Goal: Transaction & Acquisition: Obtain resource

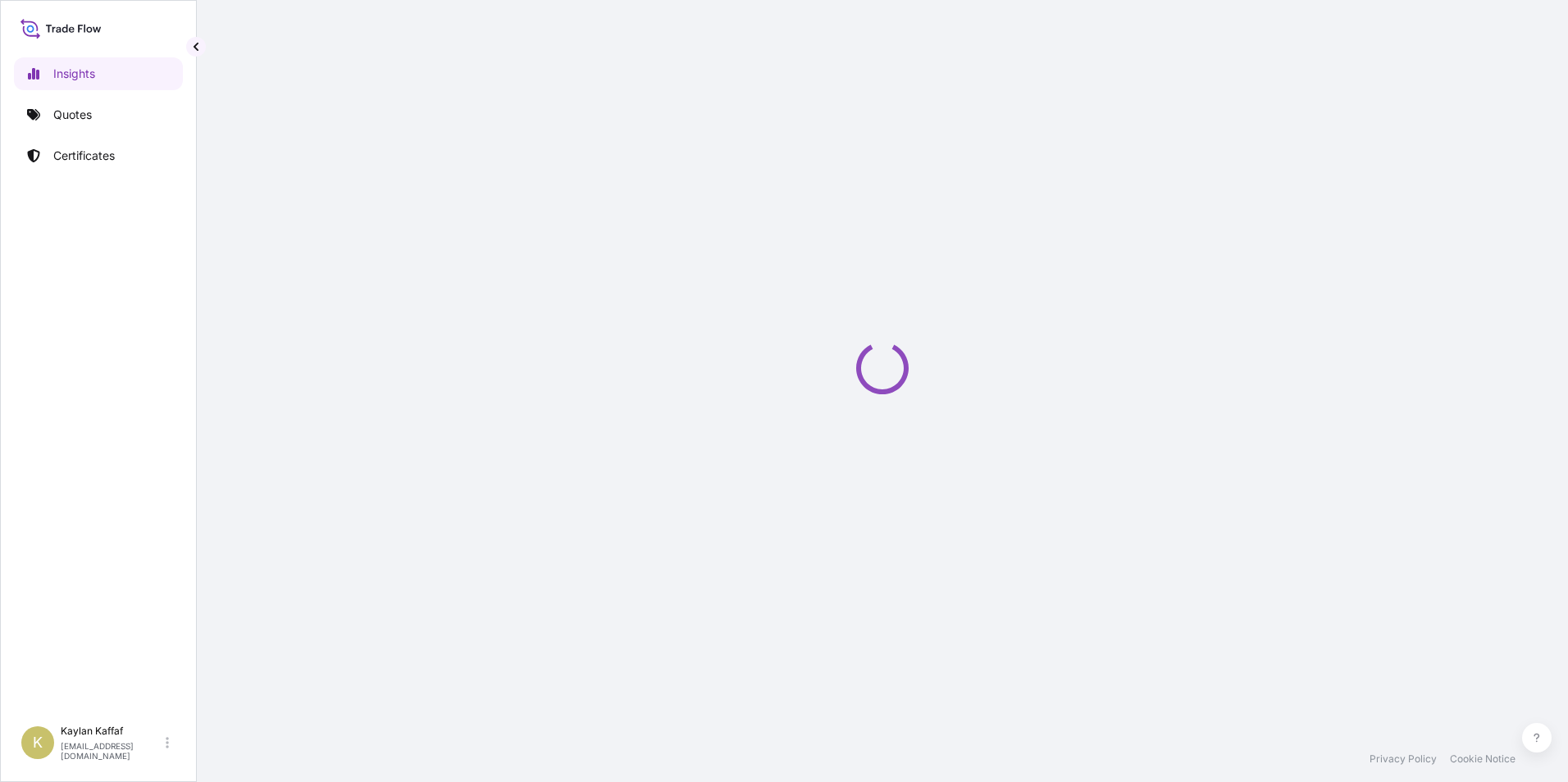
select select "2025"
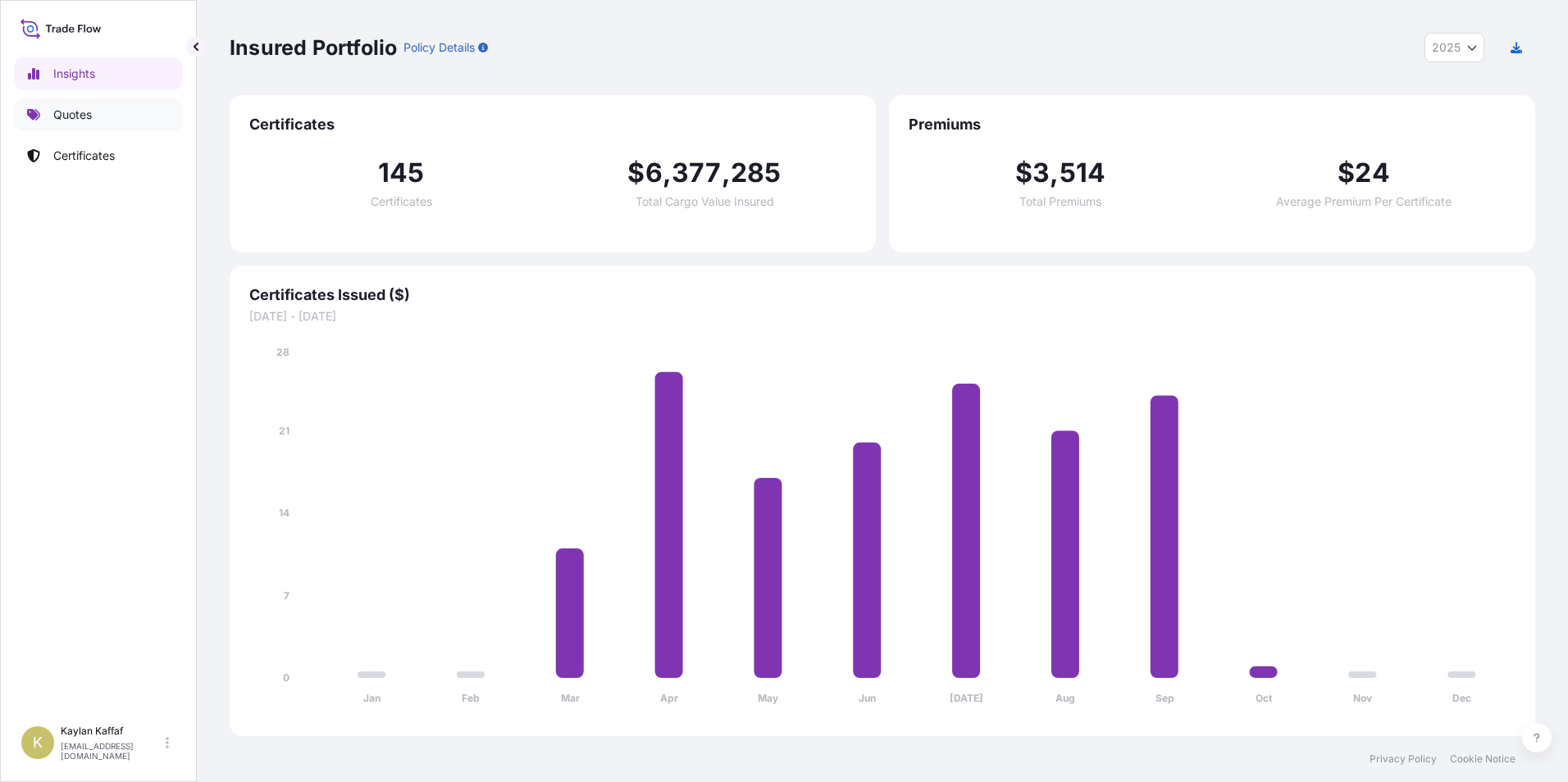
click at [89, 120] on p "Quotes" at bounding box center [73, 114] width 39 height 16
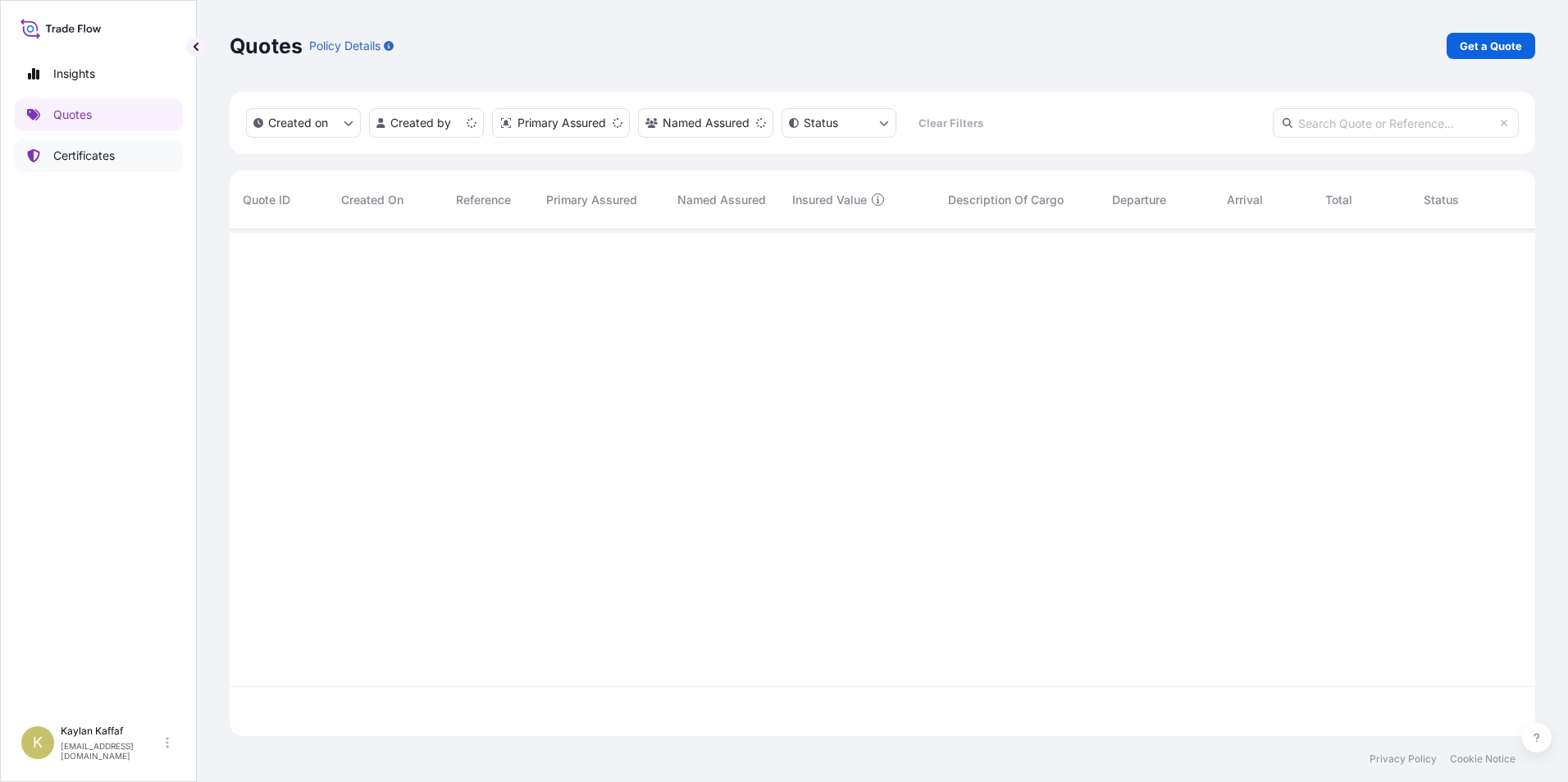
scroll to position [504, 1293]
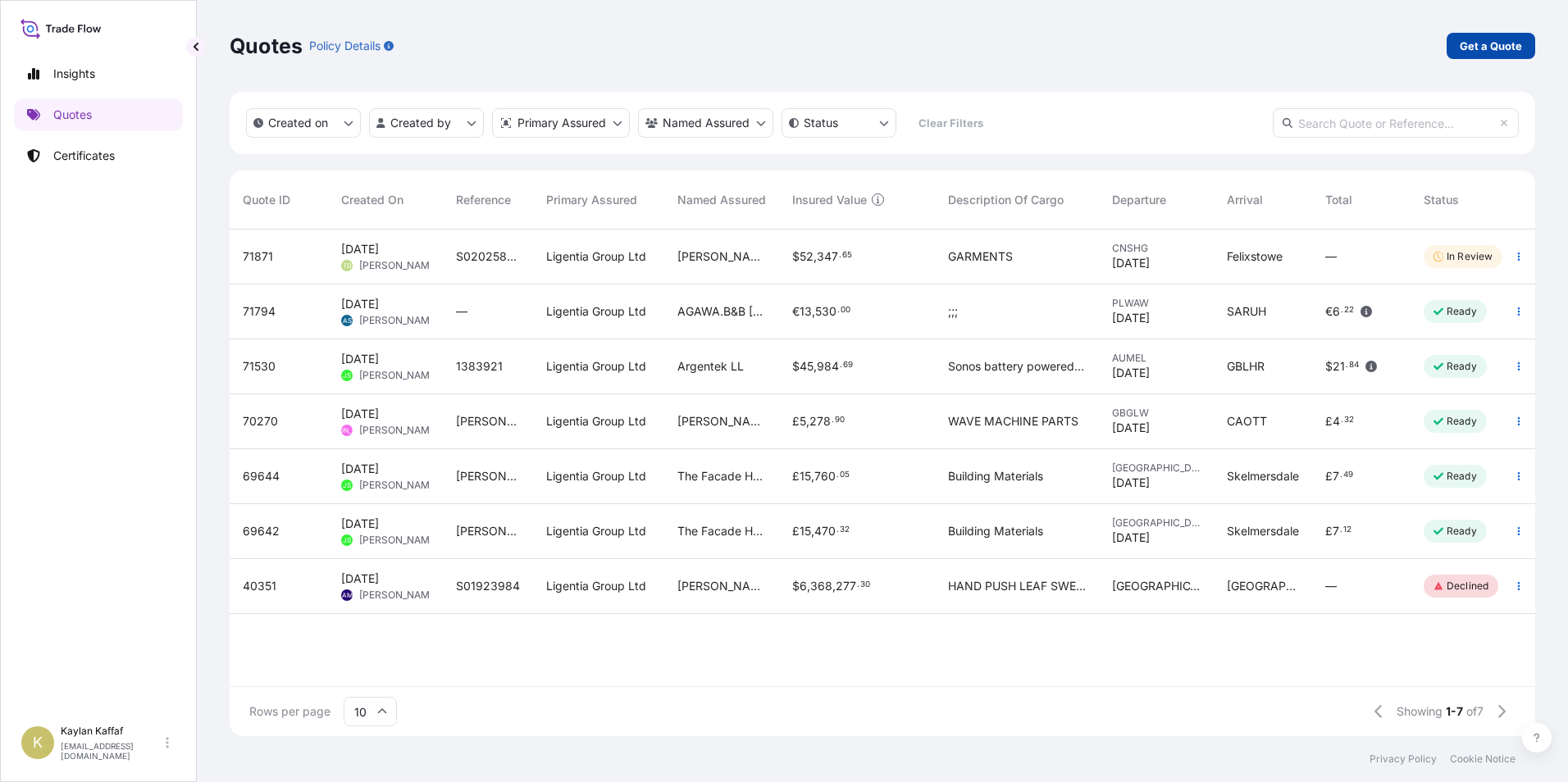
click at [1474, 49] on p "Get a Quote" at bounding box center [1490, 46] width 62 height 16
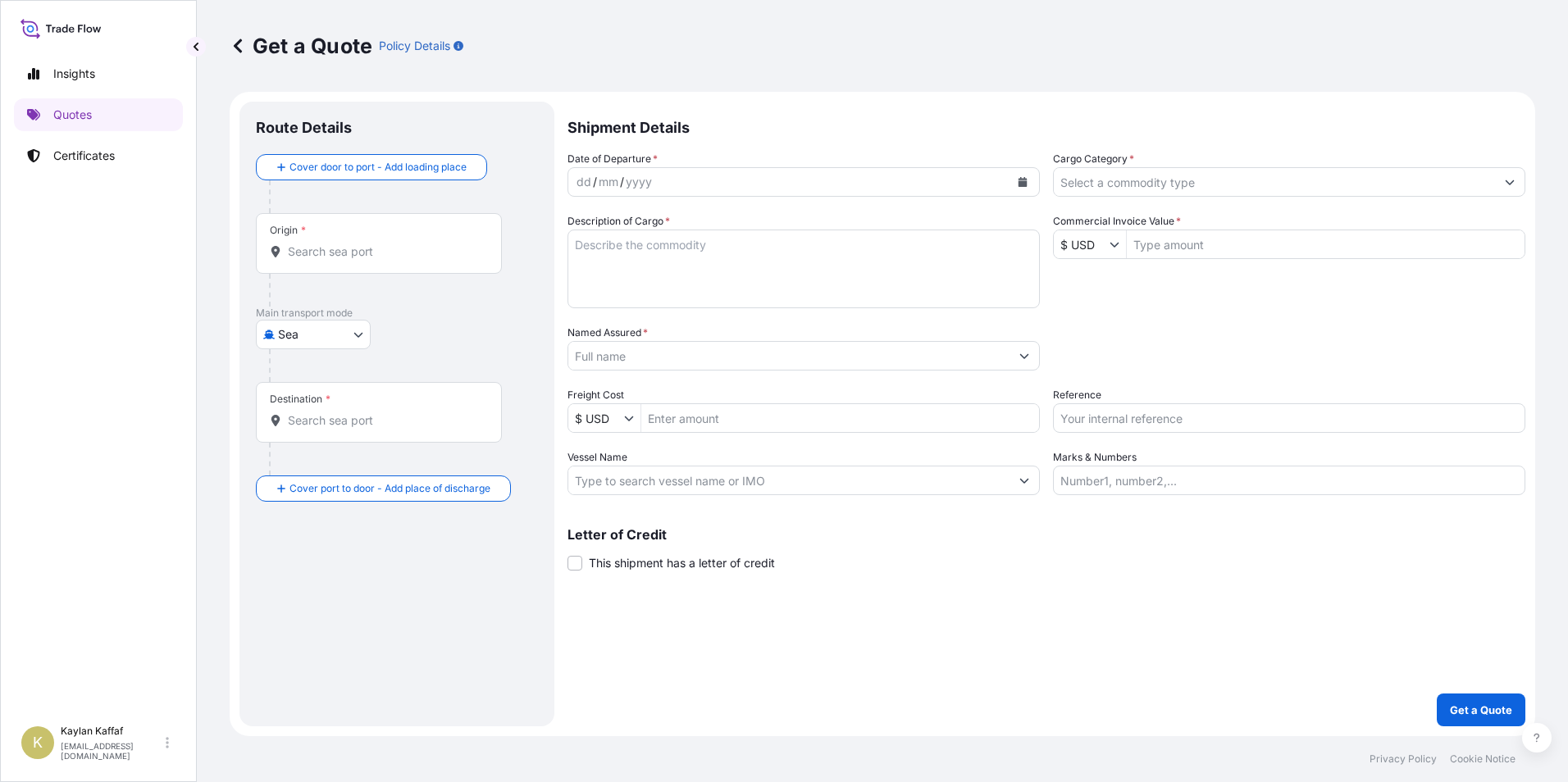
click at [334, 330] on body "Insights Quotes Certificates K Kaylan Kaffaf kaylan.kaffaf@ligentia.global Get …" at bounding box center [784, 391] width 1568 height 782
click at [330, 377] on div "Air" at bounding box center [313, 377] width 102 height 30
select select "Air"
click at [338, 269] on div "Origin *" at bounding box center [379, 251] width 246 height 61
click at [338, 267] on input "Origin *" at bounding box center [384, 257] width 193 height 16
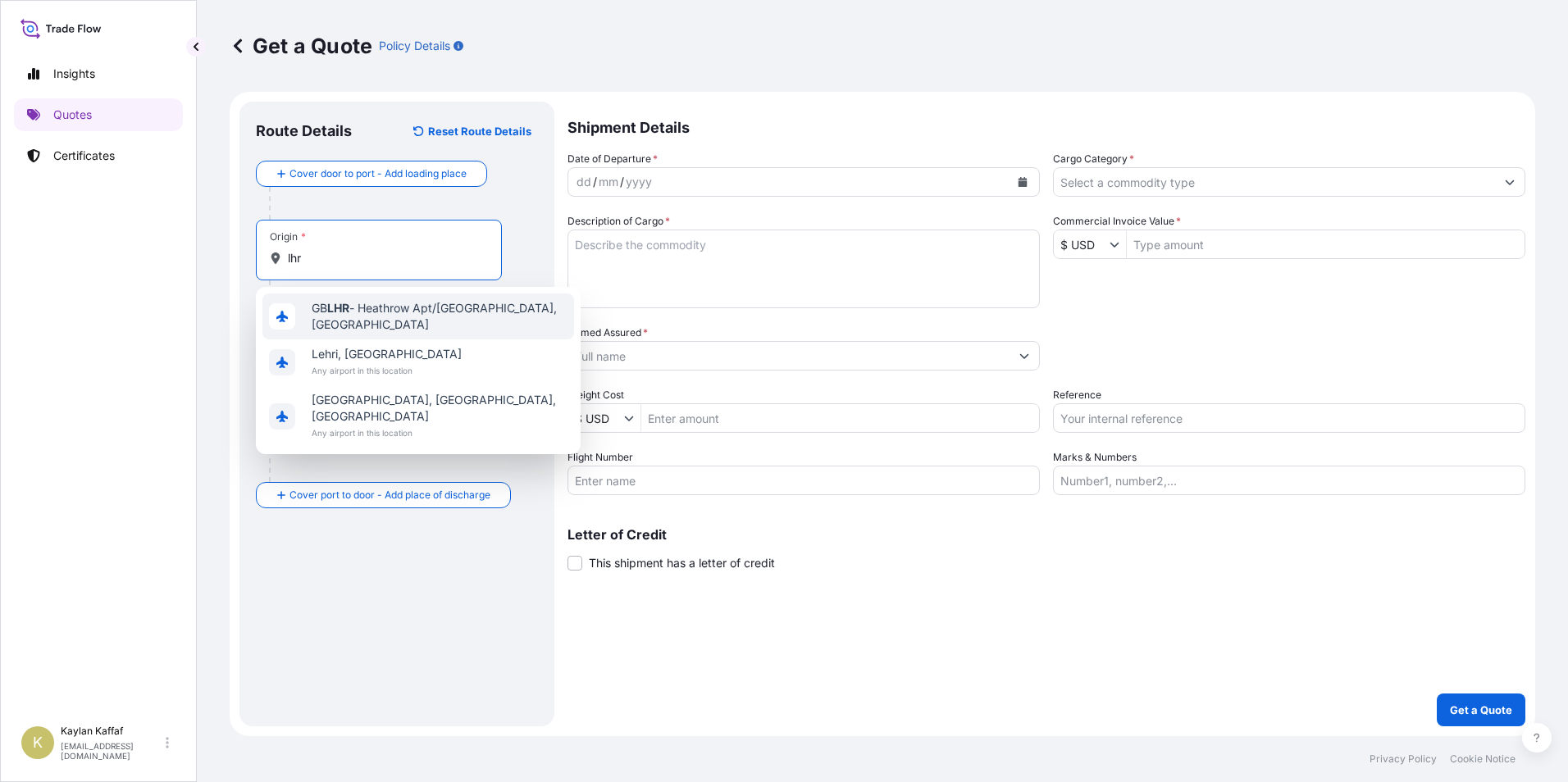
click at [383, 312] on span "GB LHR - Heathrow Apt/London, United Kingdom" at bounding box center [439, 316] width 256 height 33
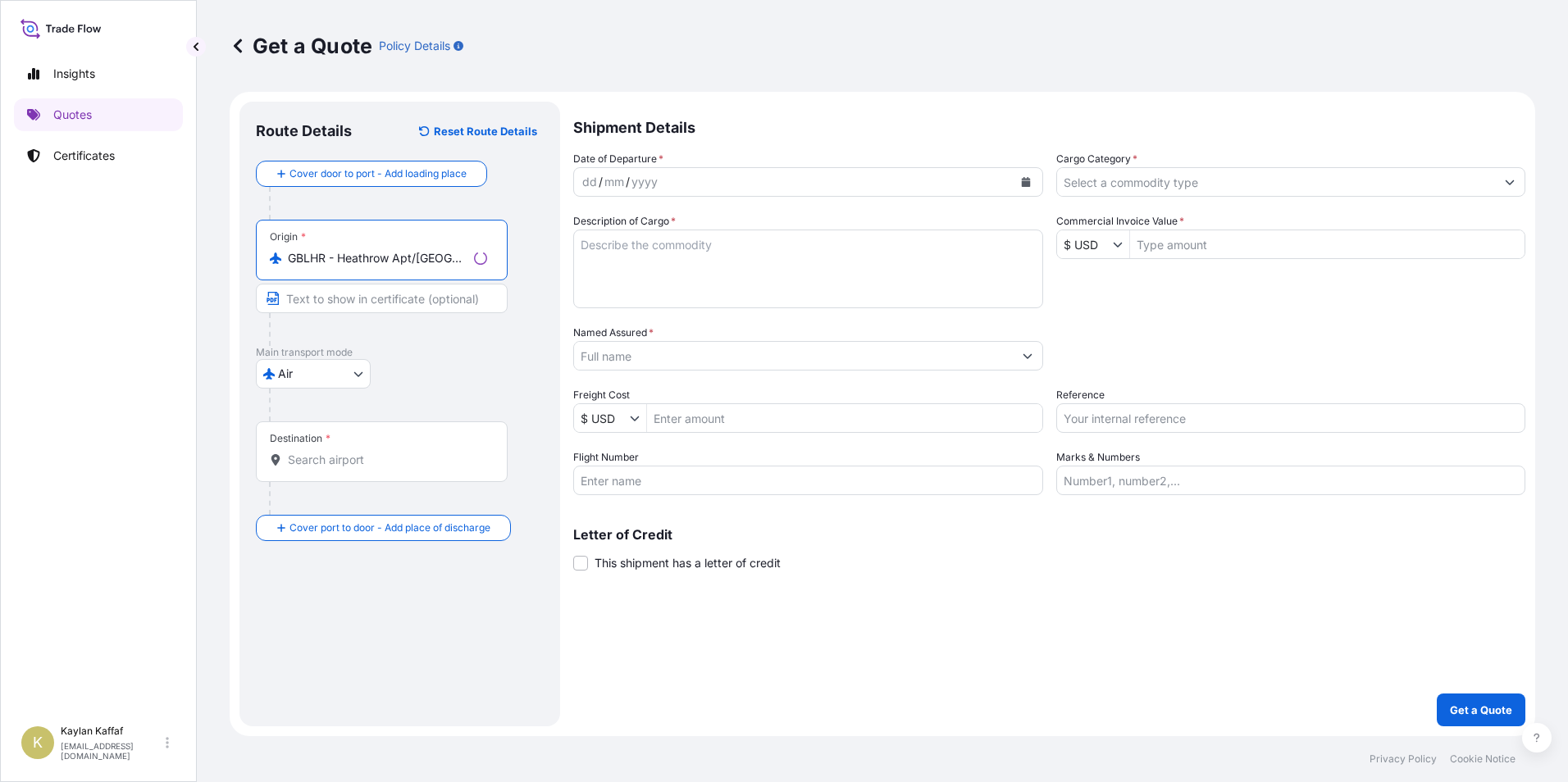
type input "GBLHR - Heathrow Apt/London, United Kingdom"
click at [353, 450] on div "Destination *" at bounding box center [381, 452] width 251 height 61
click at [353, 452] on input "Destination *" at bounding box center [387, 460] width 199 height 16
click at [337, 465] on input "Destination * Please select a destination" at bounding box center [384, 460] width 193 height 16
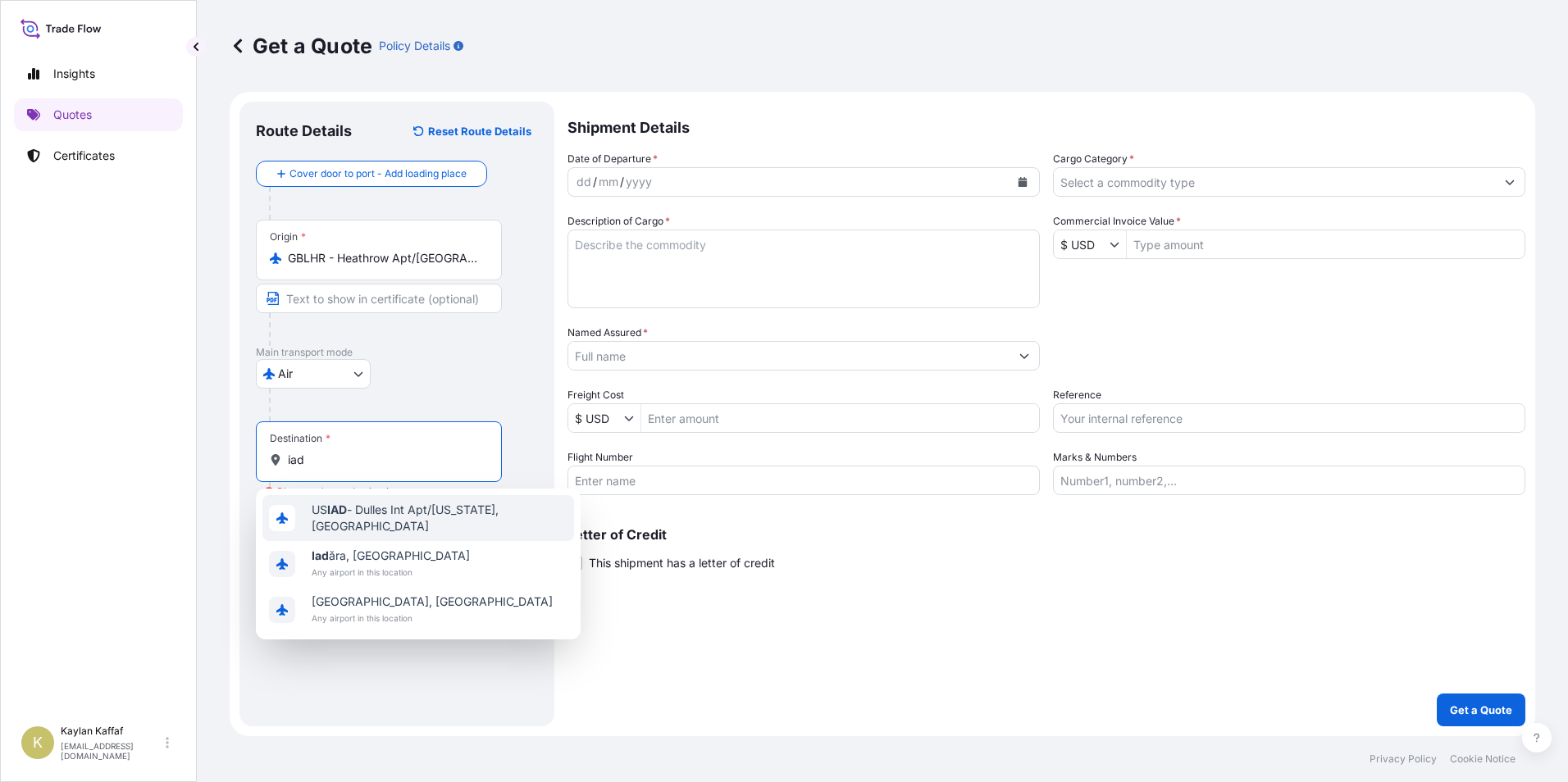
click at [367, 516] on span "US IAD - Dulles Int Apt/Washington, United States" at bounding box center [439, 518] width 256 height 33
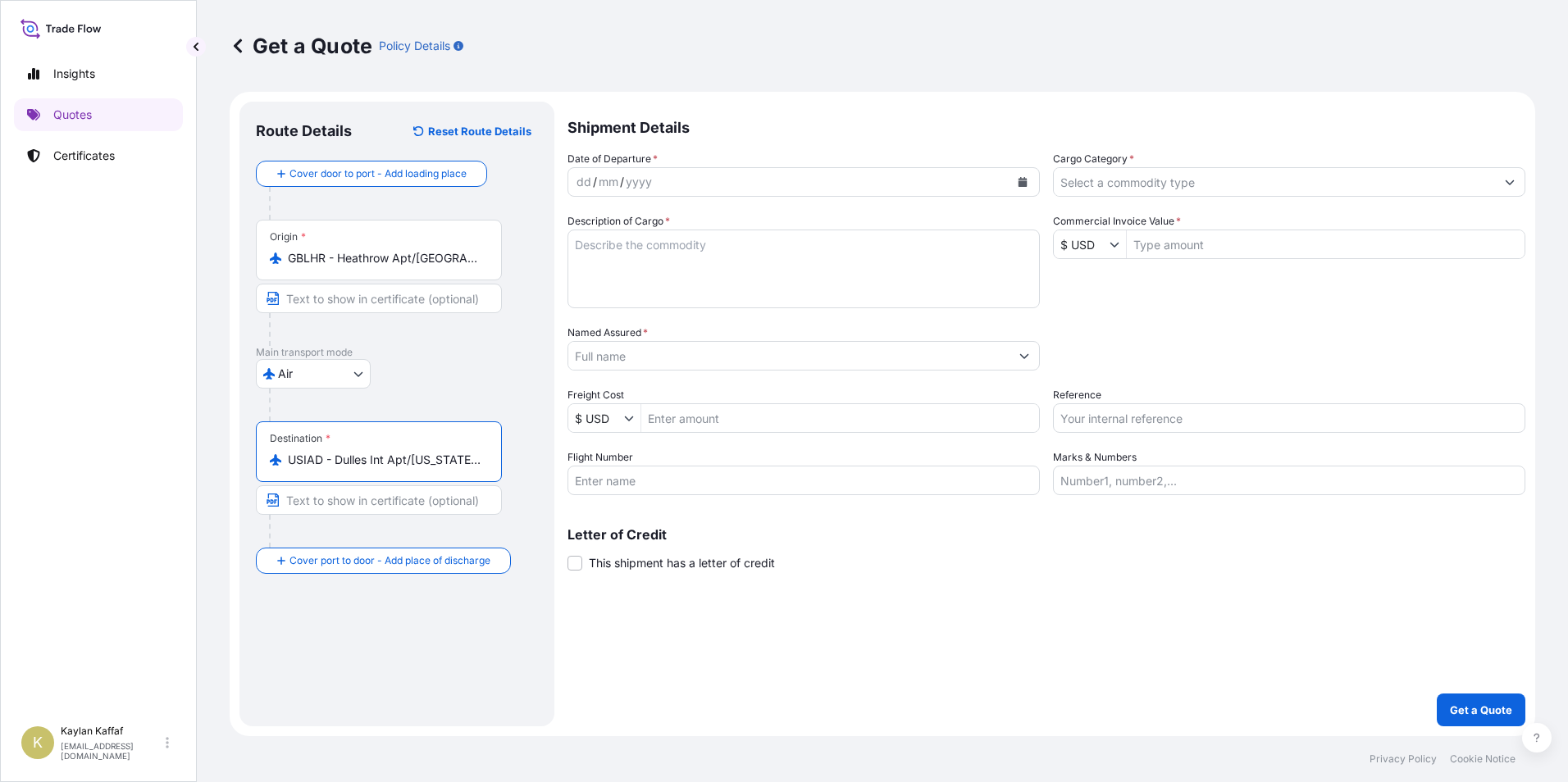
type input "USIAD - Dulles Int Apt/Washington, United States"
click at [635, 186] on div "yyyy" at bounding box center [639, 181] width 30 height 19
click at [1021, 176] on button "Calendar" at bounding box center [1022, 181] width 26 height 26
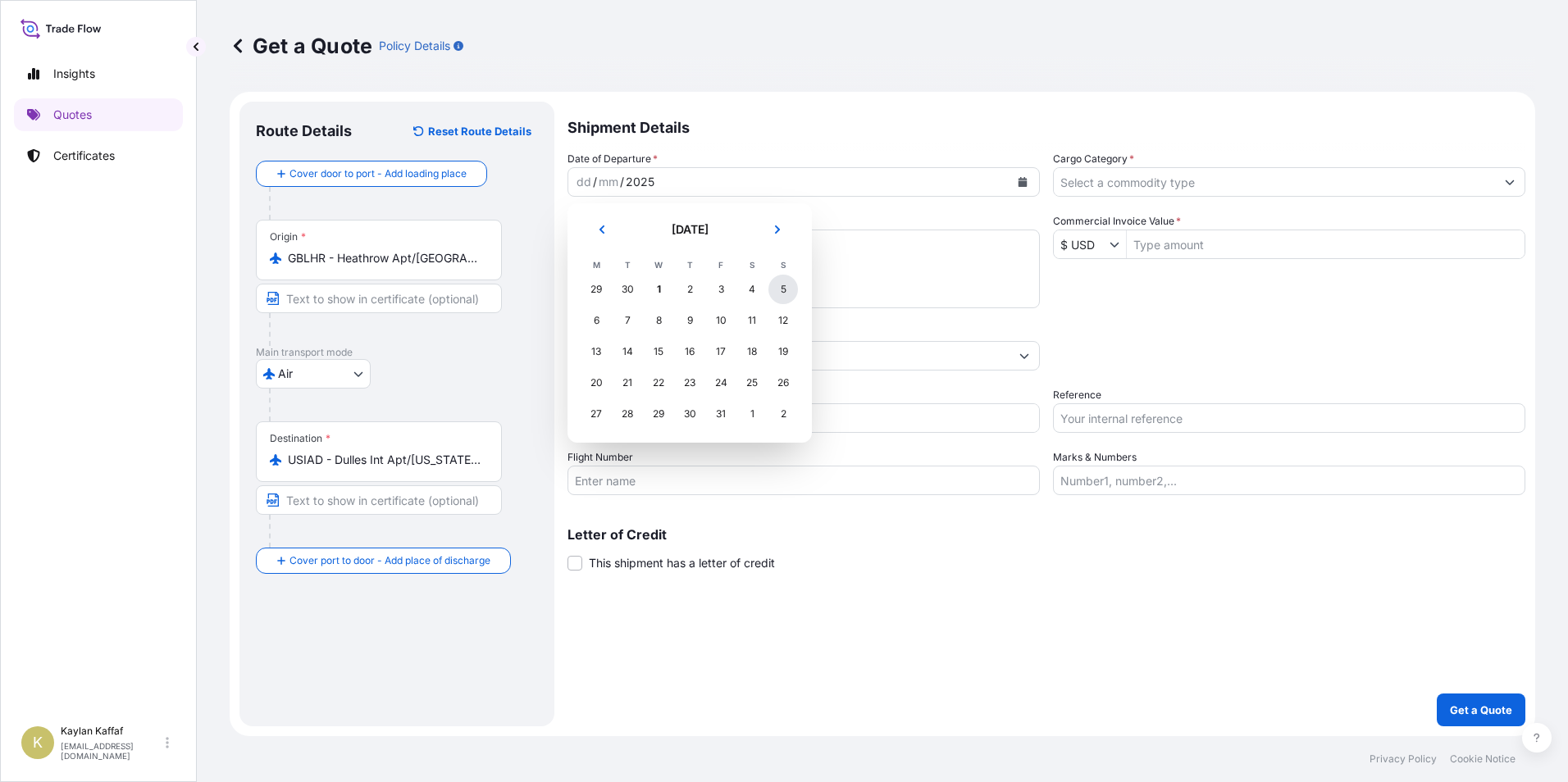
click at [780, 289] on div "5" at bounding box center [783, 289] width 30 height 30
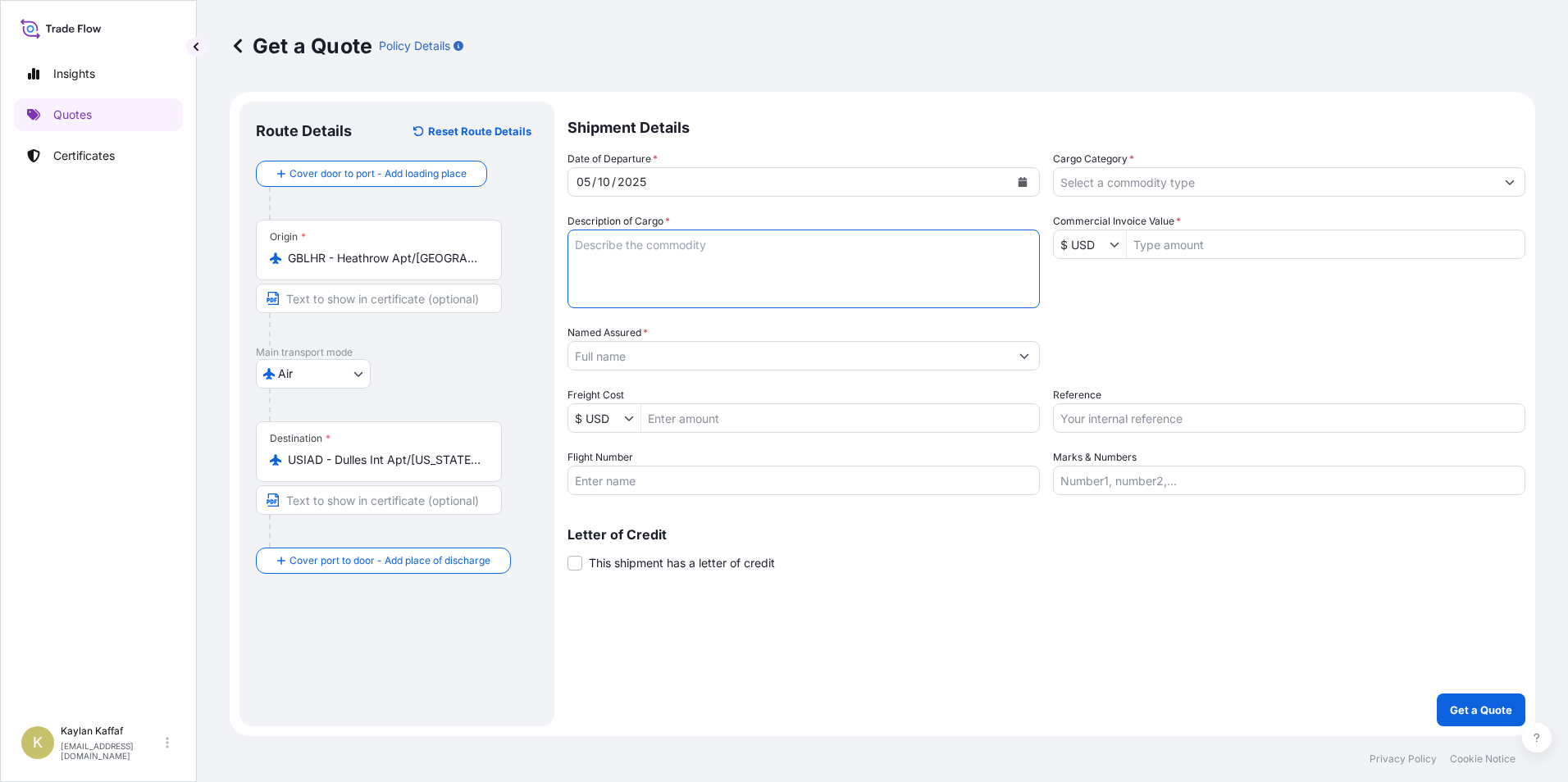
click at [644, 270] on textarea "Description of Cargo *" at bounding box center [804, 268] width 472 height 78
paste textarea "SCG RUGGED RUCKSACK TRANSPORTABLE SYSTEM"
type textarea "SCG RUGGED RUCKSACK TRANSPORTABLE SYSTEM"
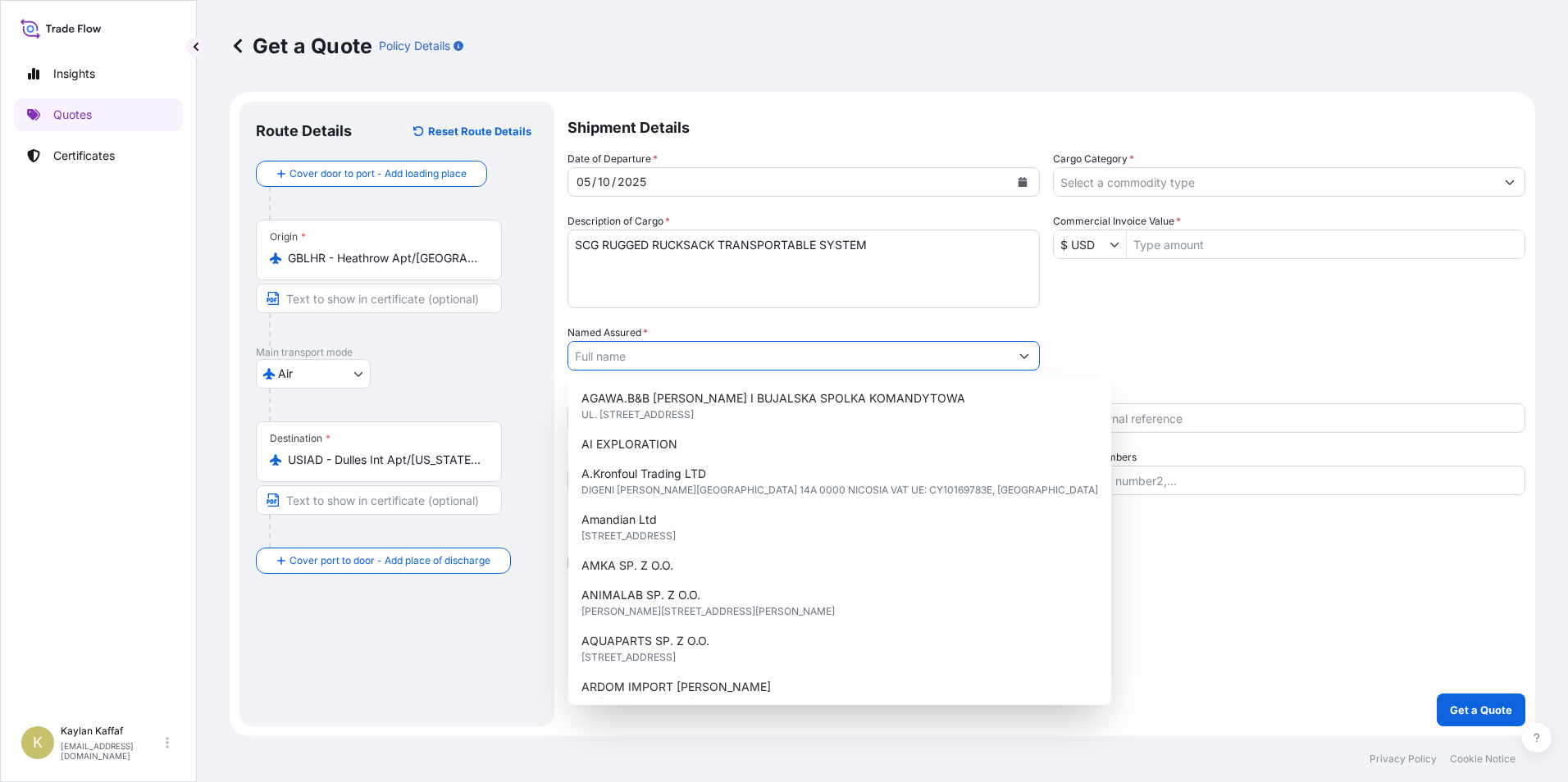
click at [641, 353] on input "Named Assured *" at bounding box center [789, 355] width 441 height 30
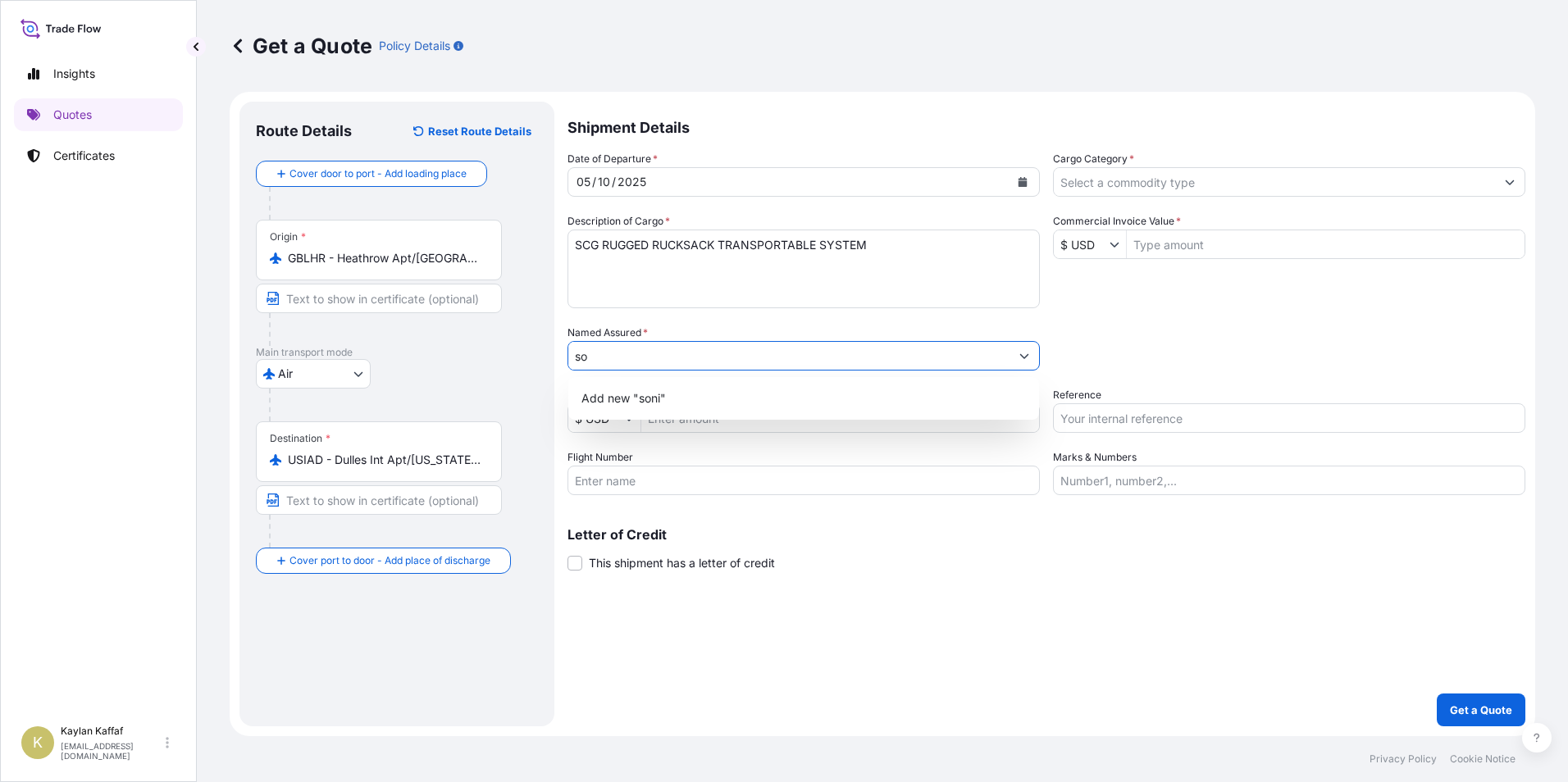
type input "s"
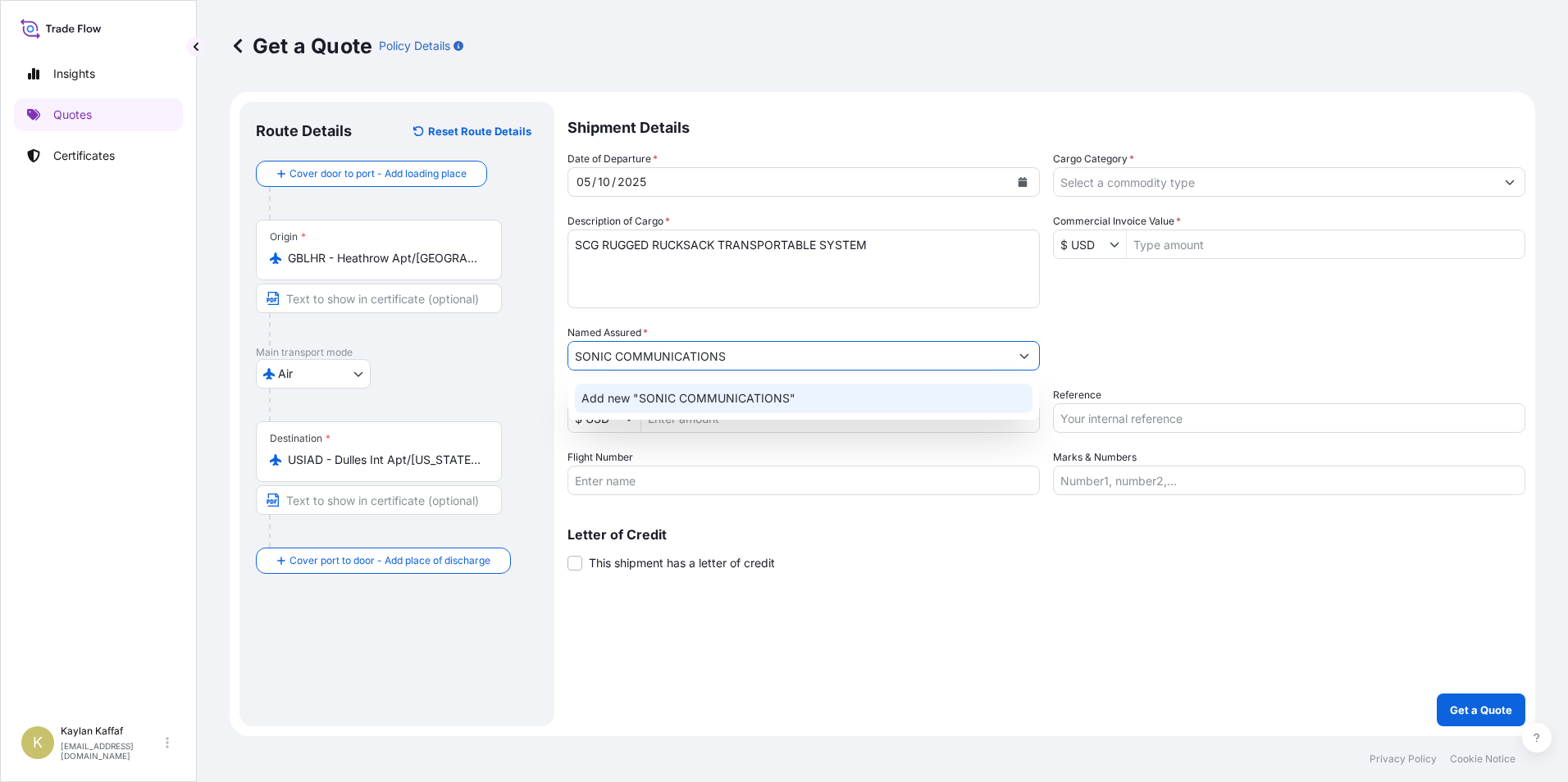
type input "SONIC COMMUNICATIONS"
click at [802, 456] on div "Flight Number" at bounding box center [804, 472] width 472 height 46
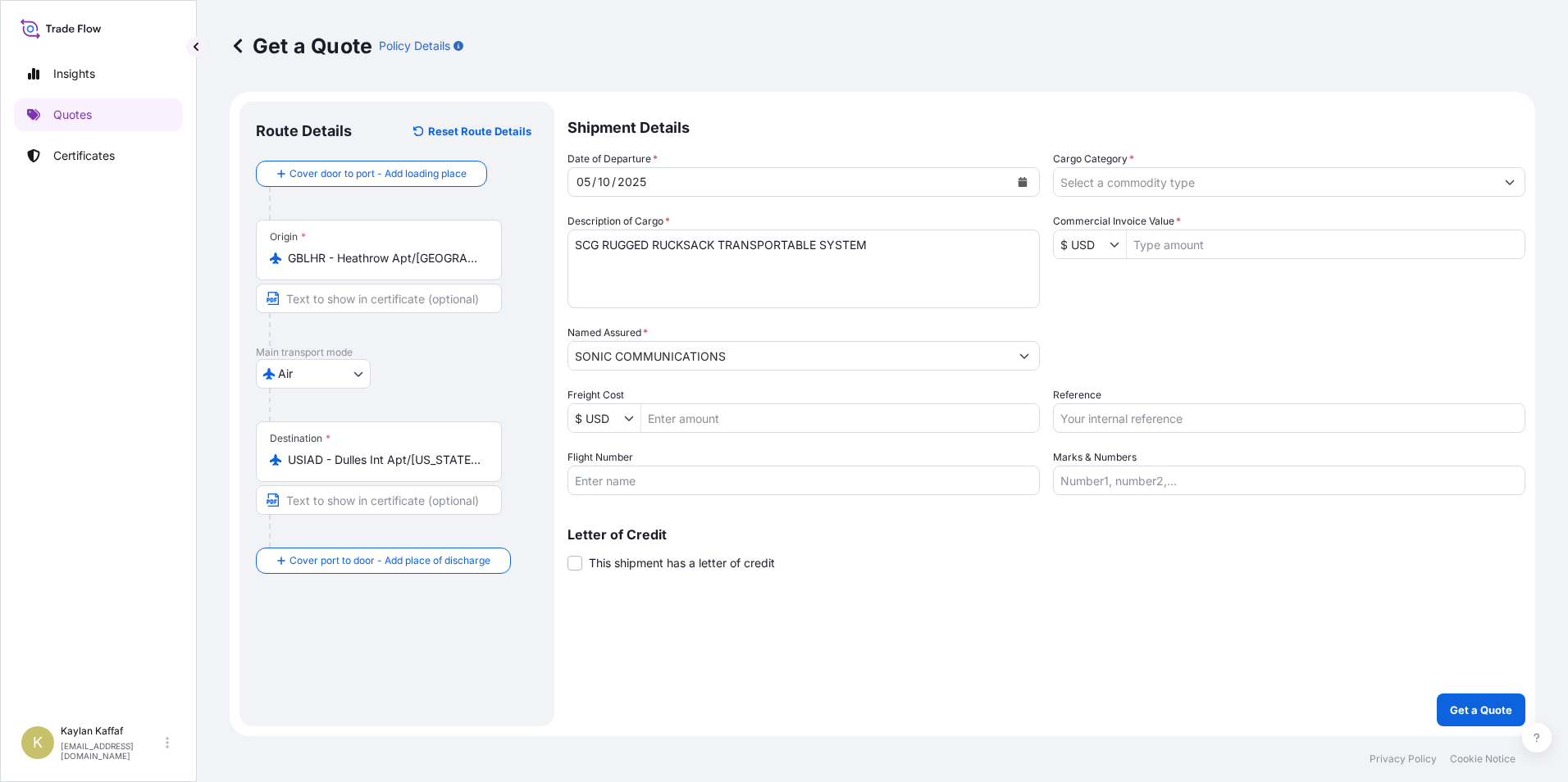
click at [738, 416] on input "Freight Cost" at bounding box center [839, 418] width 397 height 30
click at [617, 425] on input "$ USD" at bounding box center [596, 418] width 56 height 30
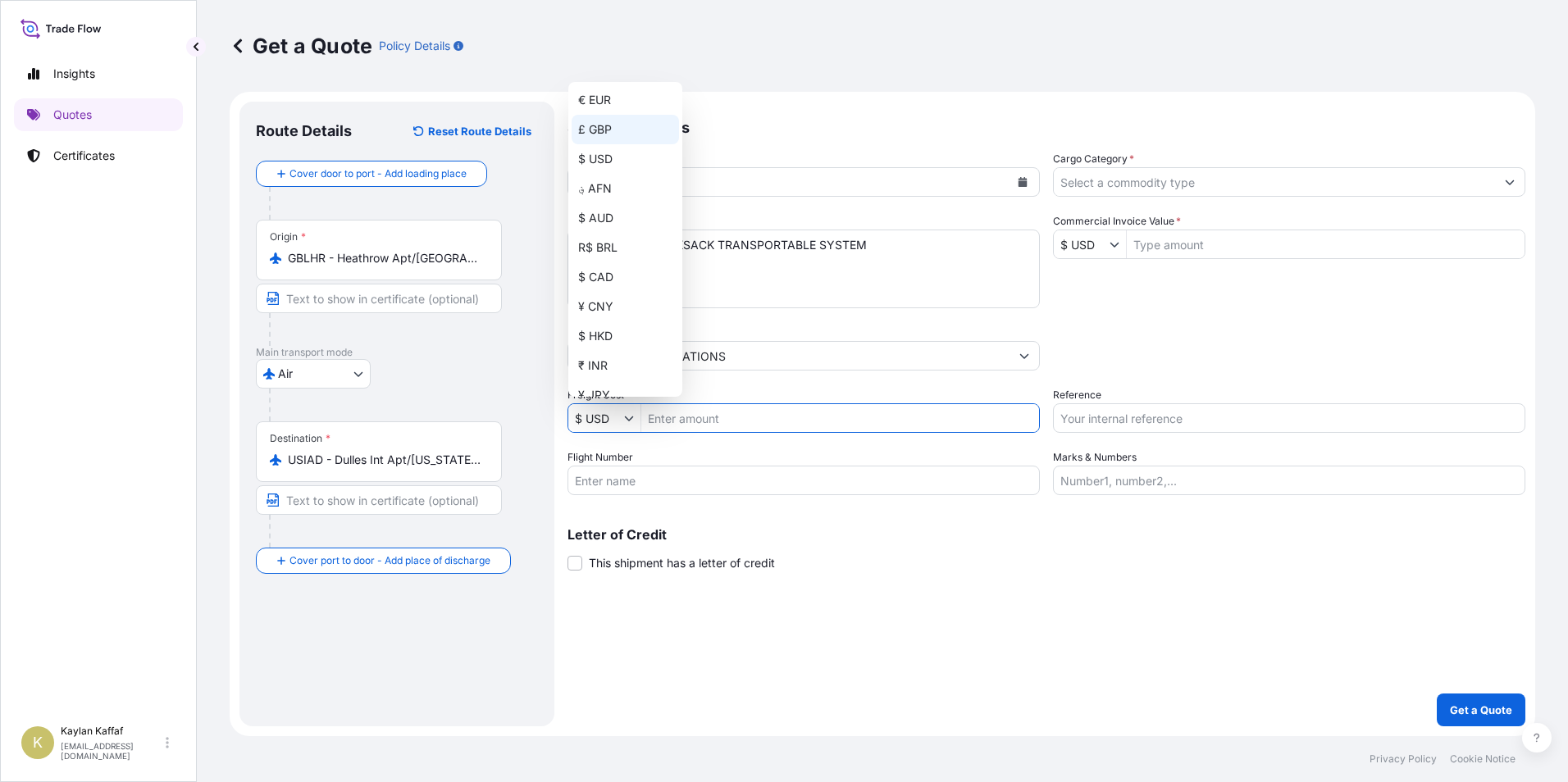
click at [598, 140] on div "£ GBP" at bounding box center [625, 129] width 107 height 30
type input "£ GBP"
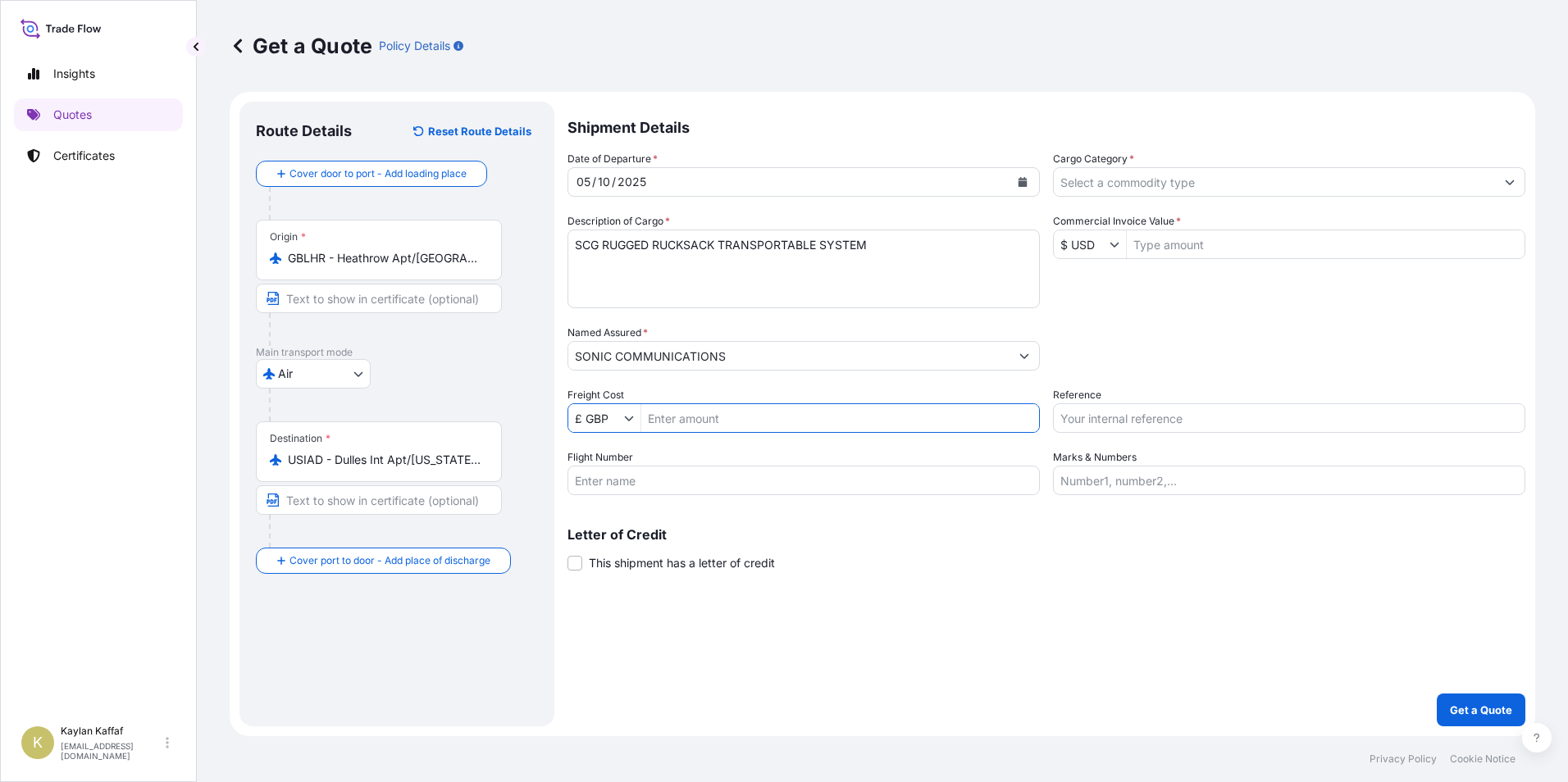
click at [706, 418] on input "Freight Cost" at bounding box center [839, 418] width 397 height 30
type input "906.1"
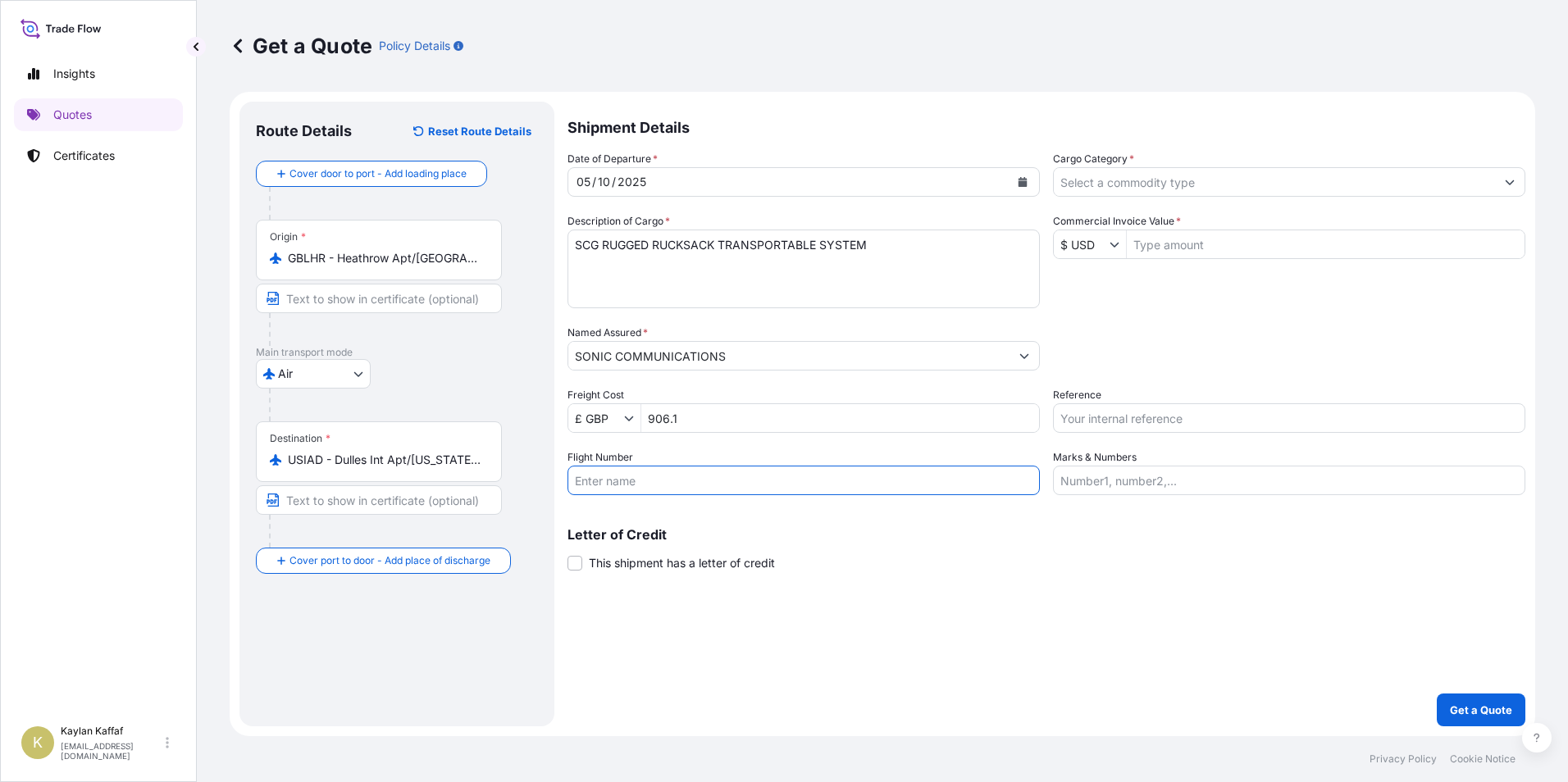
click at [712, 475] on input "Flight Number" at bounding box center [804, 480] width 472 height 30
click at [644, 485] on input "Flight Number" at bounding box center [804, 480] width 472 height 30
type input "UA0919"
click at [1090, 172] on input "Cargo Category *" at bounding box center [1274, 181] width 441 height 30
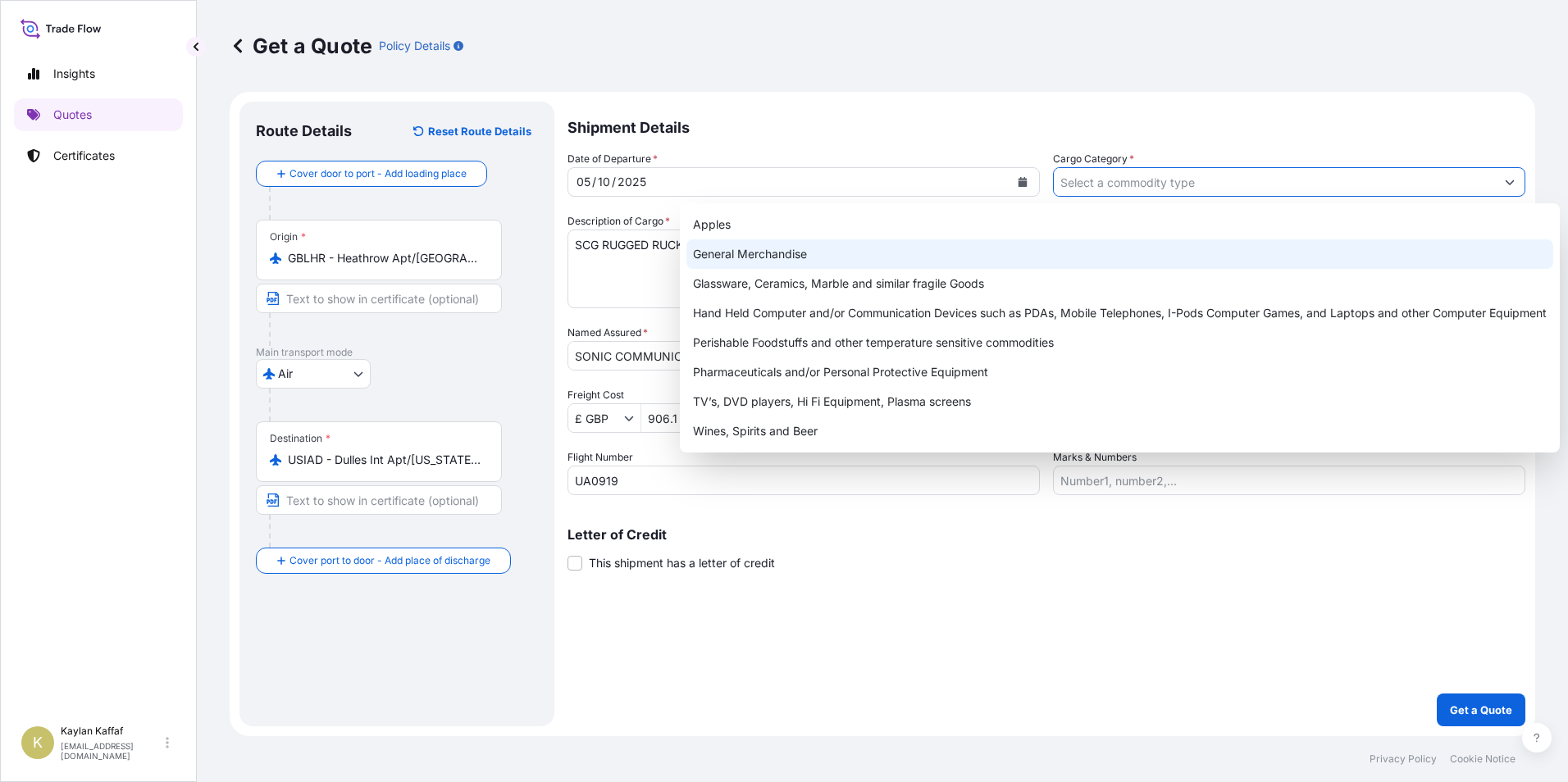
click at [866, 261] on div "General Merchandise" at bounding box center [1119, 254] width 866 height 30
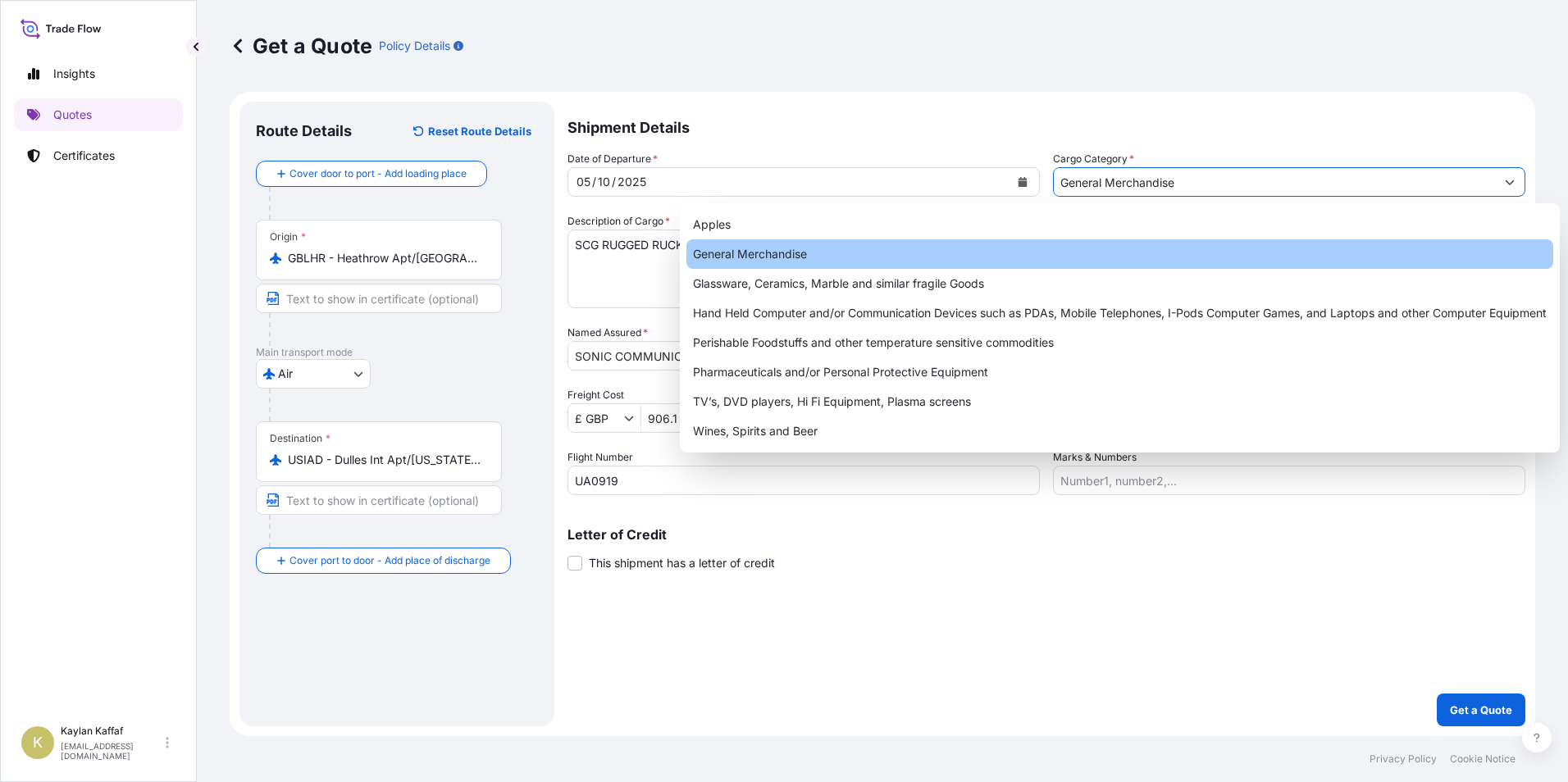
type input "General Merchandise"
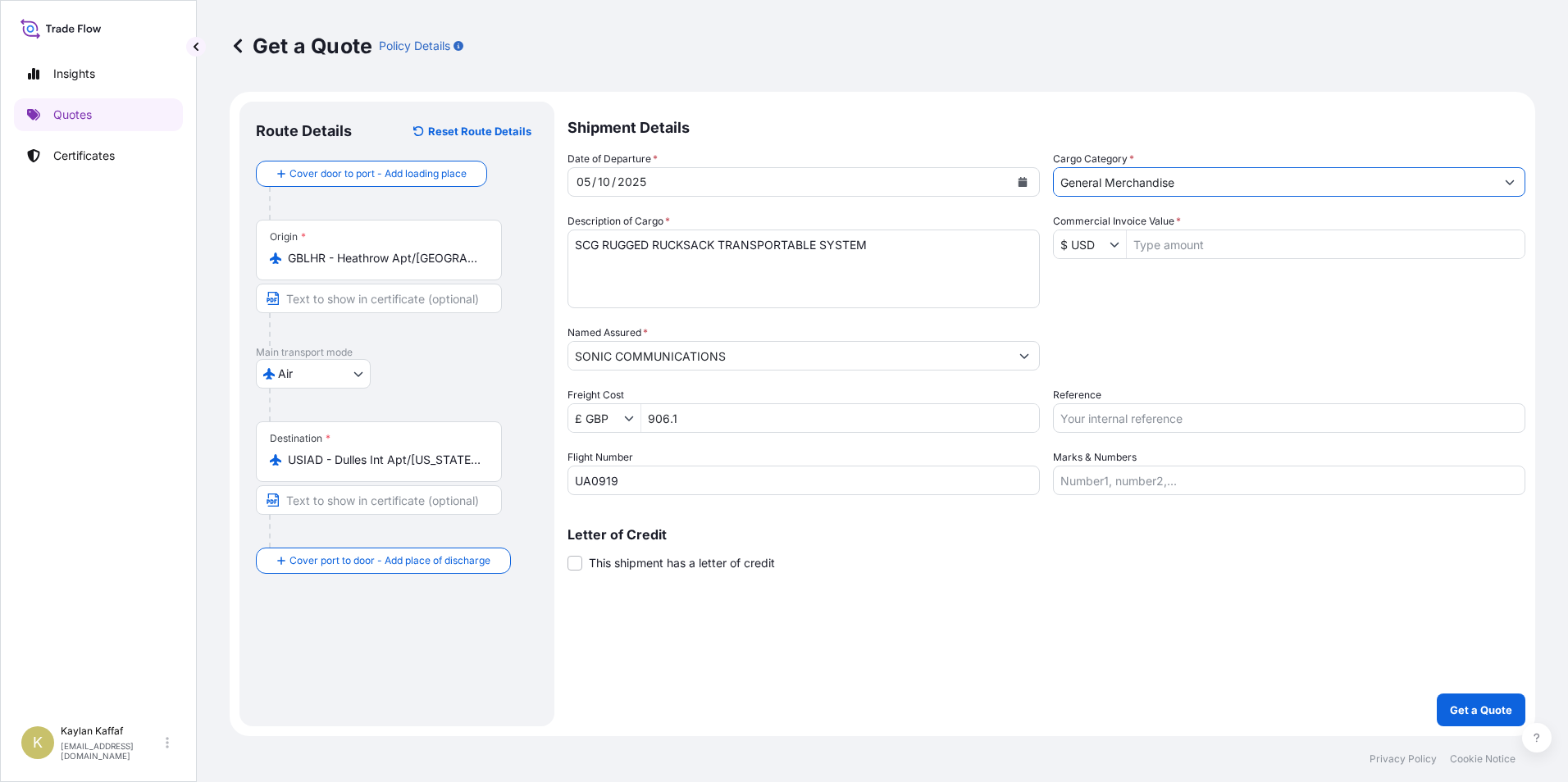
click at [1113, 245] on icon "Show suggestions" at bounding box center [1114, 245] width 9 height 5
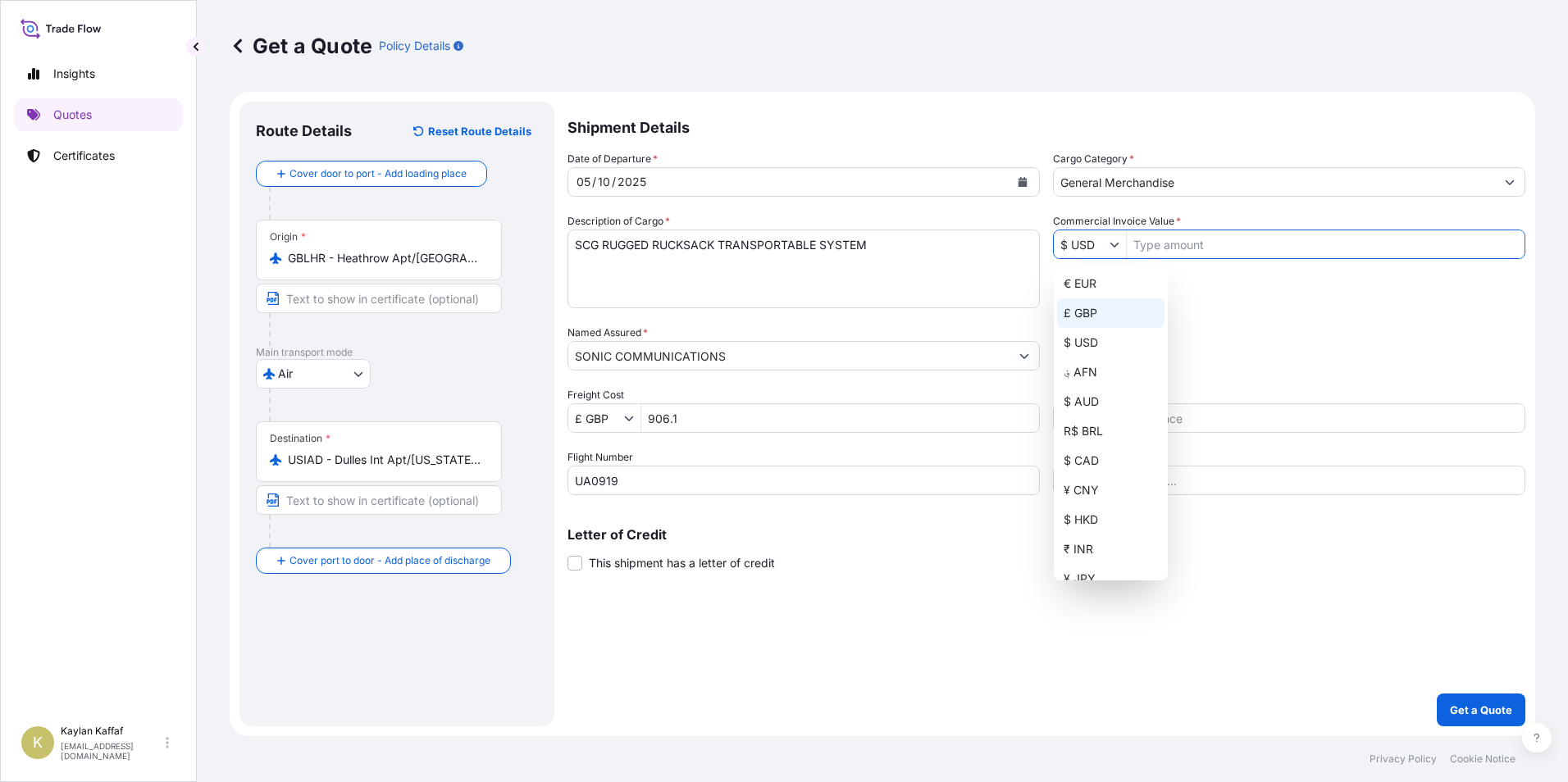
click at [1098, 306] on div "£ GBP" at bounding box center [1110, 313] width 107 height 30
type input "£ GBP"
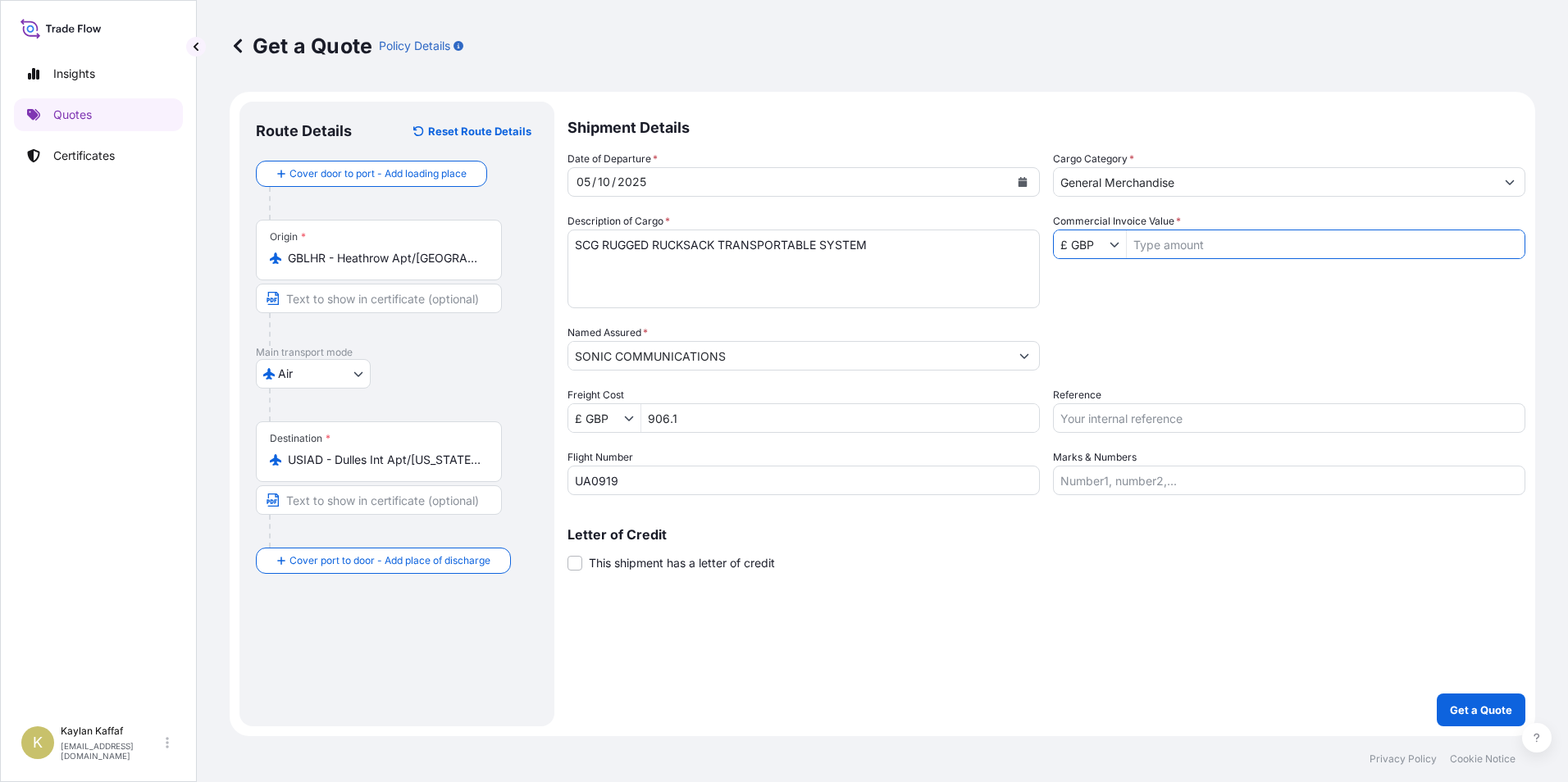
click at [1163, 249] on input "Commercial Invoice Value *" at bounding box center [1325, 244] width 397 height 30
click at [1145, 416] on input "Reference" at bounding box center [1289, 418] width 472 height 30
click at [1177, 248] on input "1,698" at bounding box center [1325, 244] width 397 height 30
type input "169,800"
click at [1158, 418] on input "Reference" at bounding box center [1289, 418] width 472 height 30
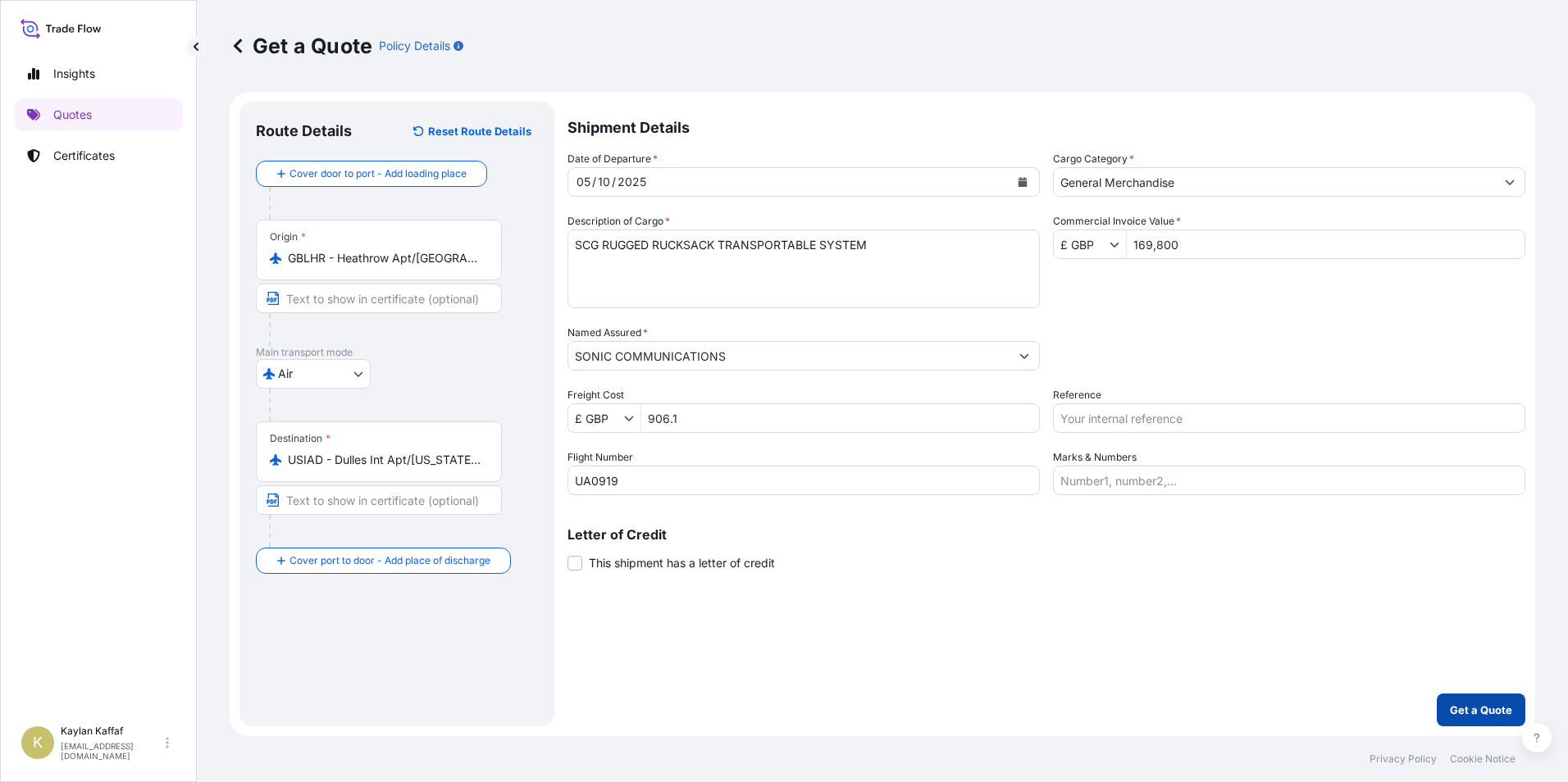
click at [1471, 704] on p "Get a Quote" at bounding box center [1481, 709] width 62 height 16
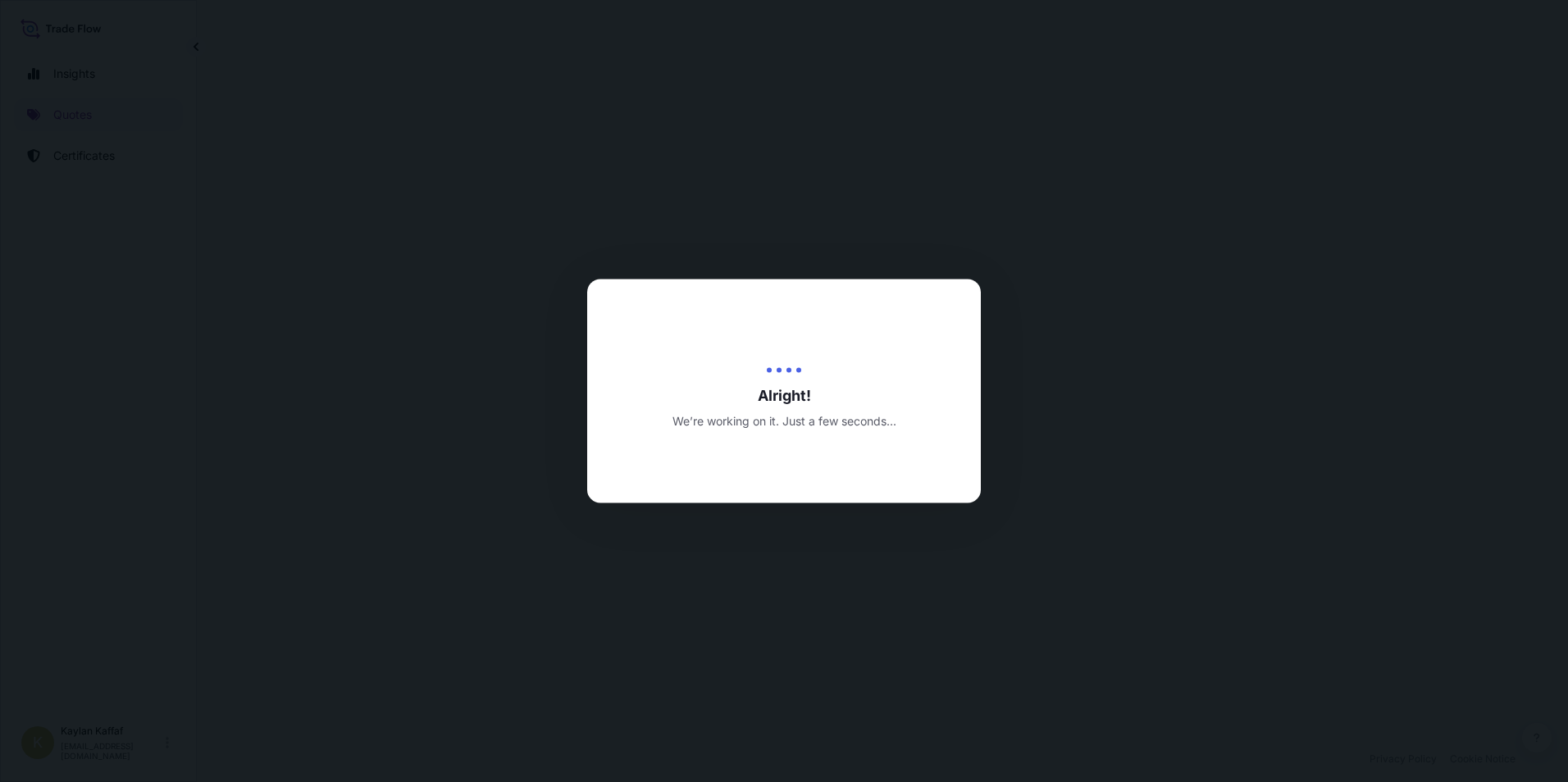
select select "Air"
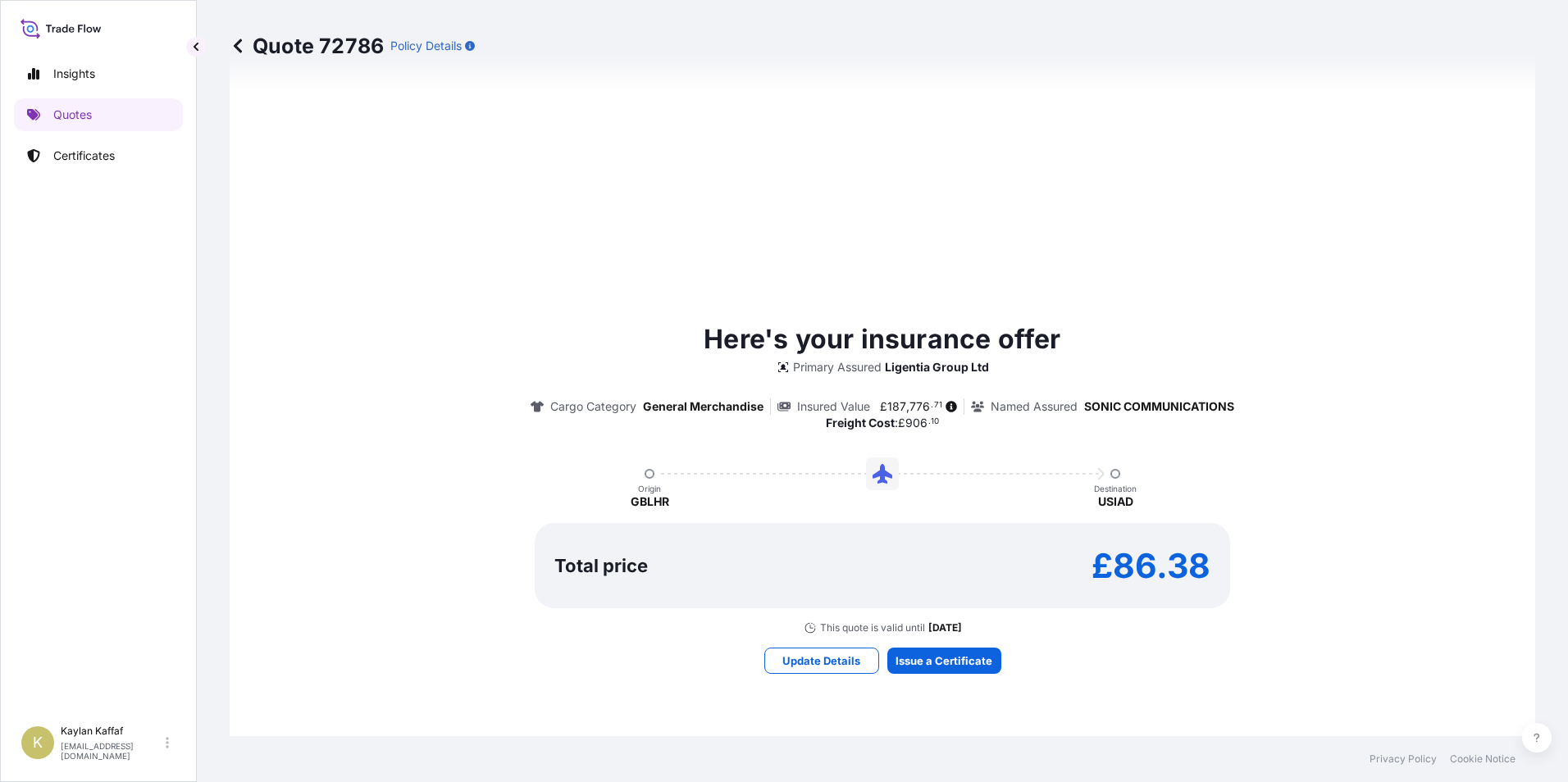
scroll to position [644, 0]
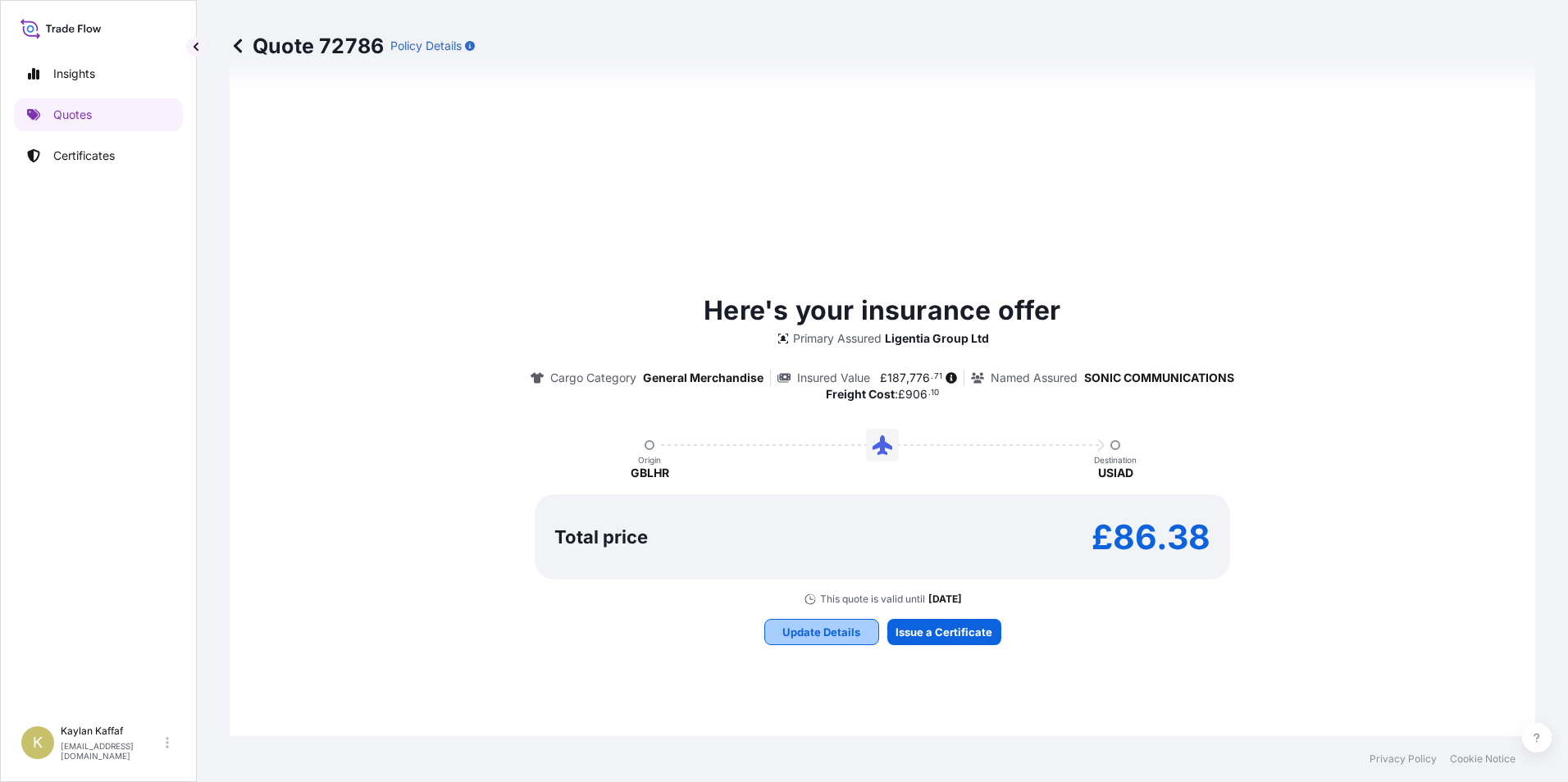
click at [808, 640] on button "Update Details" at bounding box center [822, 632] width 115 height 26
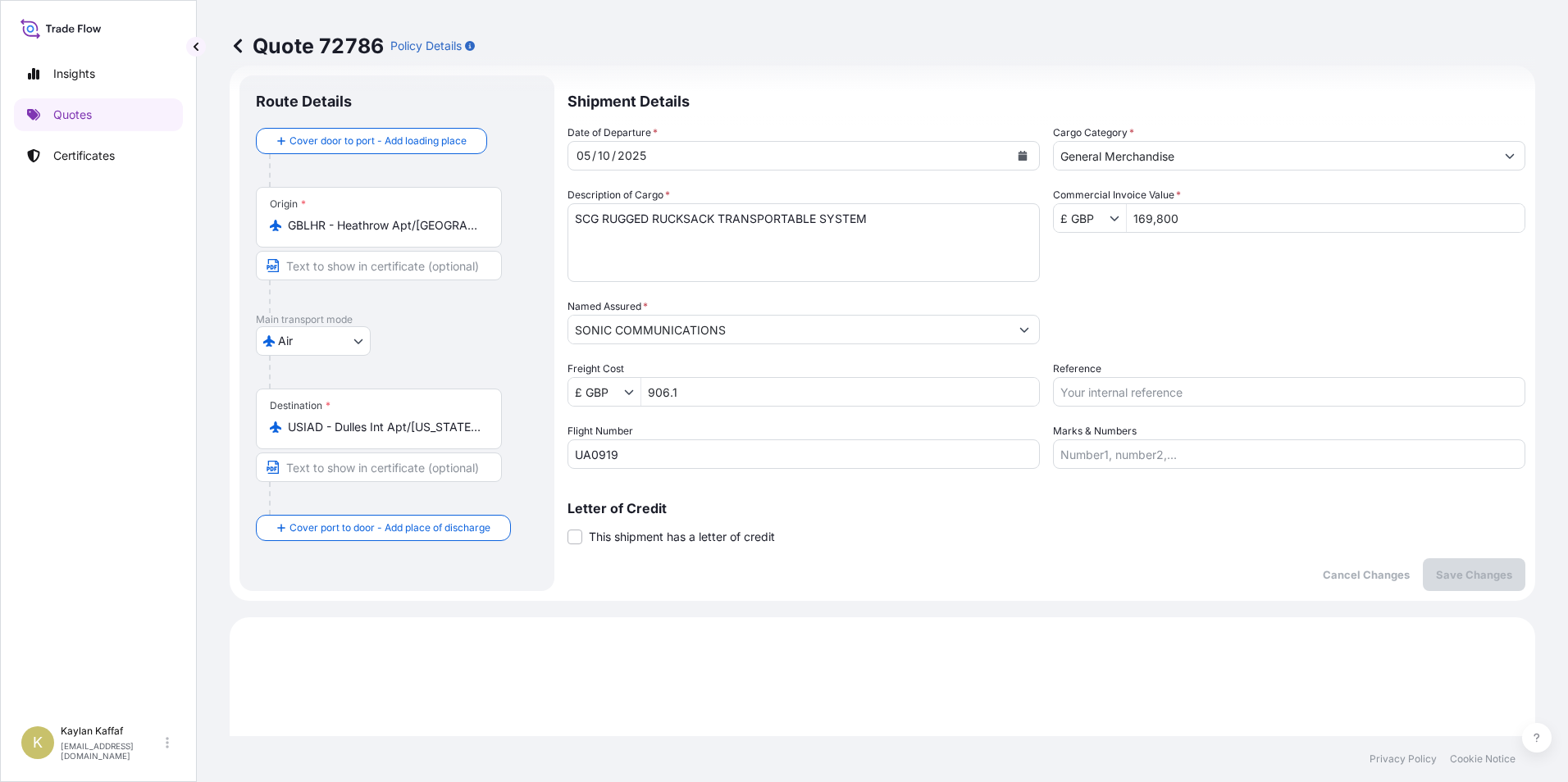
scroll to position [0, 0]
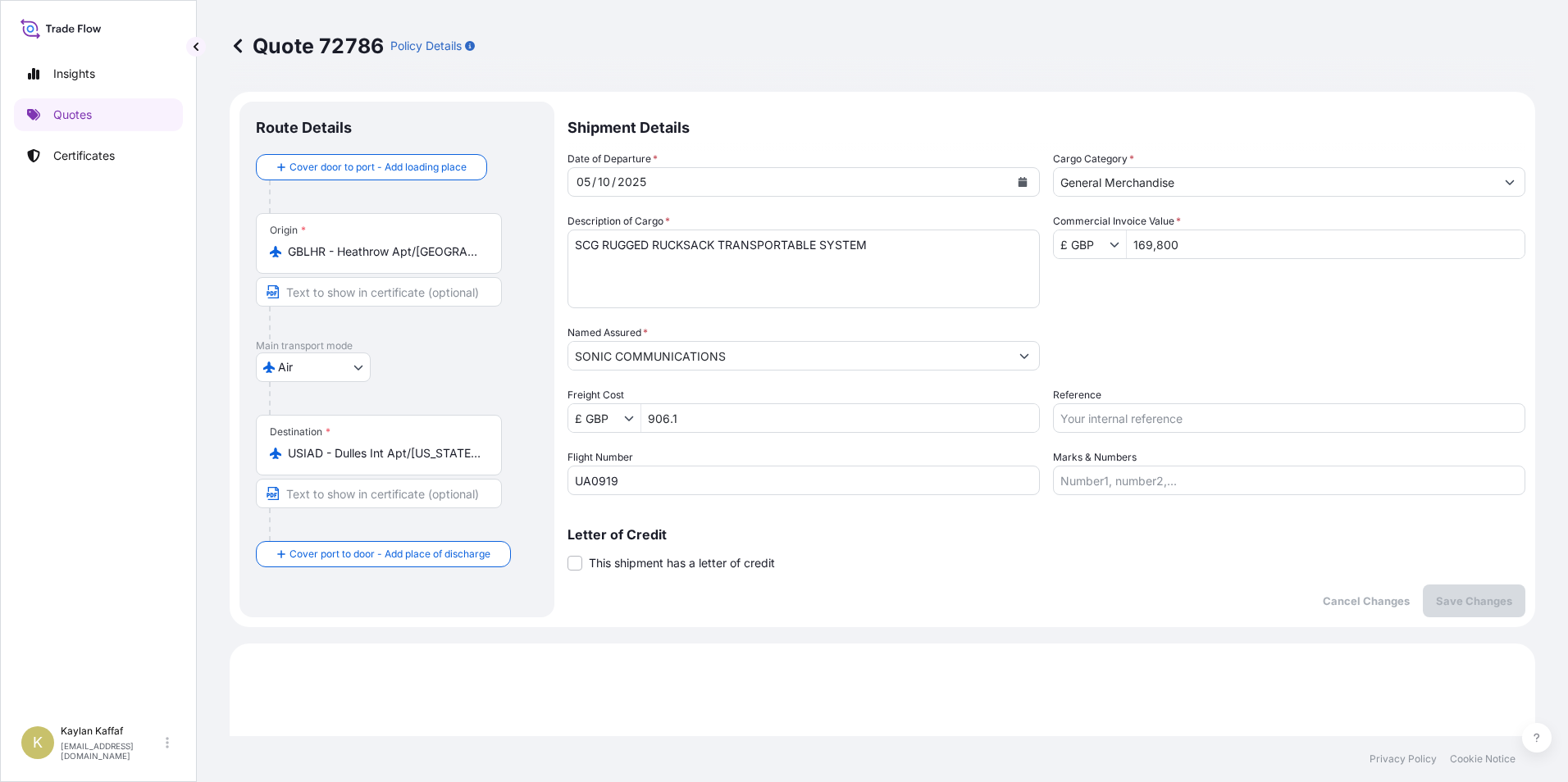
click at [1109, 243] on icon "Show suggestions" at bounding box center [1114, 245] width 10 height 10
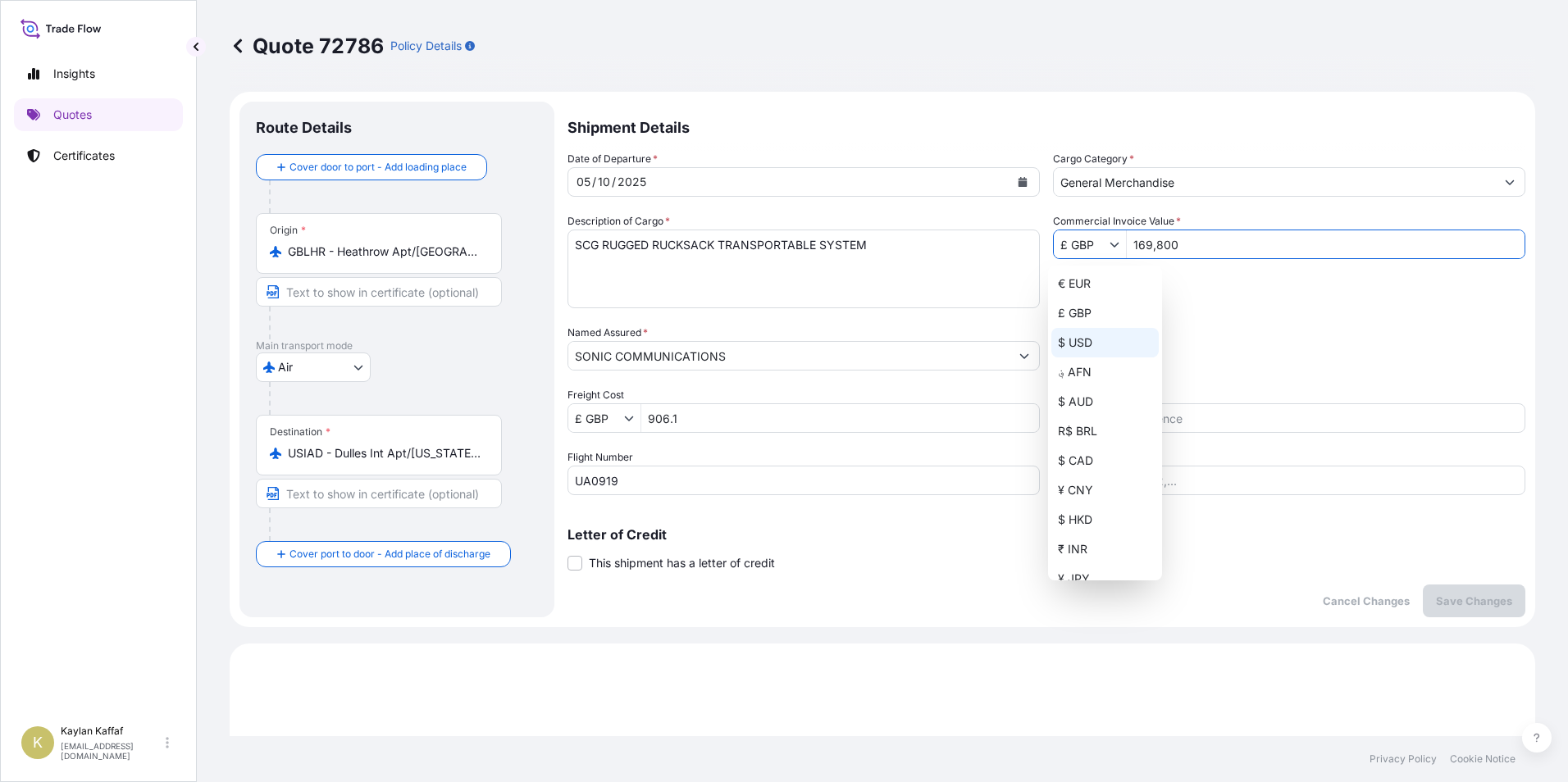
click at [1093, 333] on div "$ USD" at bounding box center [1104, 342] width 107 height 30
type input "$ USD"
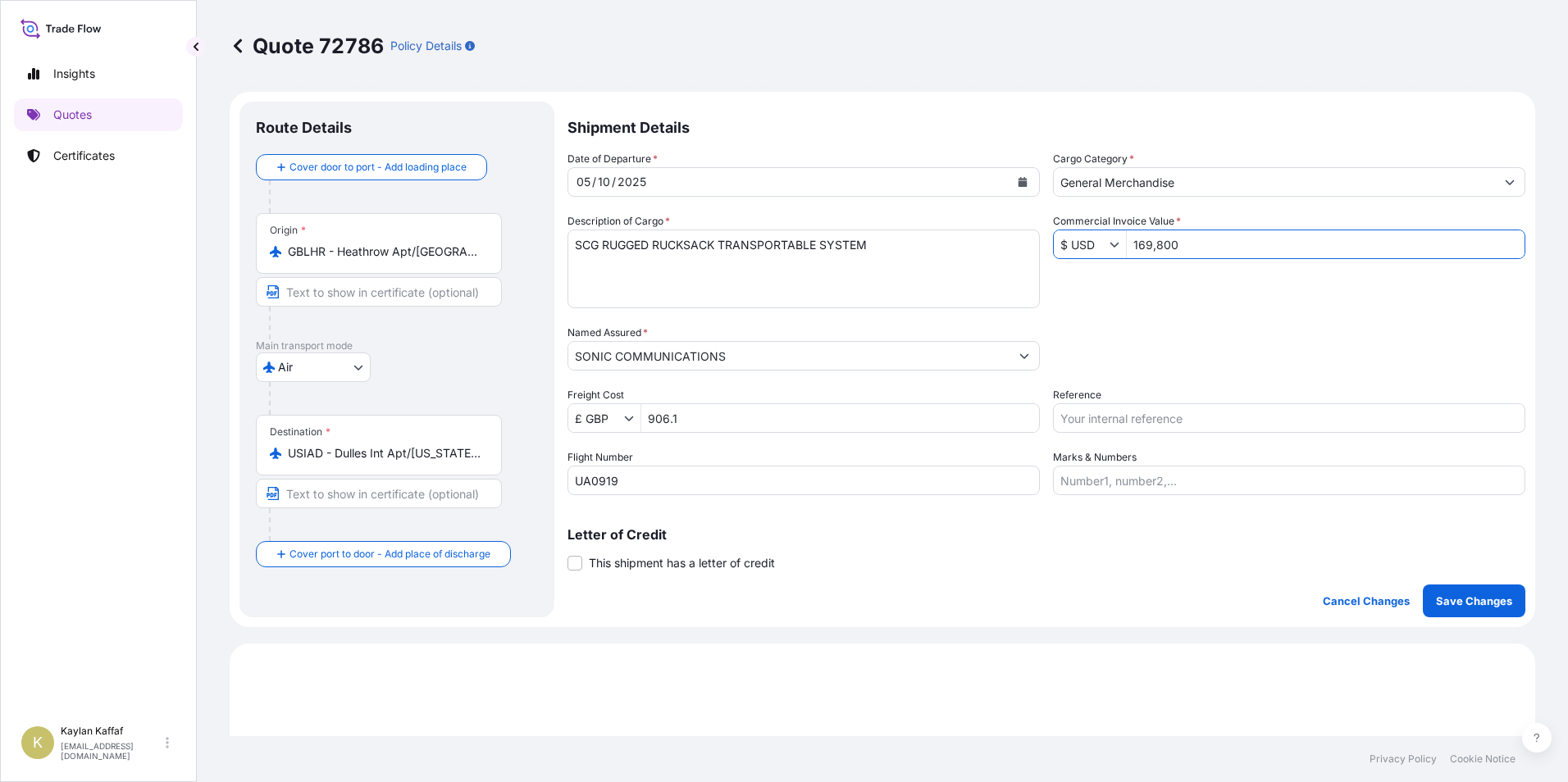
drag, startPoint x: 1191, startPoint y: 248, endPoint x: 1057, endPoint y: 235, distance: 134.6
click at [1057, 235] on div "$ USD 169,800" at bounding box center [1289, 244] width 472 height 30
type input "1,083,600"
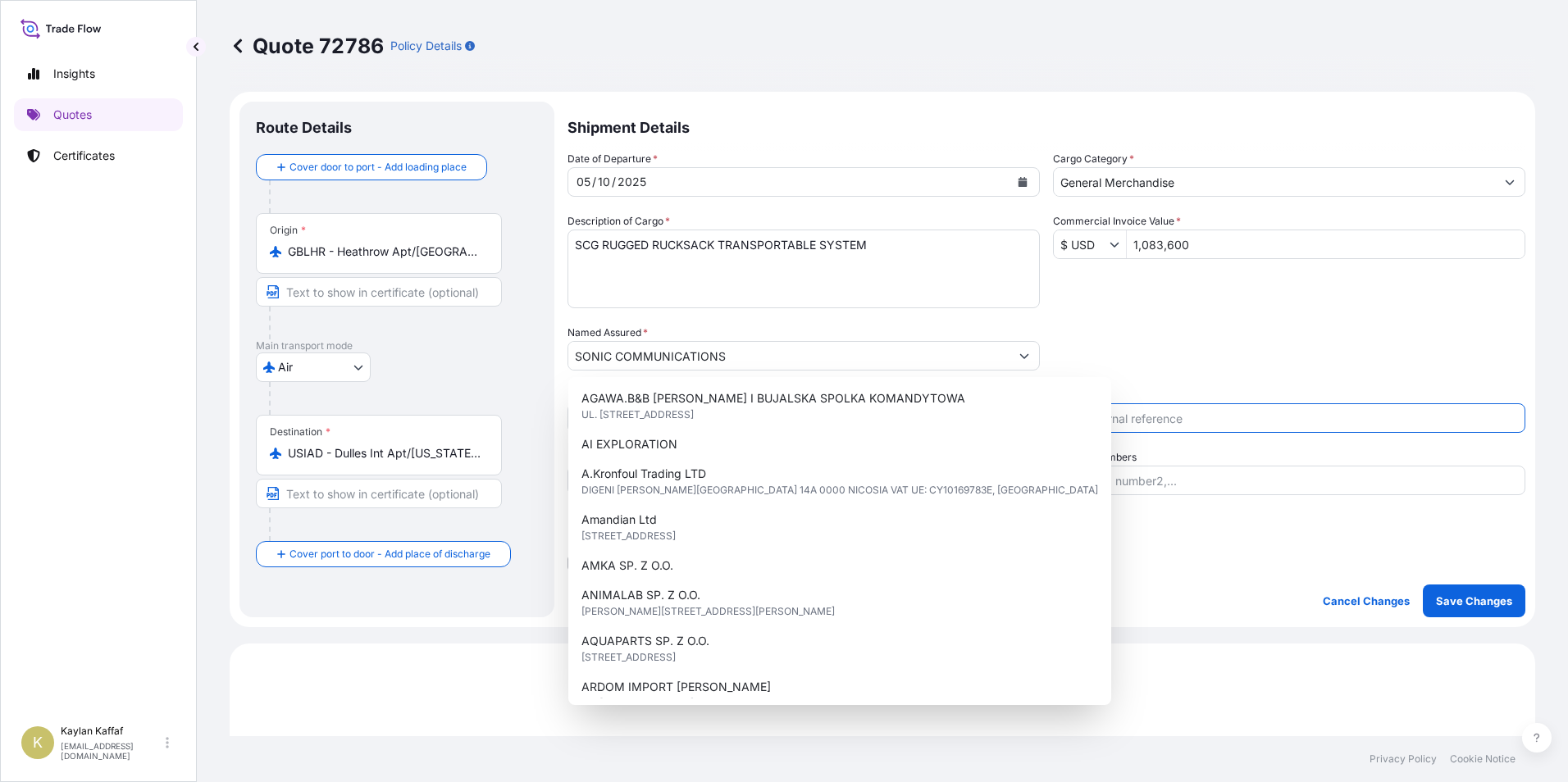
click at [1242, 420] on input "Reference" at bounding box center [1289, 418] width 472 height 30
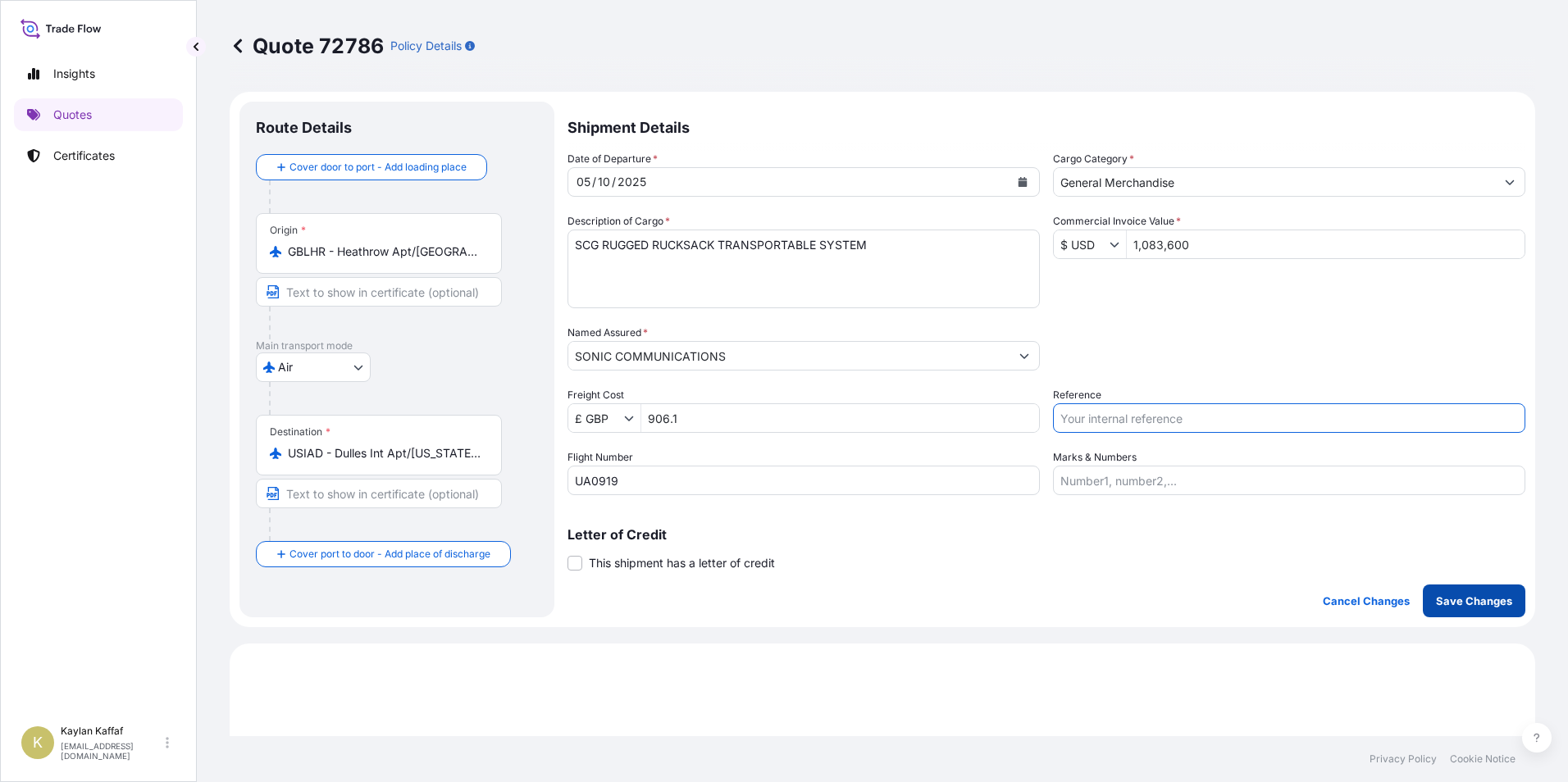
click at [1458, 604] on p "Save Changes" at bounding box center [1474, 601] width 76 height 16
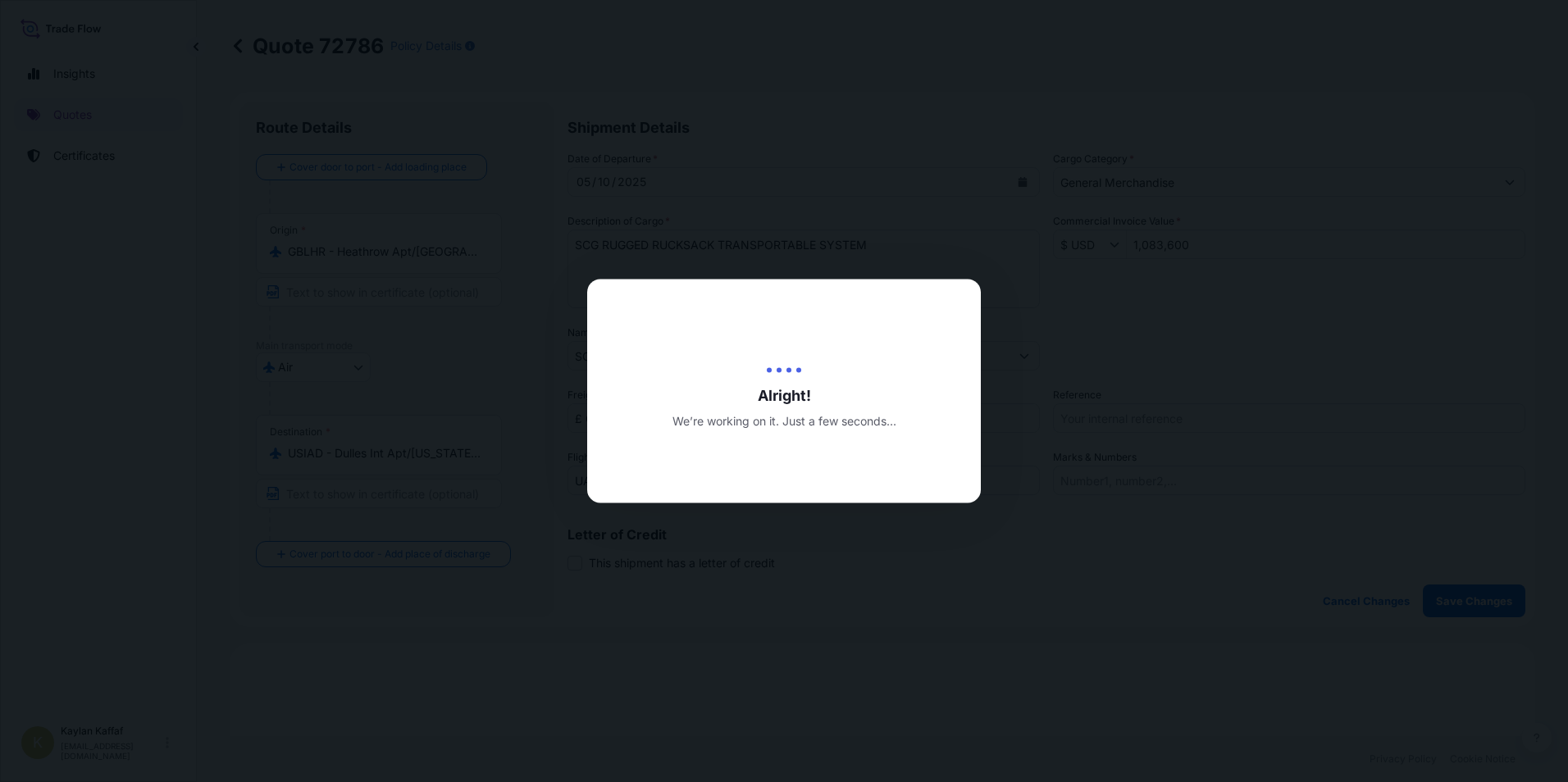
type input "01/10/2025"
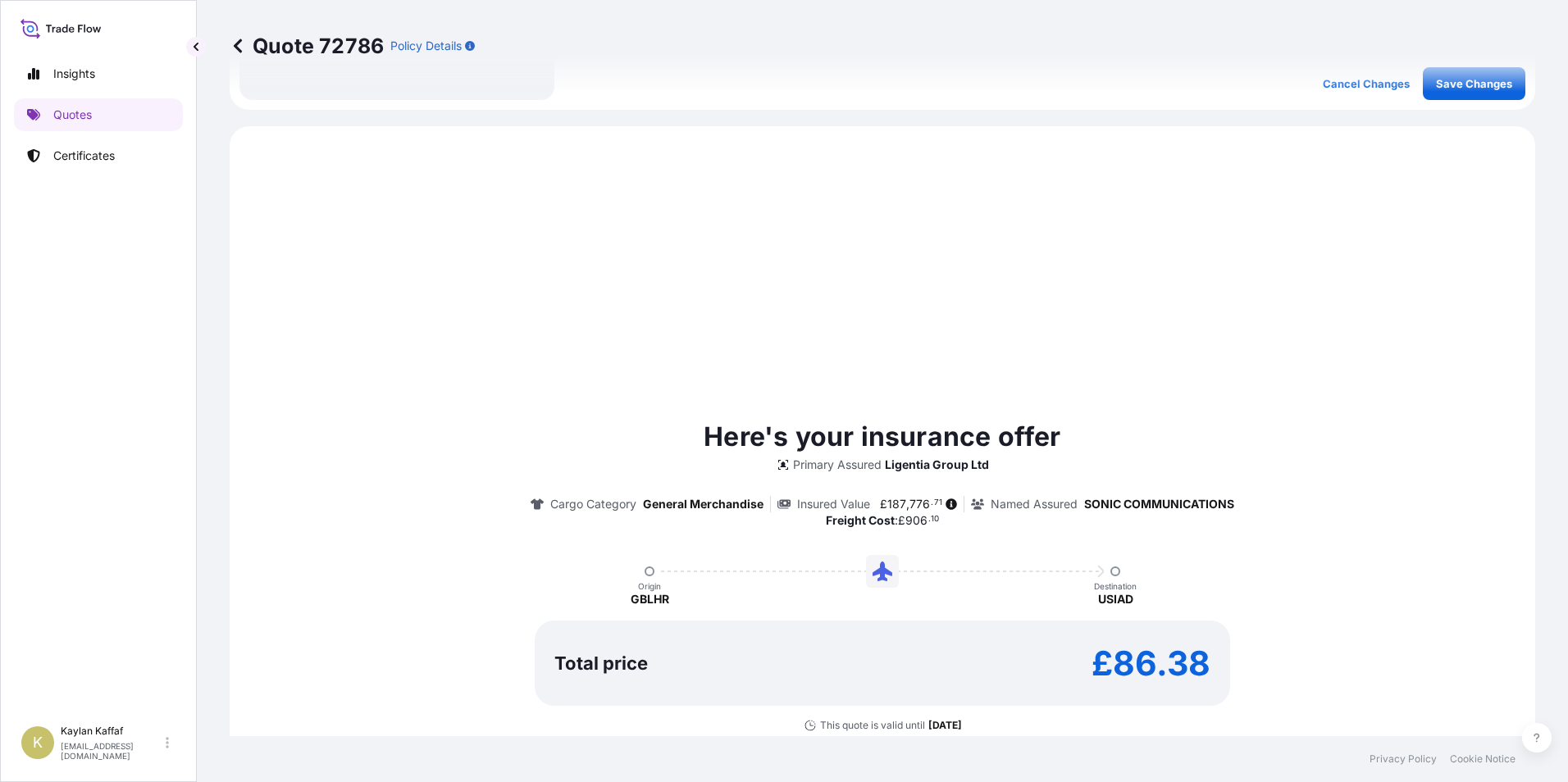
scroll to position [562, 0]
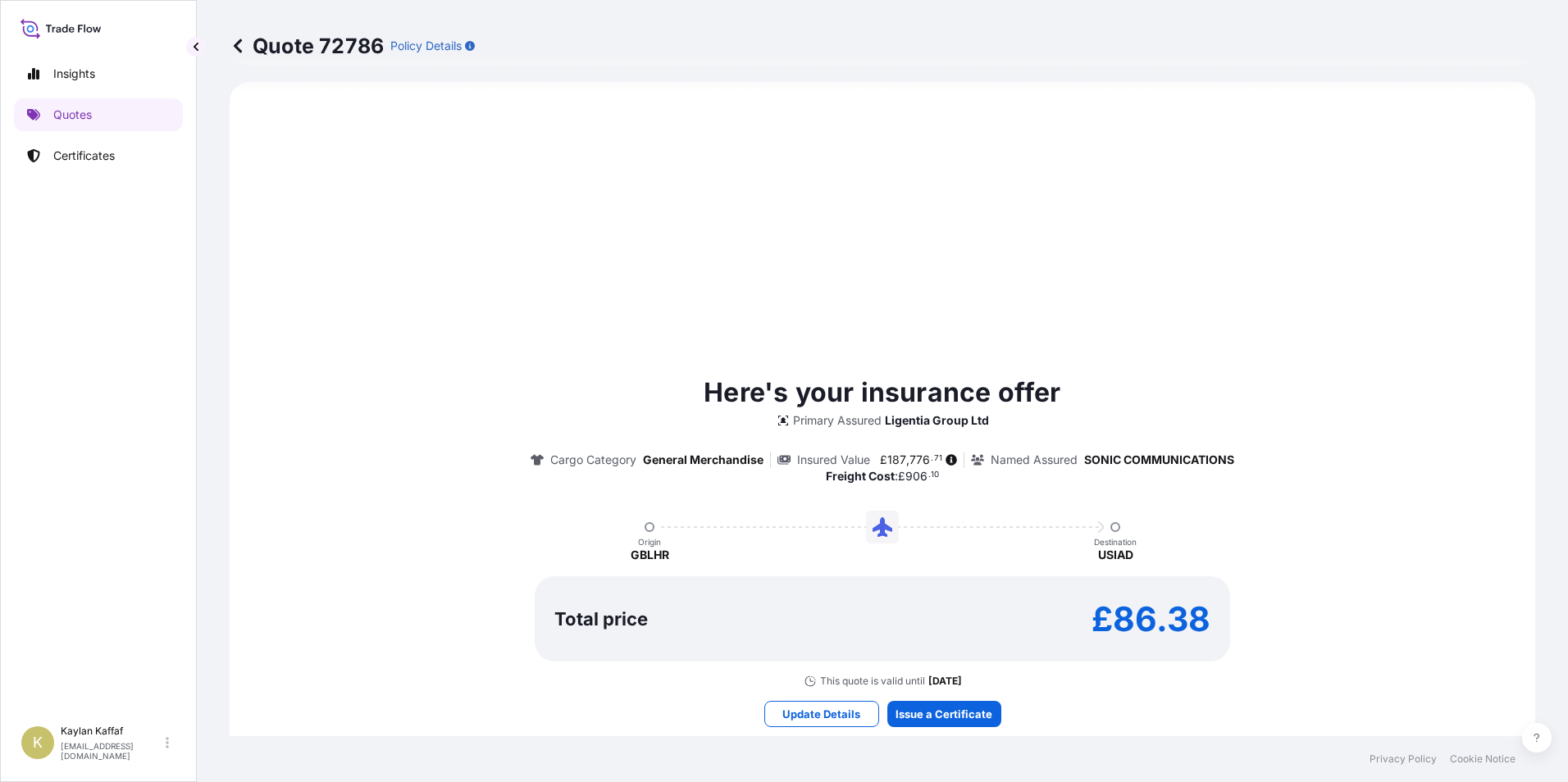
select select "Air"
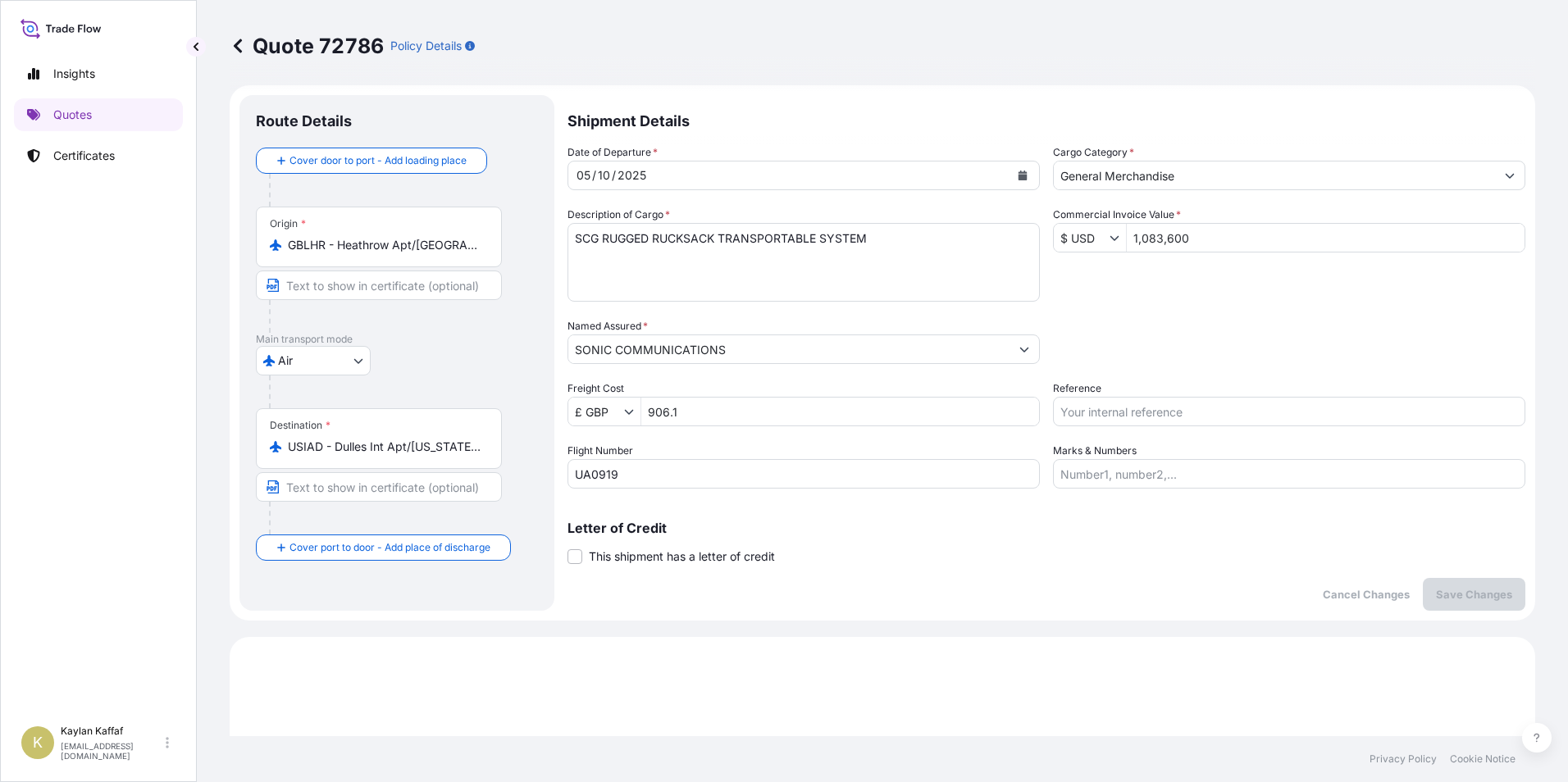
scroll to position [0, 0]
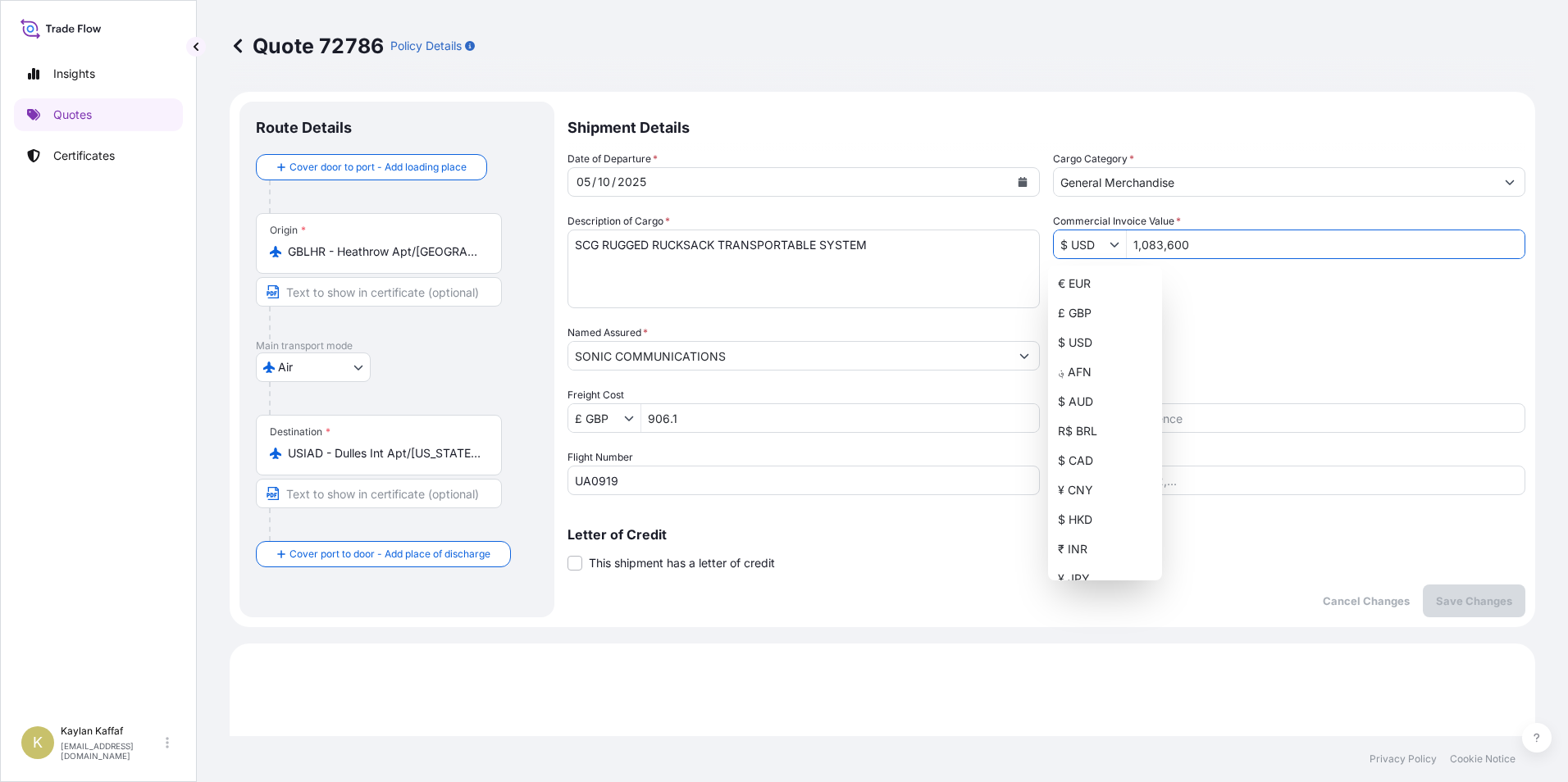
click at [1097, 251] on input "$ USD" at bounding box center [1081, 244] width 56 height 30
click at [1091, 301] on div "£ GBP" at bounding box center [1104, 313] width 107 height 30
type input "£ GBP"
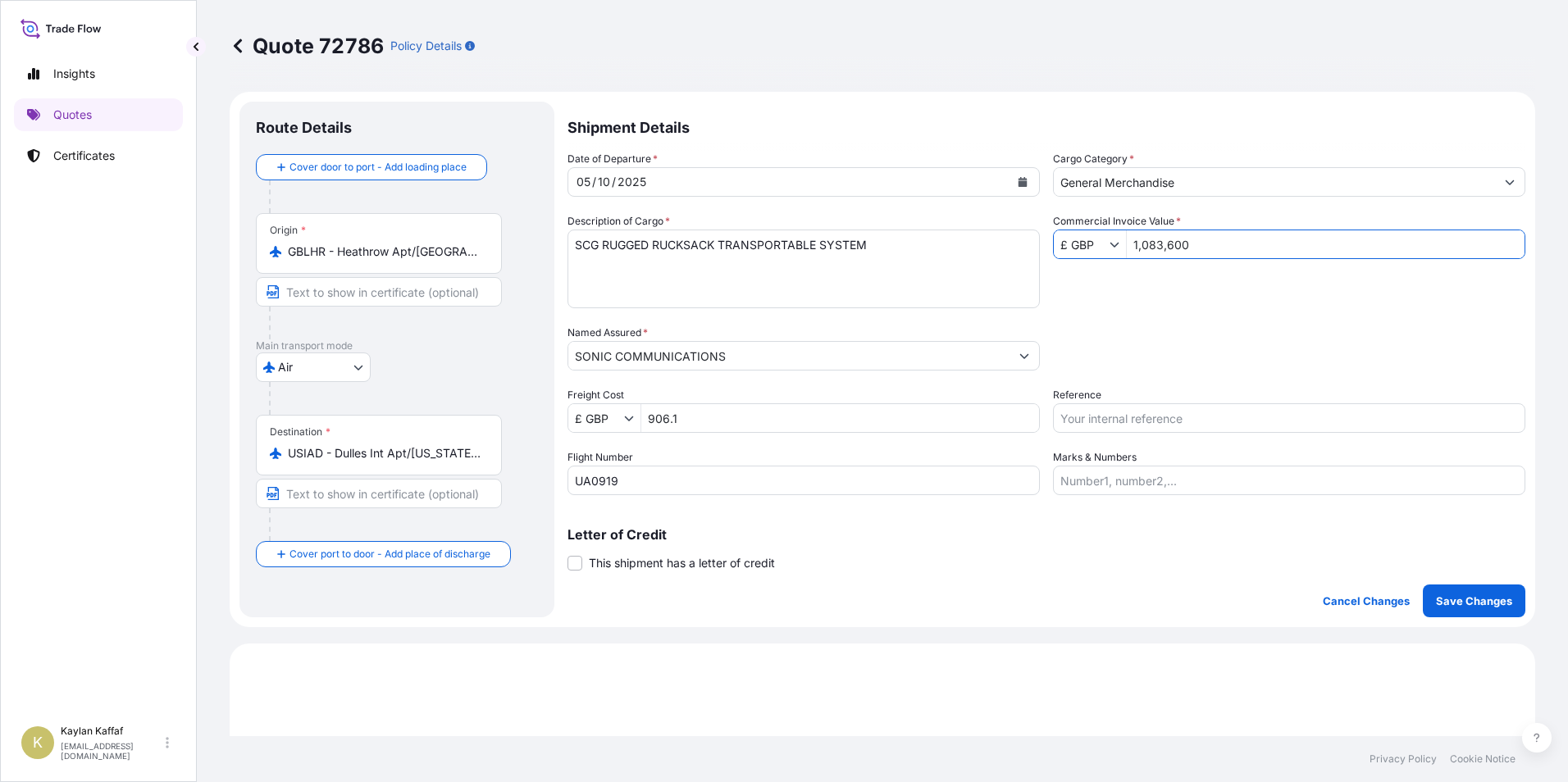
click at [1181, 244] on input "1,083,600" at bounding box center [1325, 244] width 397 height 30
type input "169,800"
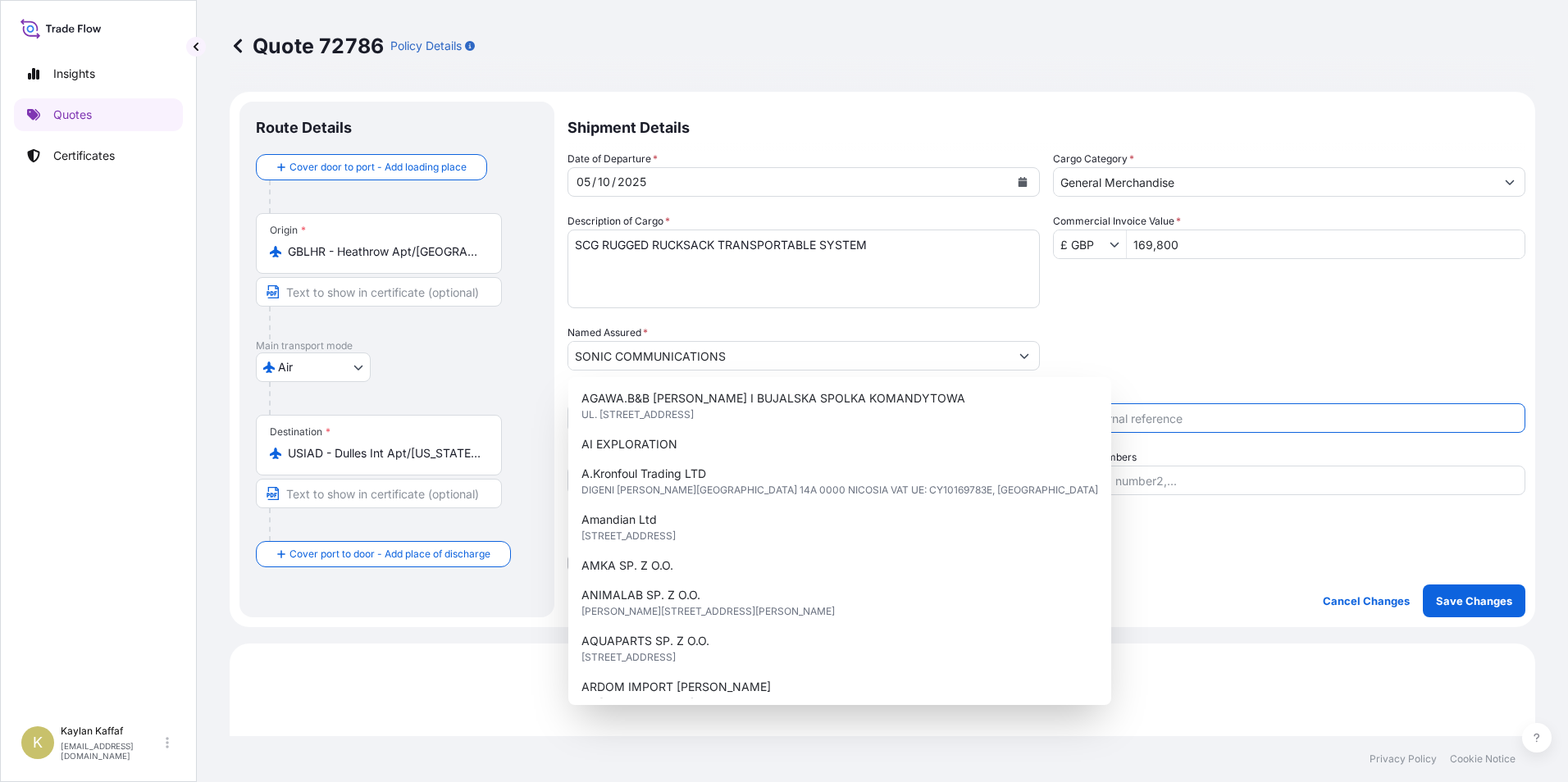
click at [1194, 407] on input "Reference" at bounding box center [1289, 418] width 472 height 30
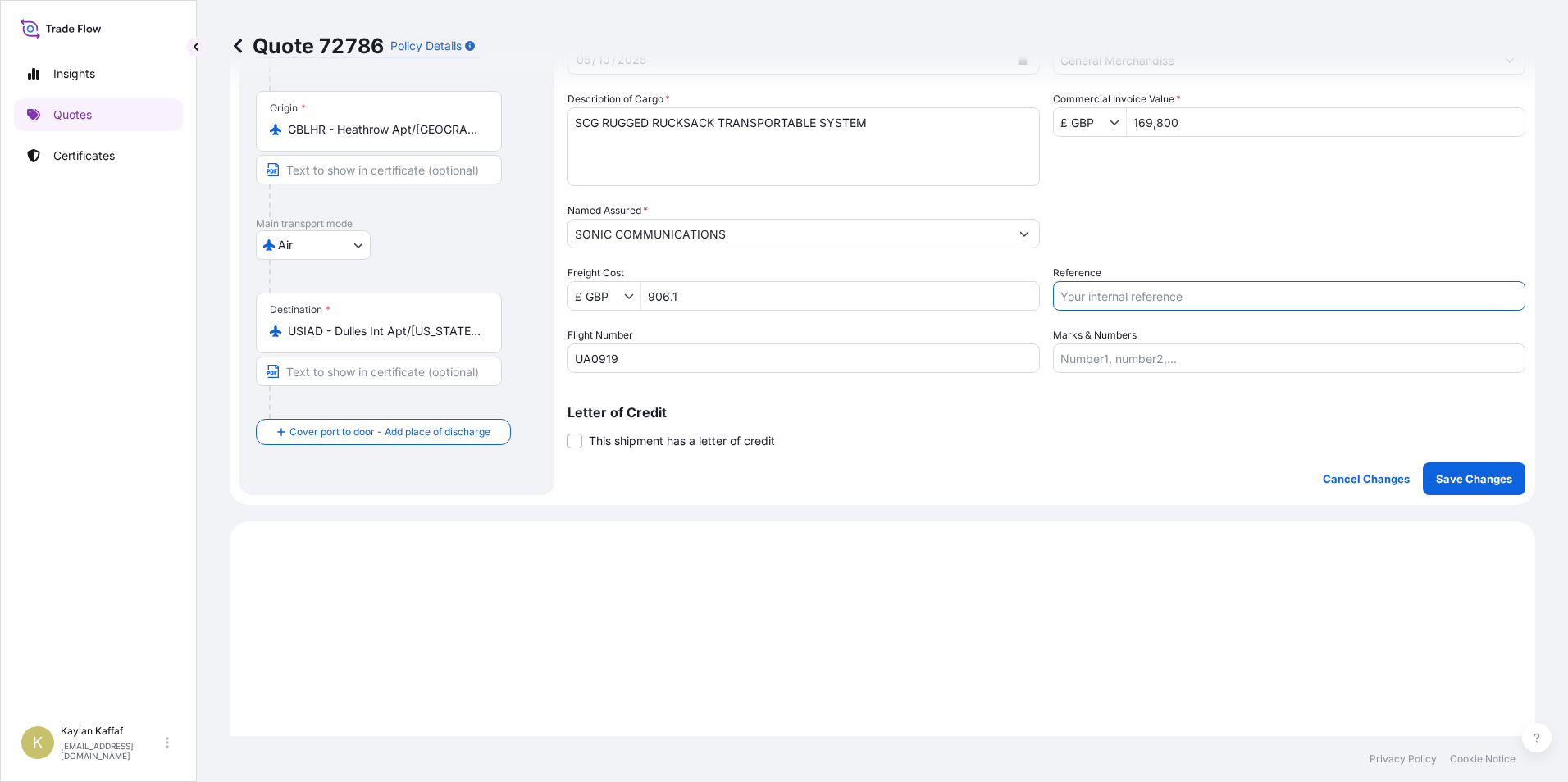
scroll to position [82, 0]
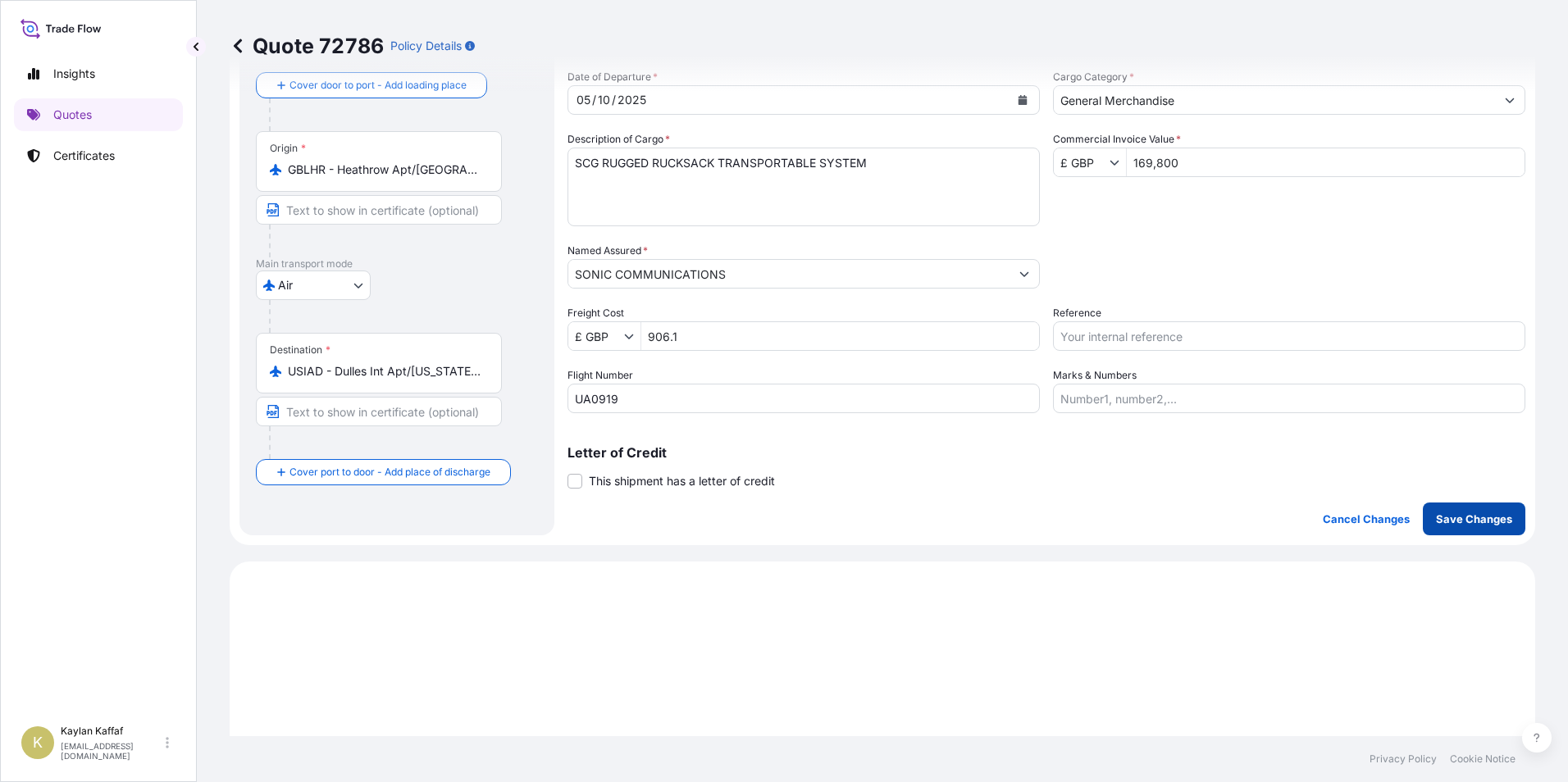
click at [1460, 523] on p "Save Changes" at bounding box center [1474, 519] width 76 height 16
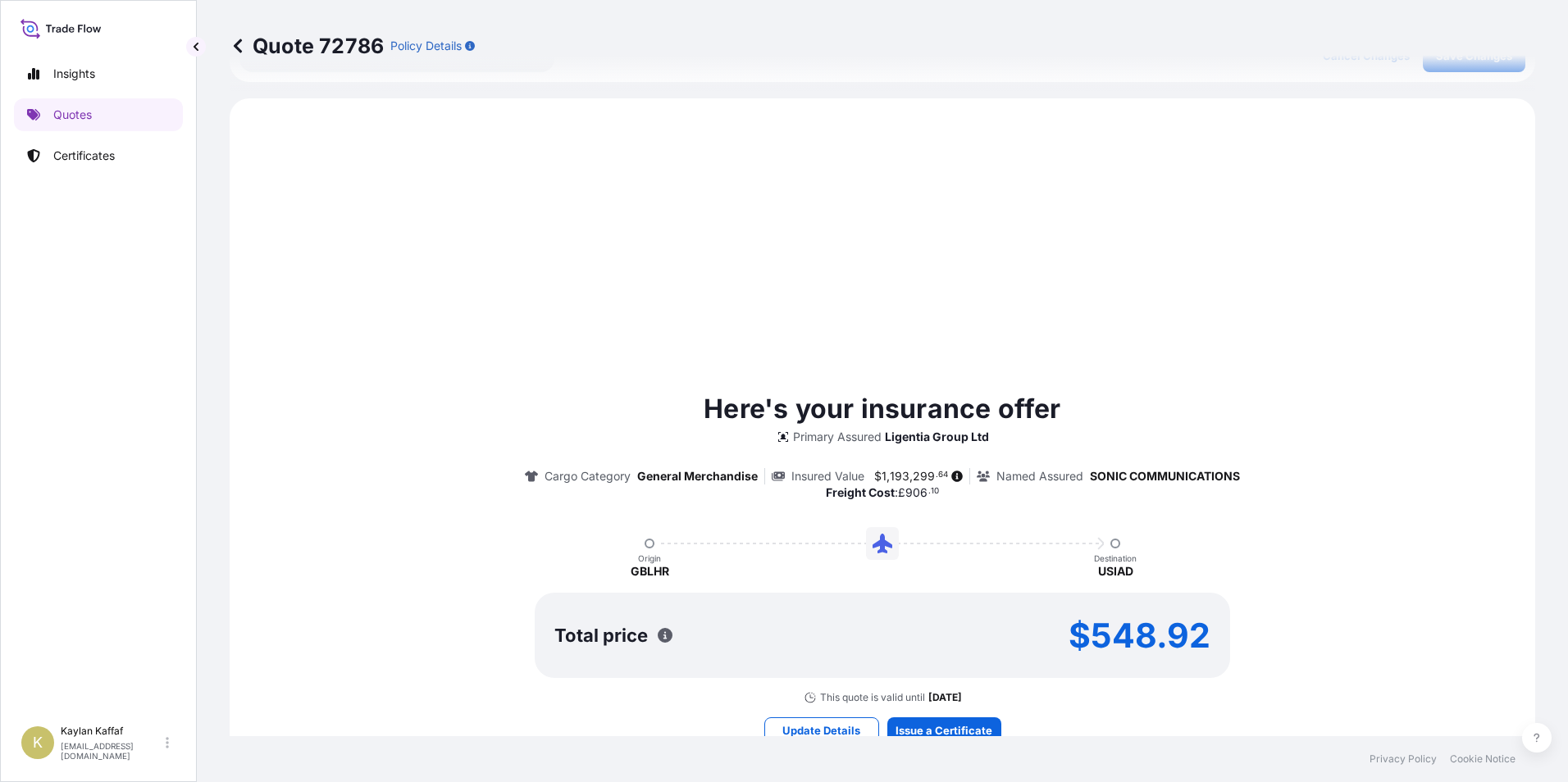
scroll to position [562, 0]
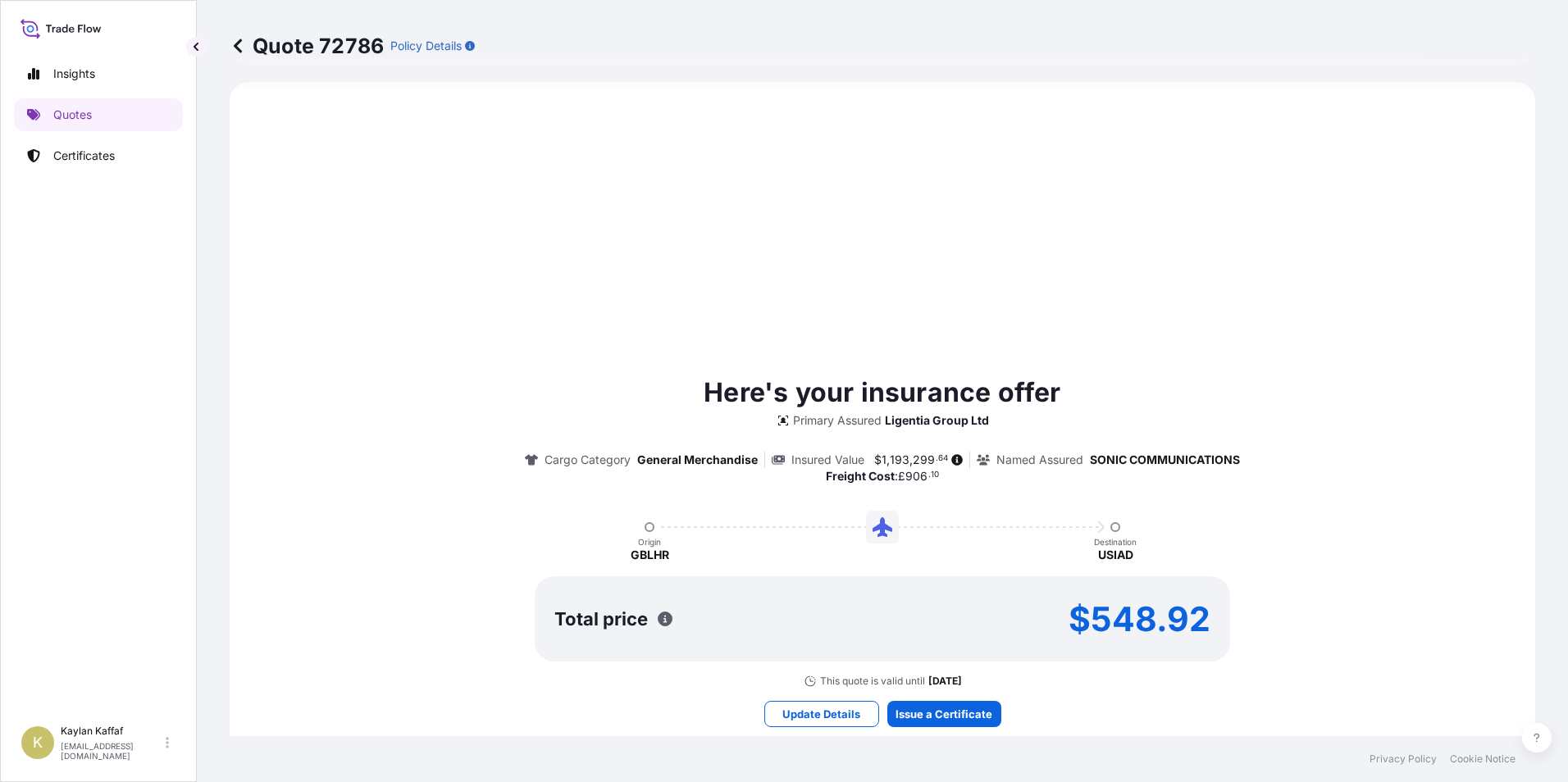
select select "Air"
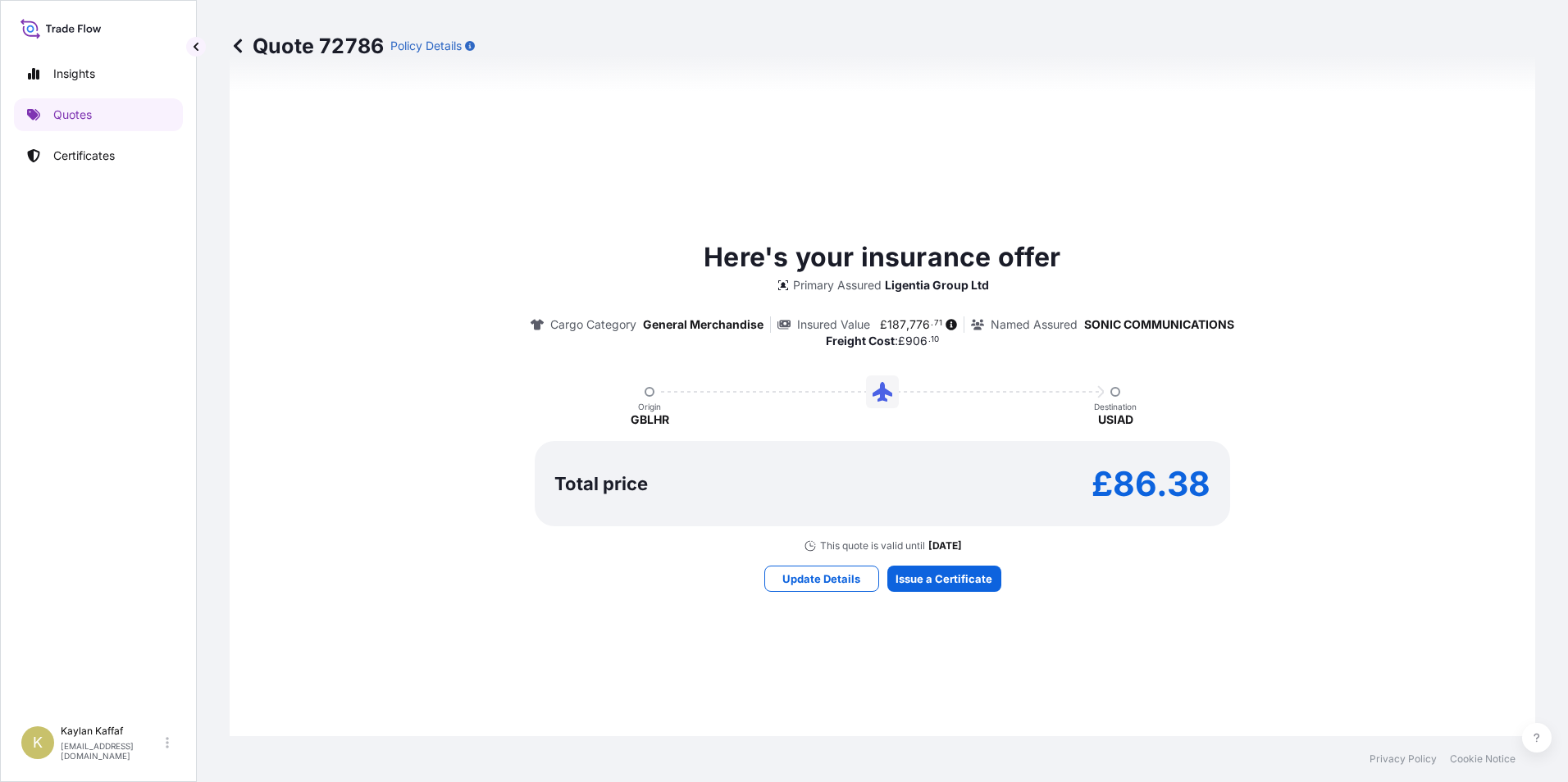
scroll to position [725, 0]
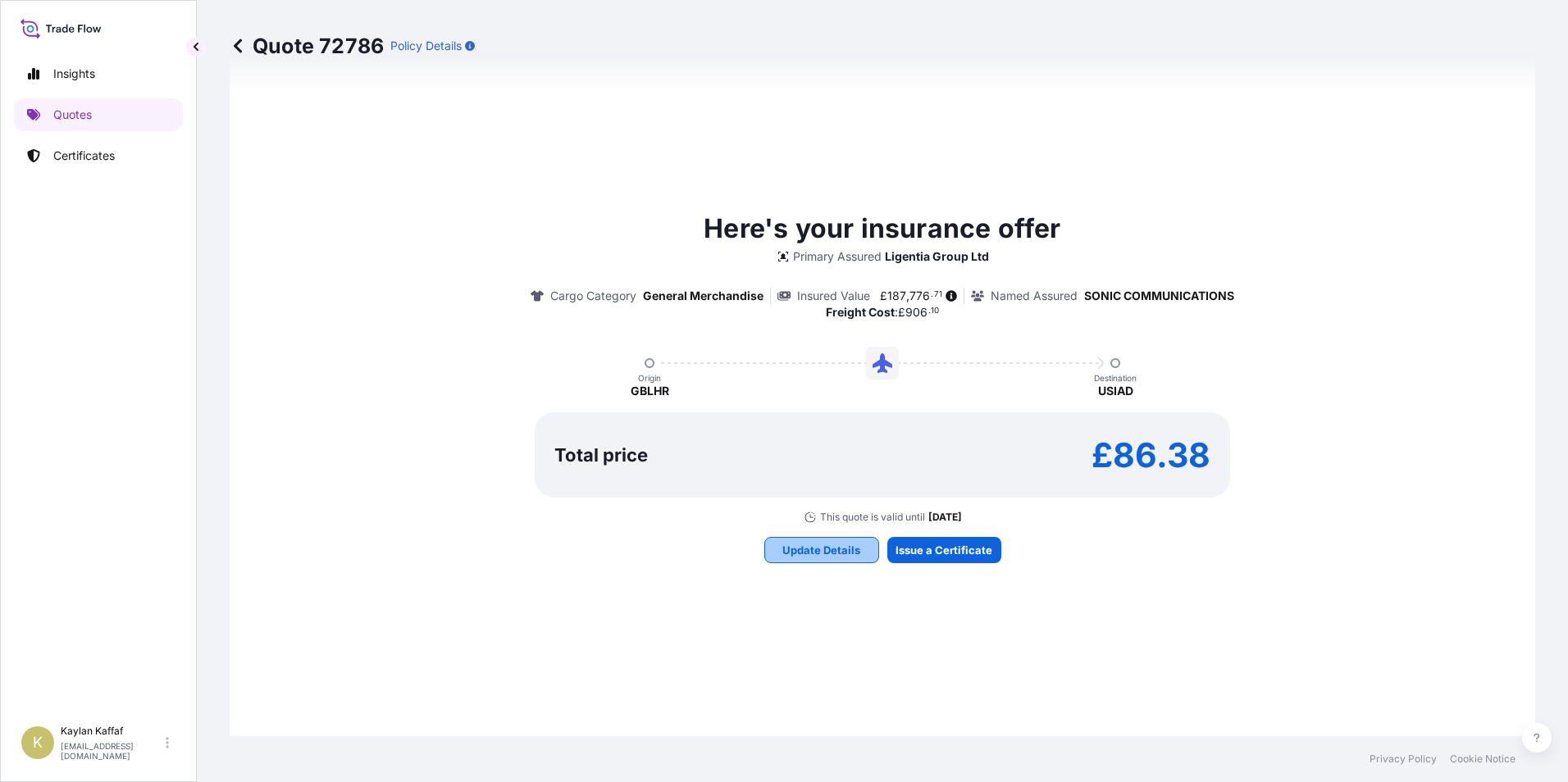
click at [838, 553] on p "Update Details" at bounding box center [821, 550] width 78 height 16
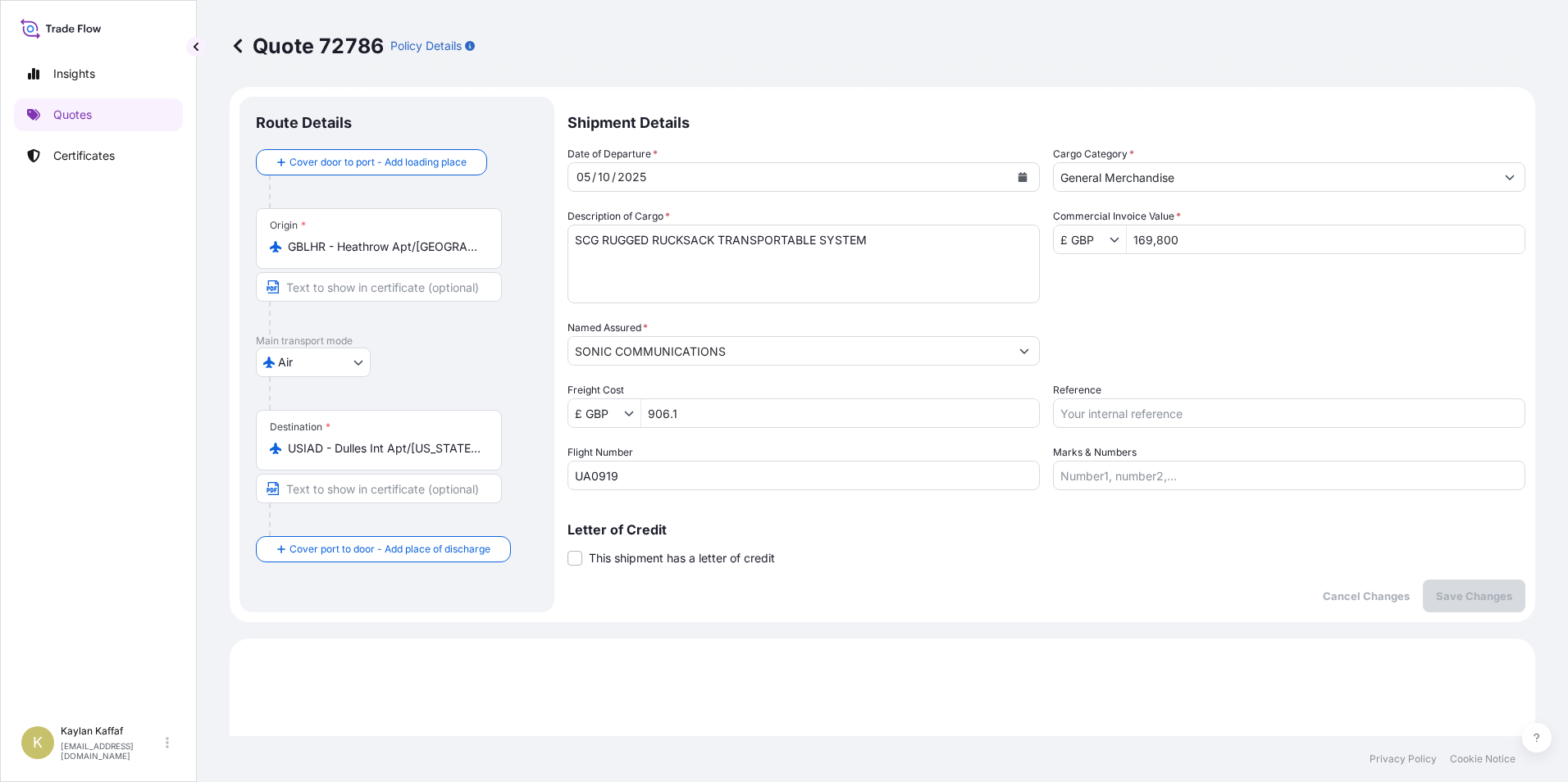
scroll to position [0, 0]
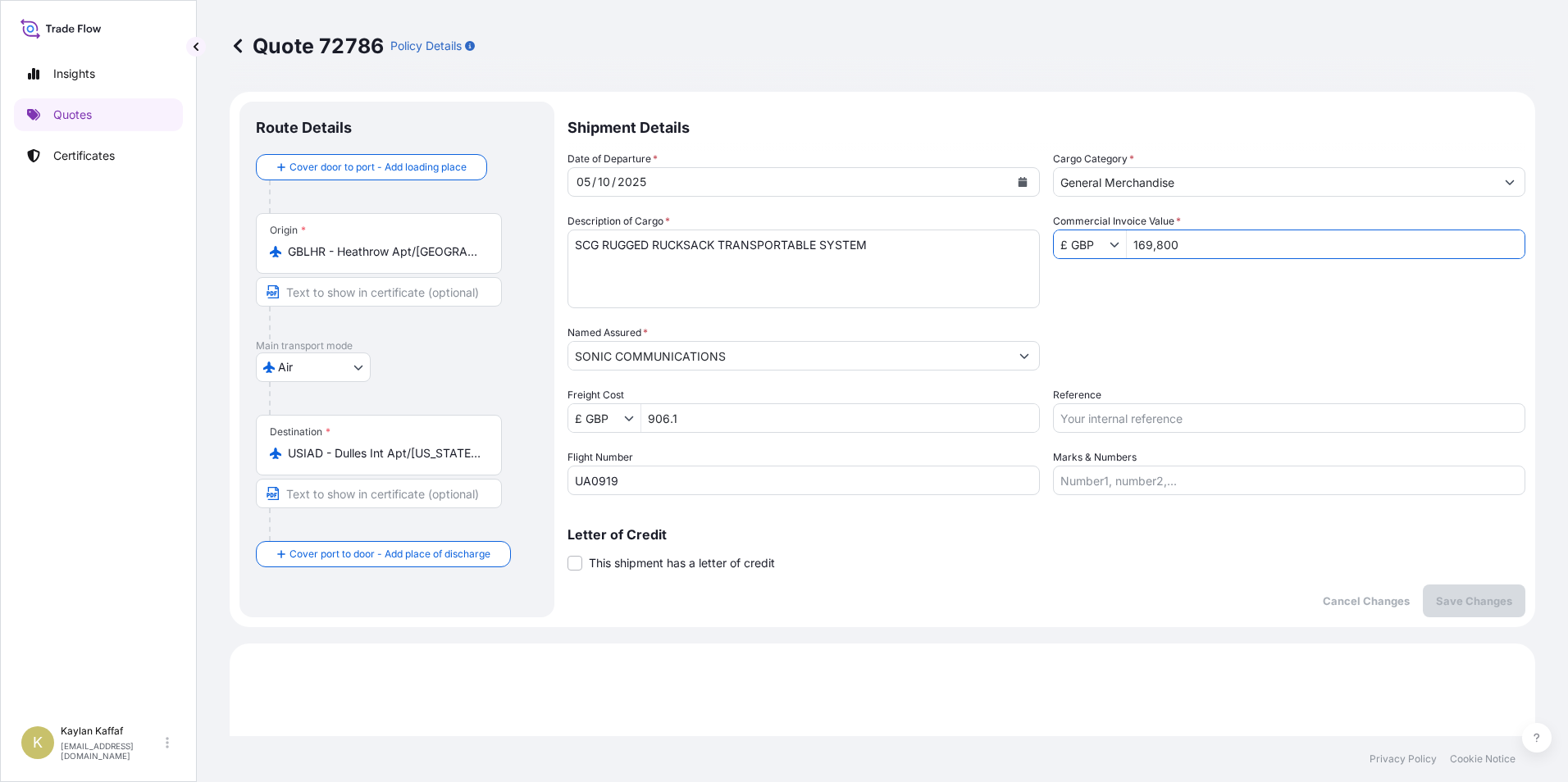
click at [1195, 250] on input "169,800" at bounding box center [1325, 244] width 397 height 30
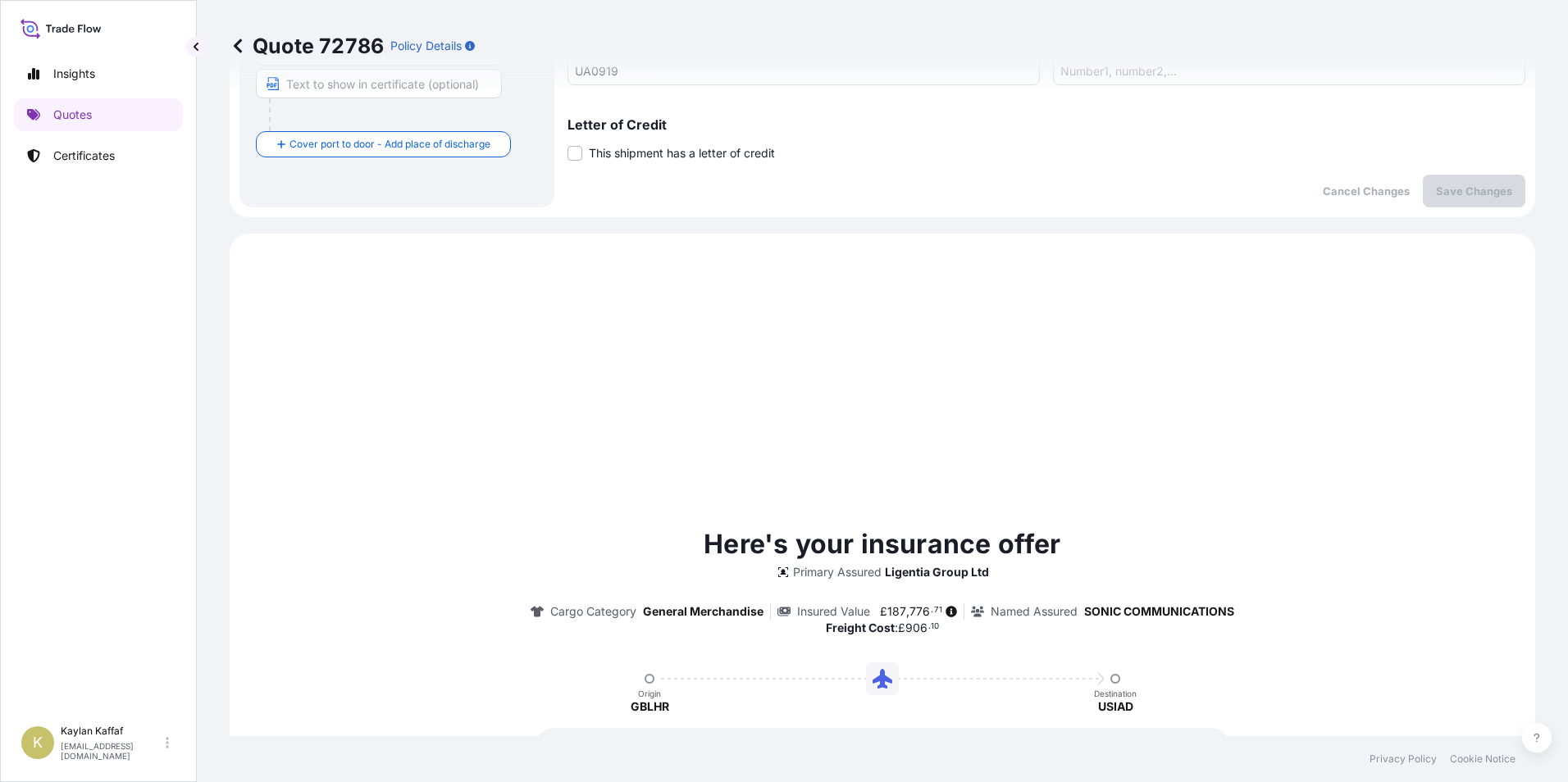
scroll to position [574, 0]
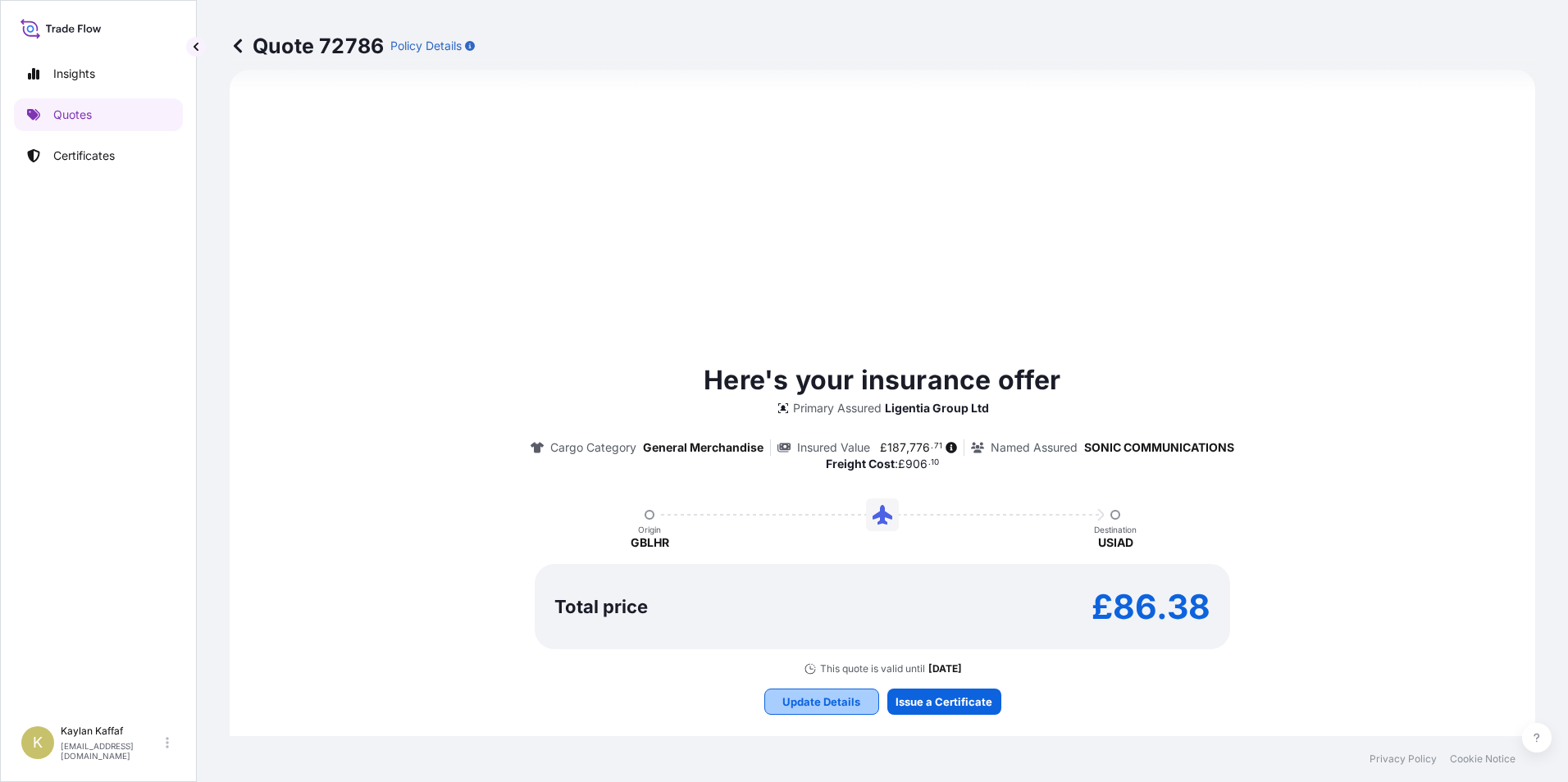
click at [827, 699] on p "Update Details" at bounding box center [821, 701] width 78 height 16
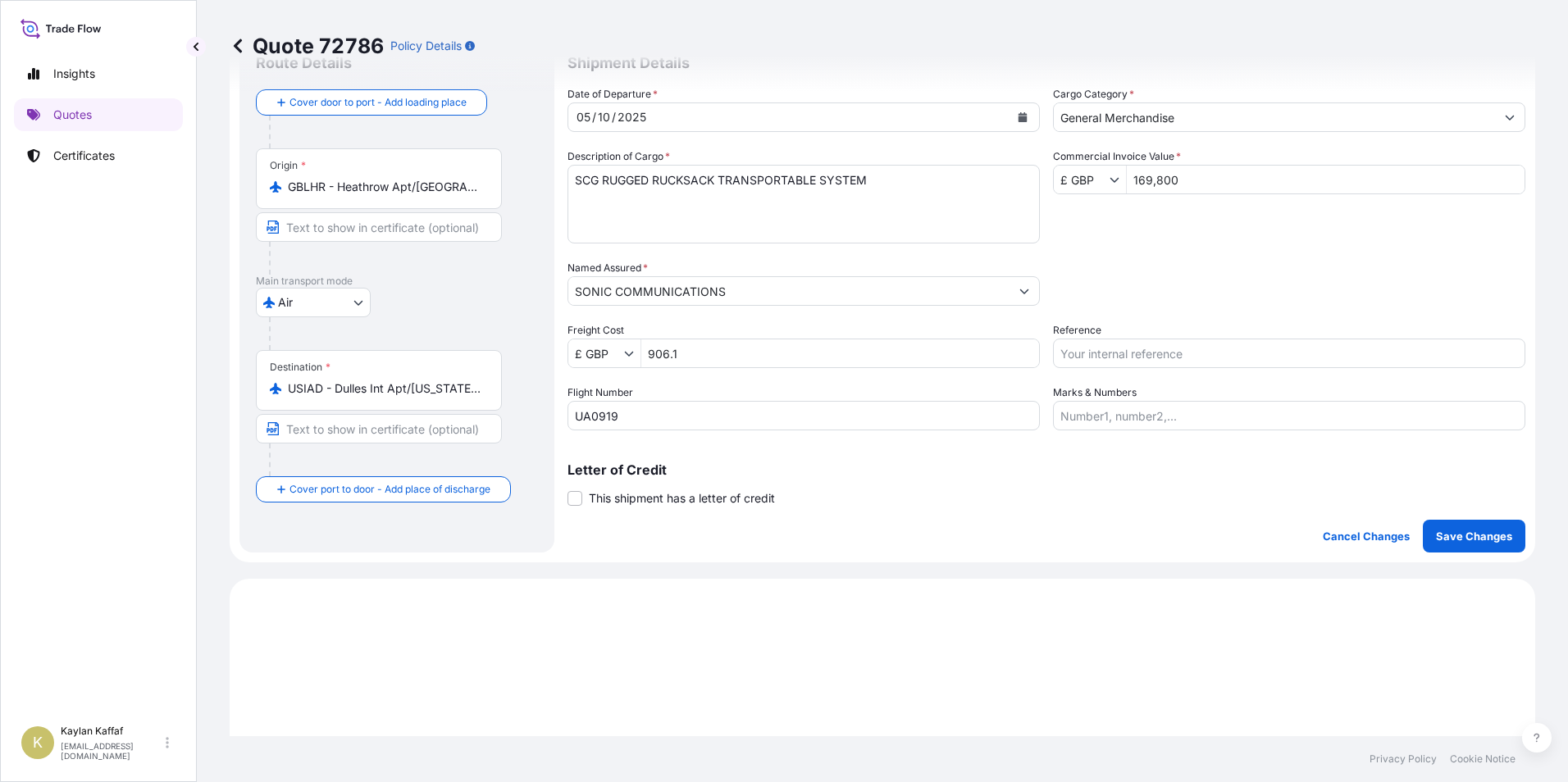
scroll to position [26, 0]
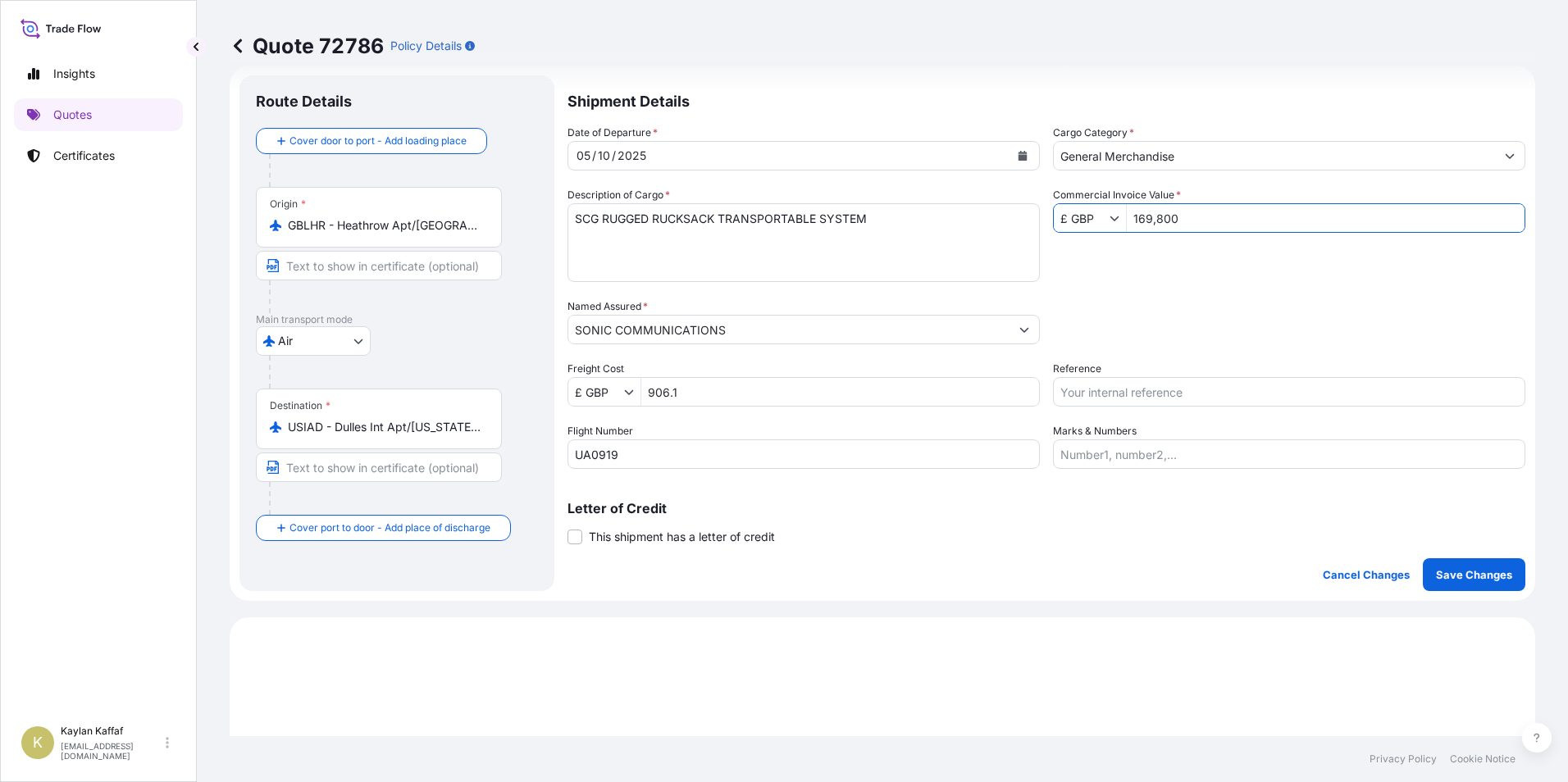
drag, startPoint x: 1193, startPoint y: 224, endPoint x: 1104, endPoint y: 229, distance: 89.1
click at [1104, 229] on div "£ GBP 169,800" at bounding box center [1289, 218] width 472 height 30
type input "1,083,600"
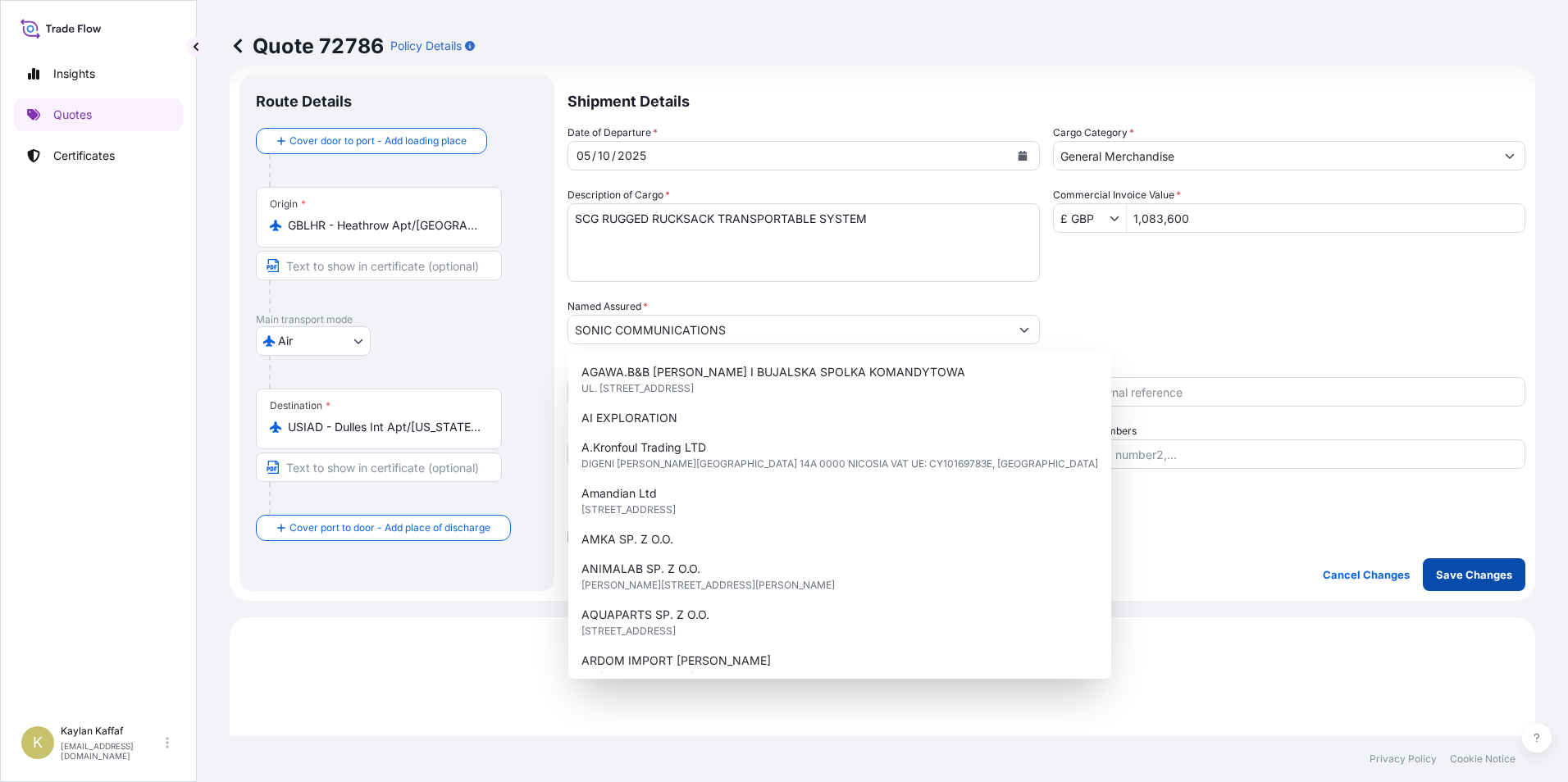
click at [1445, 570] on p "Save Changes" at bounding box center [1474, 574] width 76 height 16
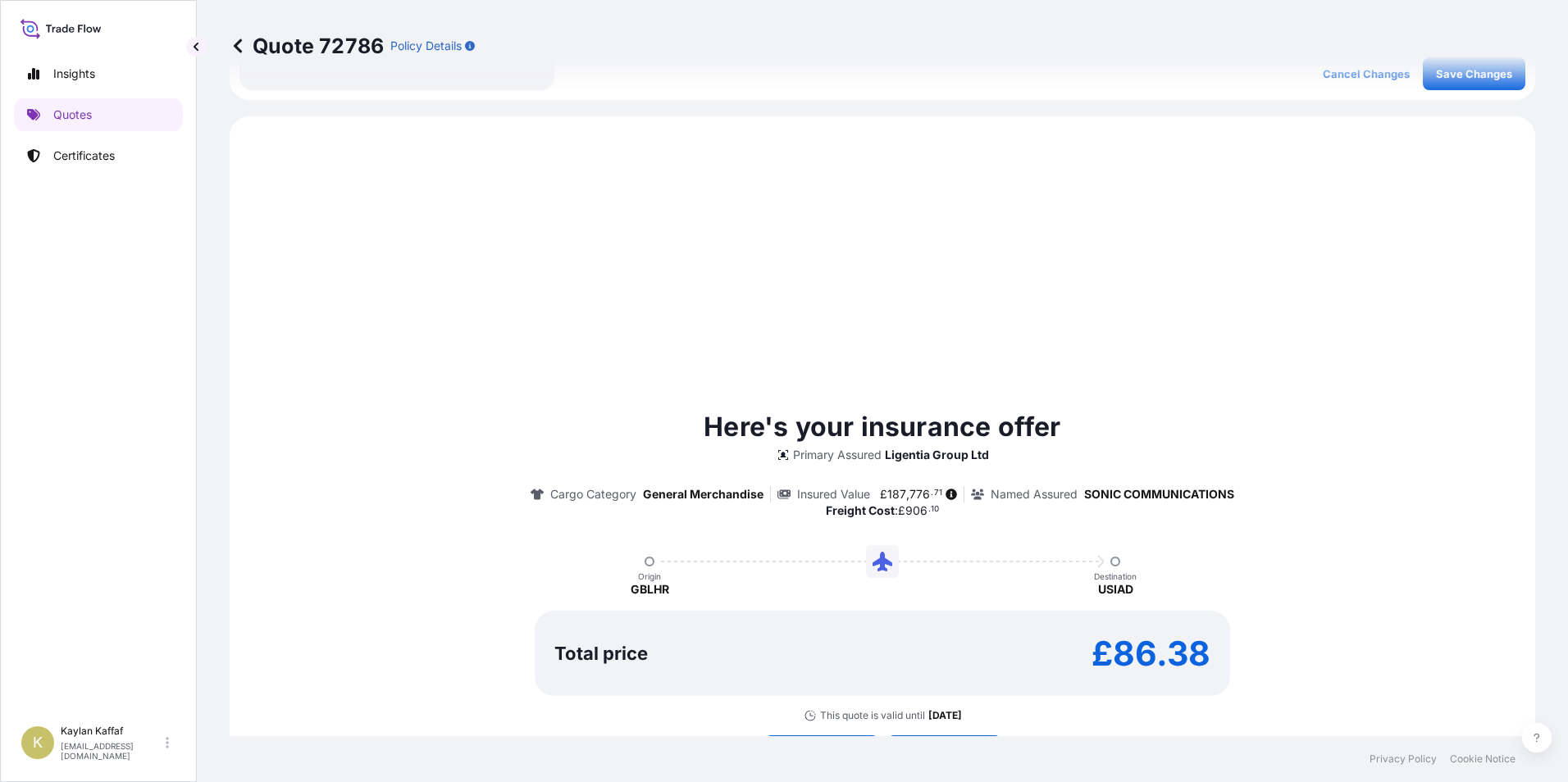
scroll to position [562, 0]
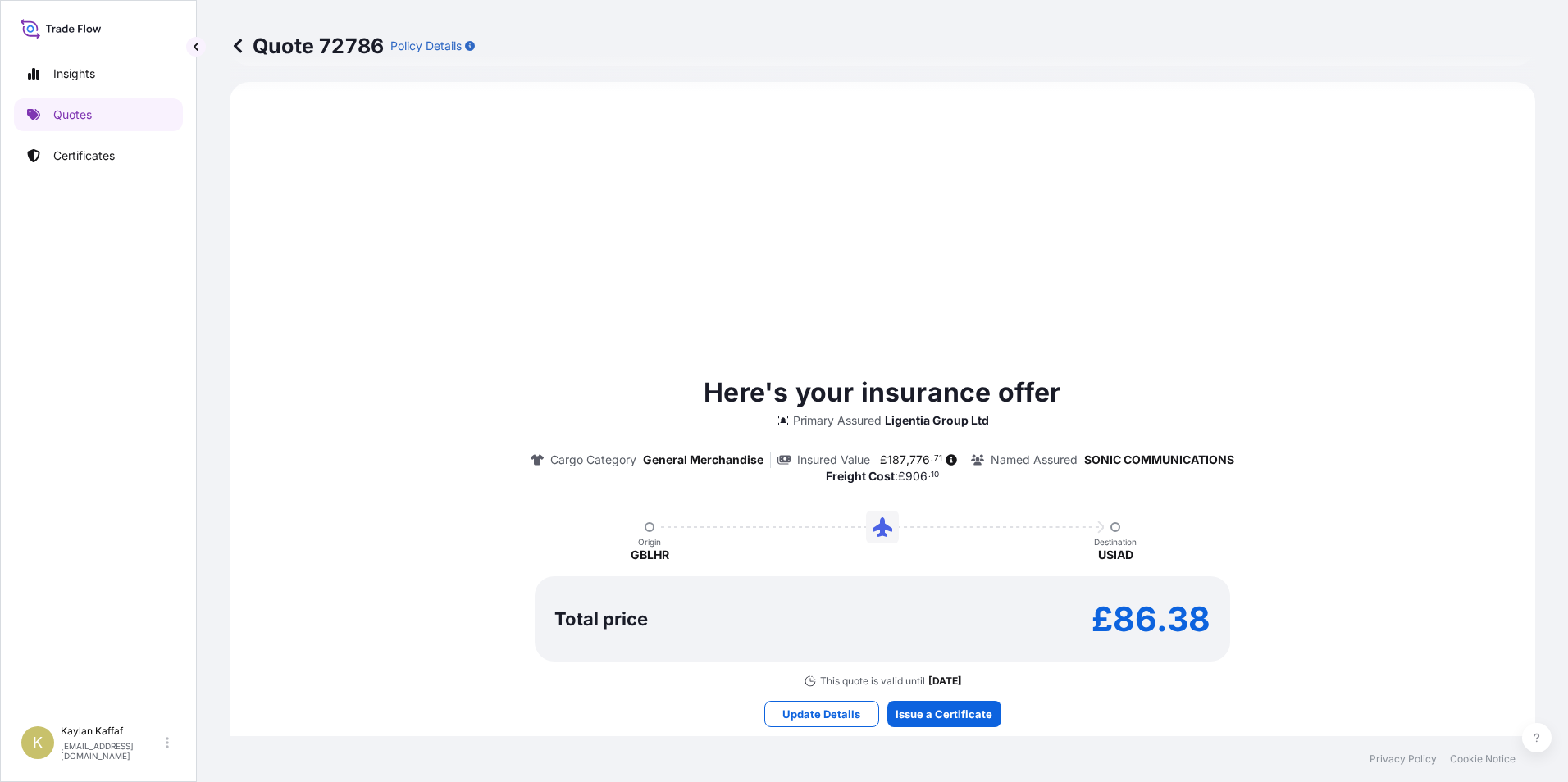
select select "Air"
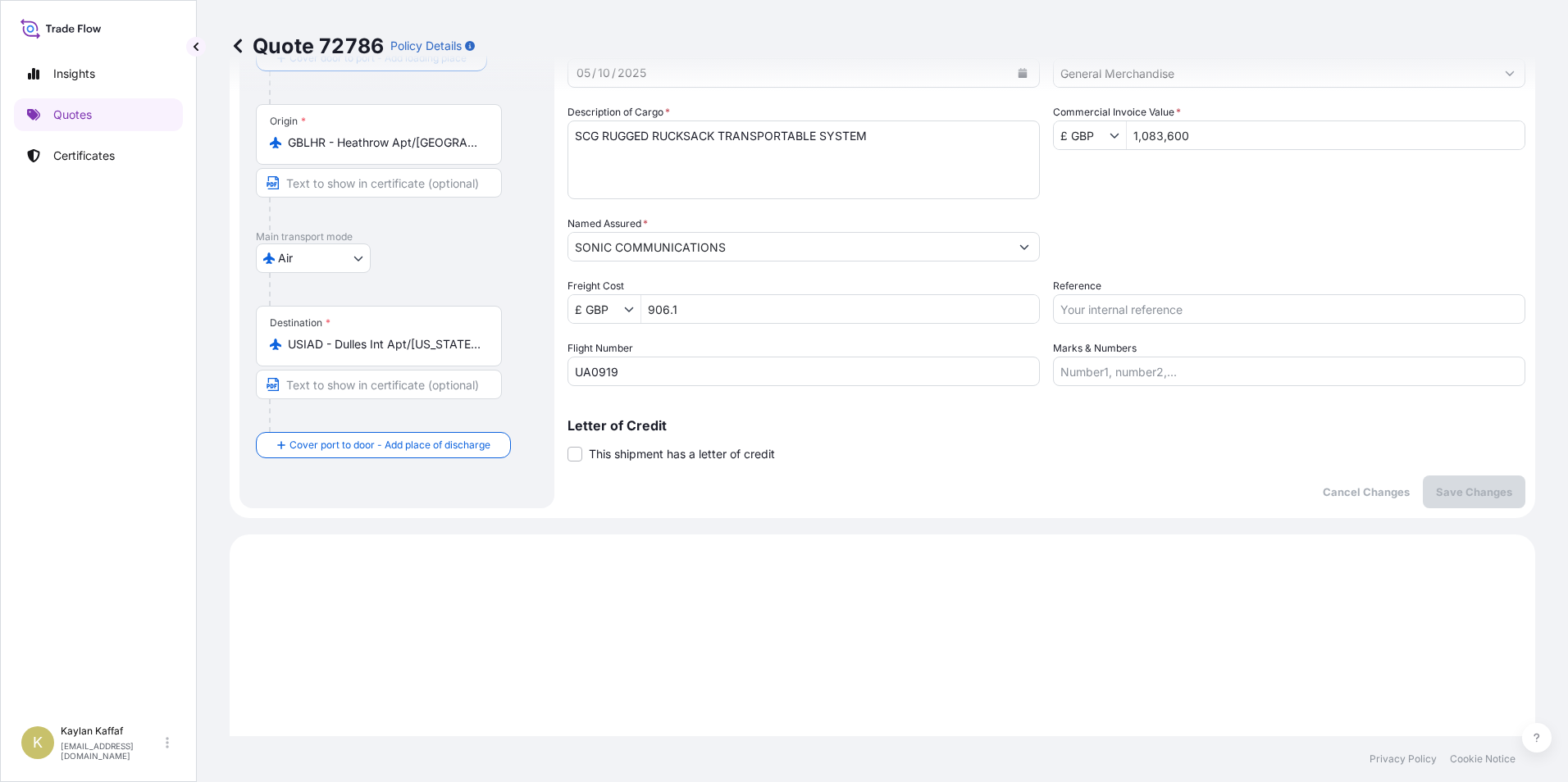
scroll to position [70, 0]
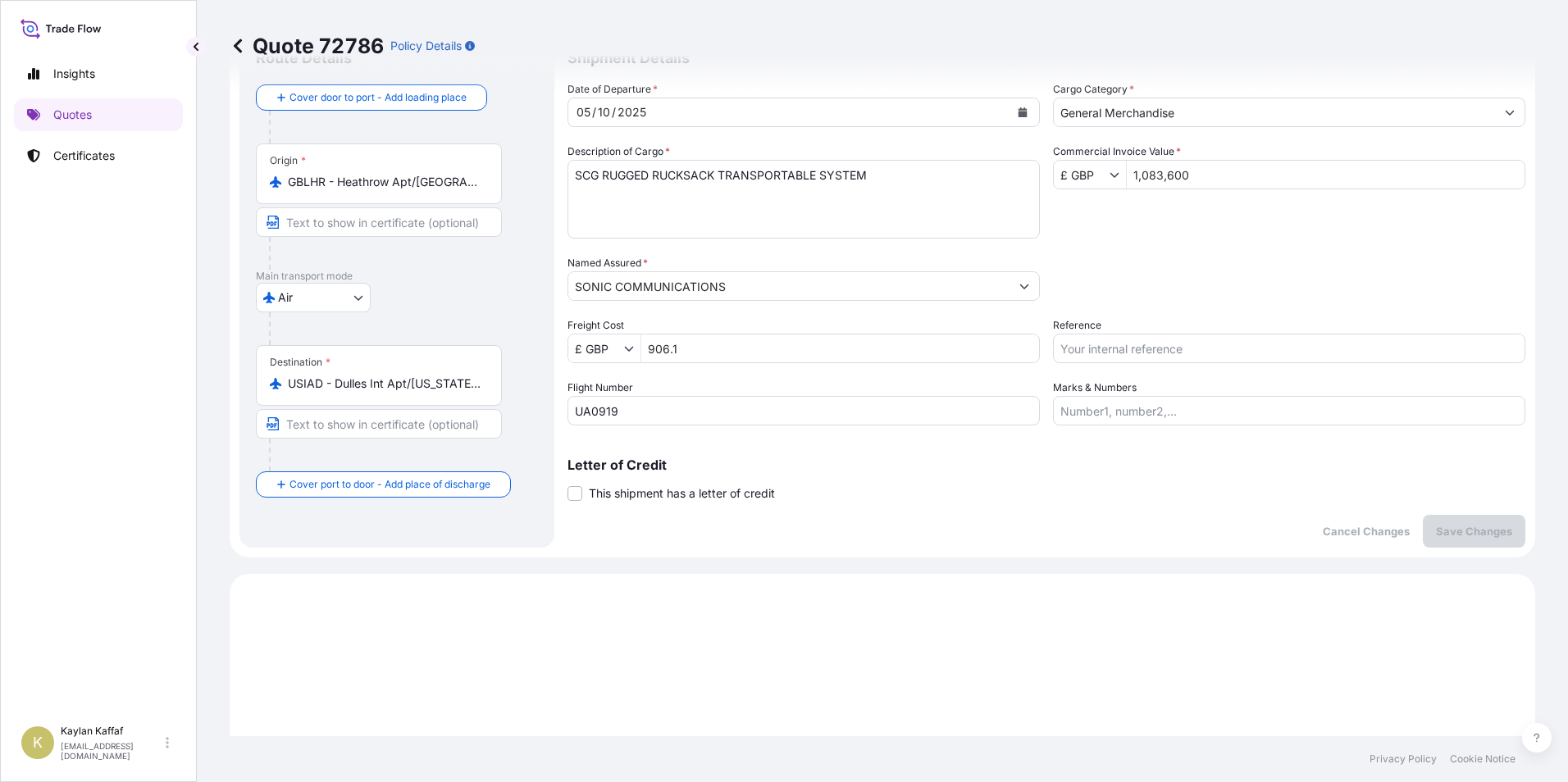
click at [1134, 179] on input "1,083,600" at bounding box center [1325, 175] width 397 height 30
click at [1189, 169] on input "1,083,600" at bounding box center [1325, 175] width 397 height 30
type input "1,083,600"
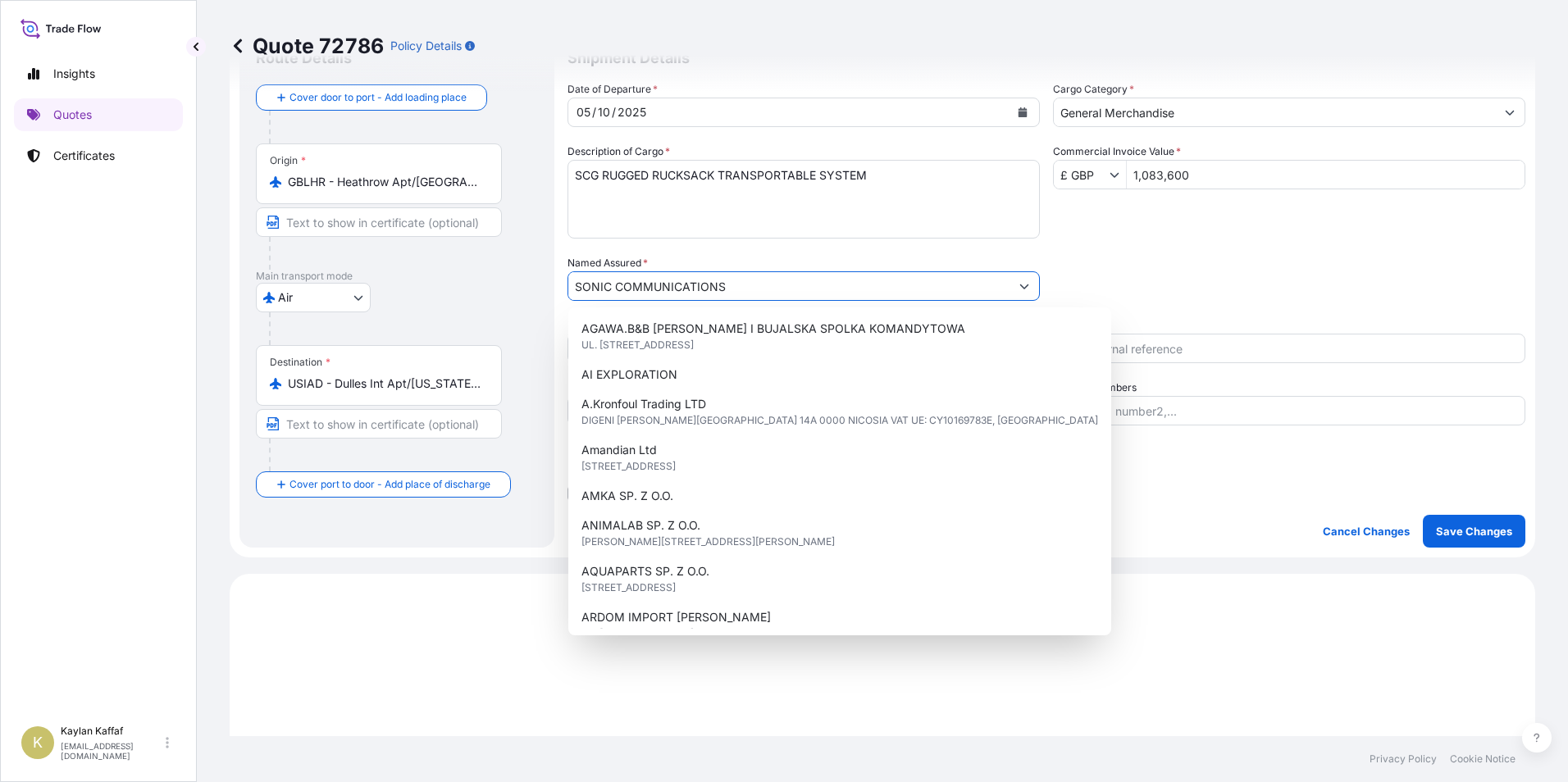
click at [1194, 352] on input "Reference" at bounding box center [1289, 348] width 472 height 30
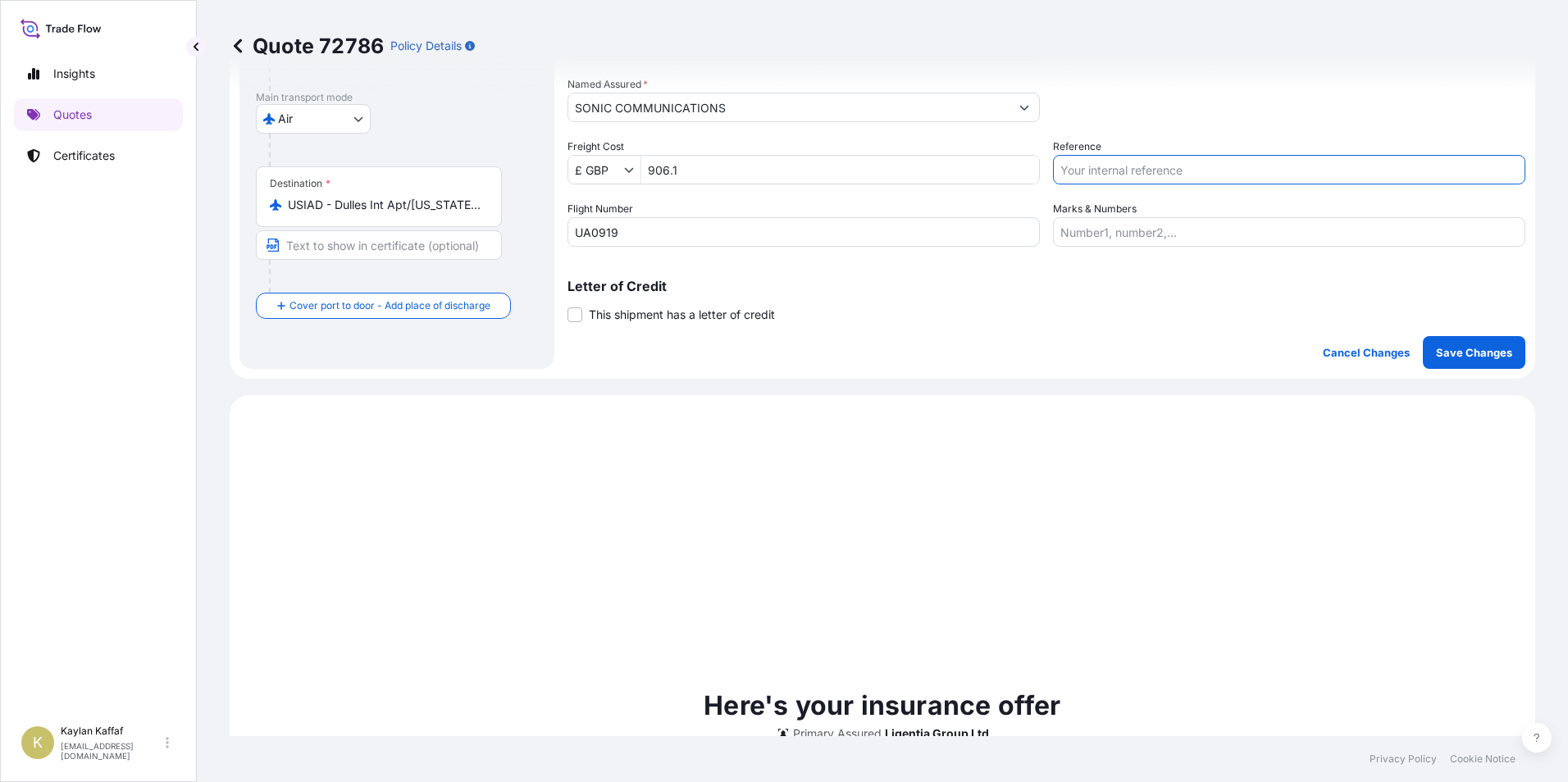
scroll to position [315, 0]
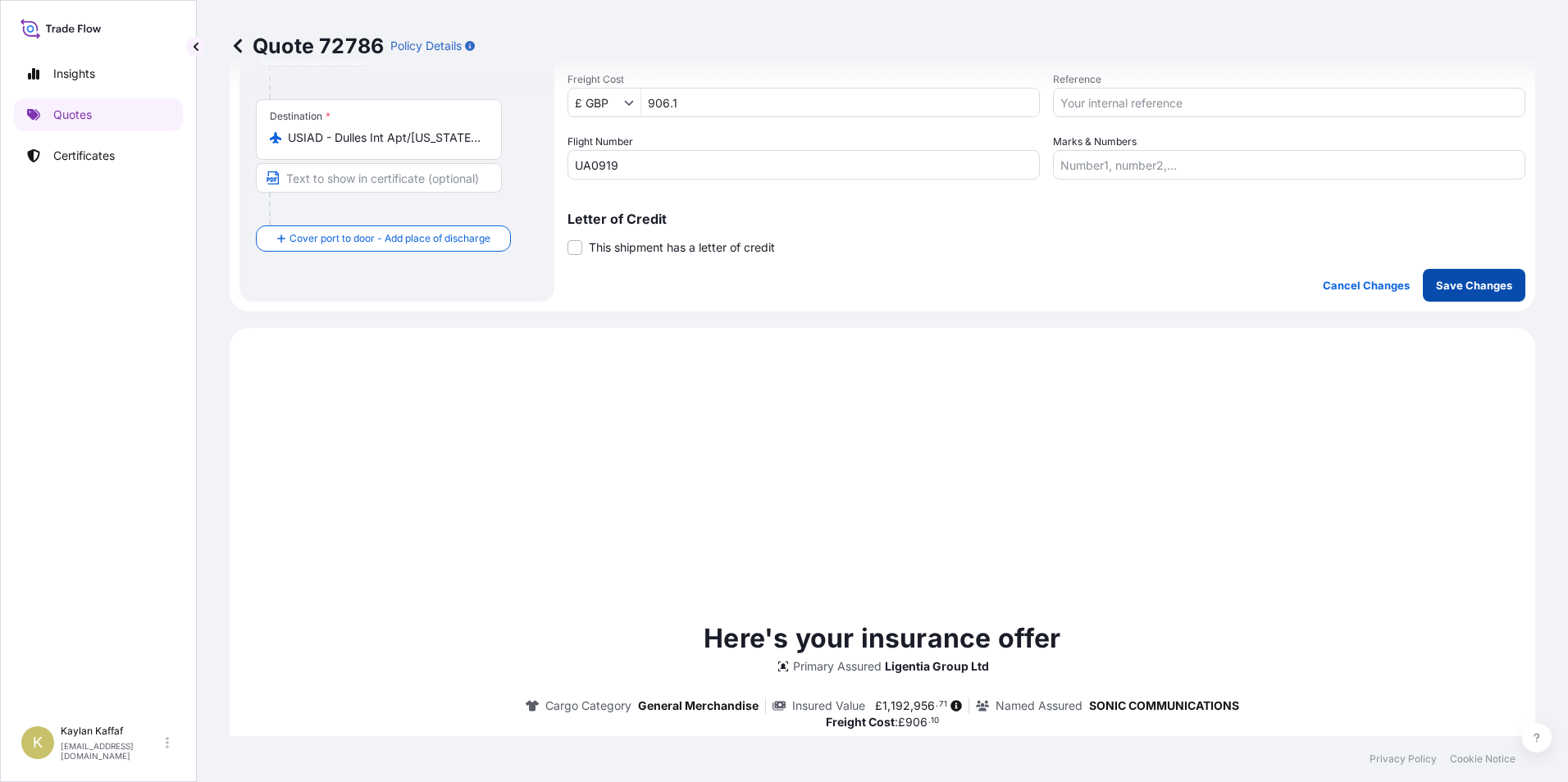
click at [1436, 287] on p "Save Changes" at bounding box center [1474, 285] width 76 height 16
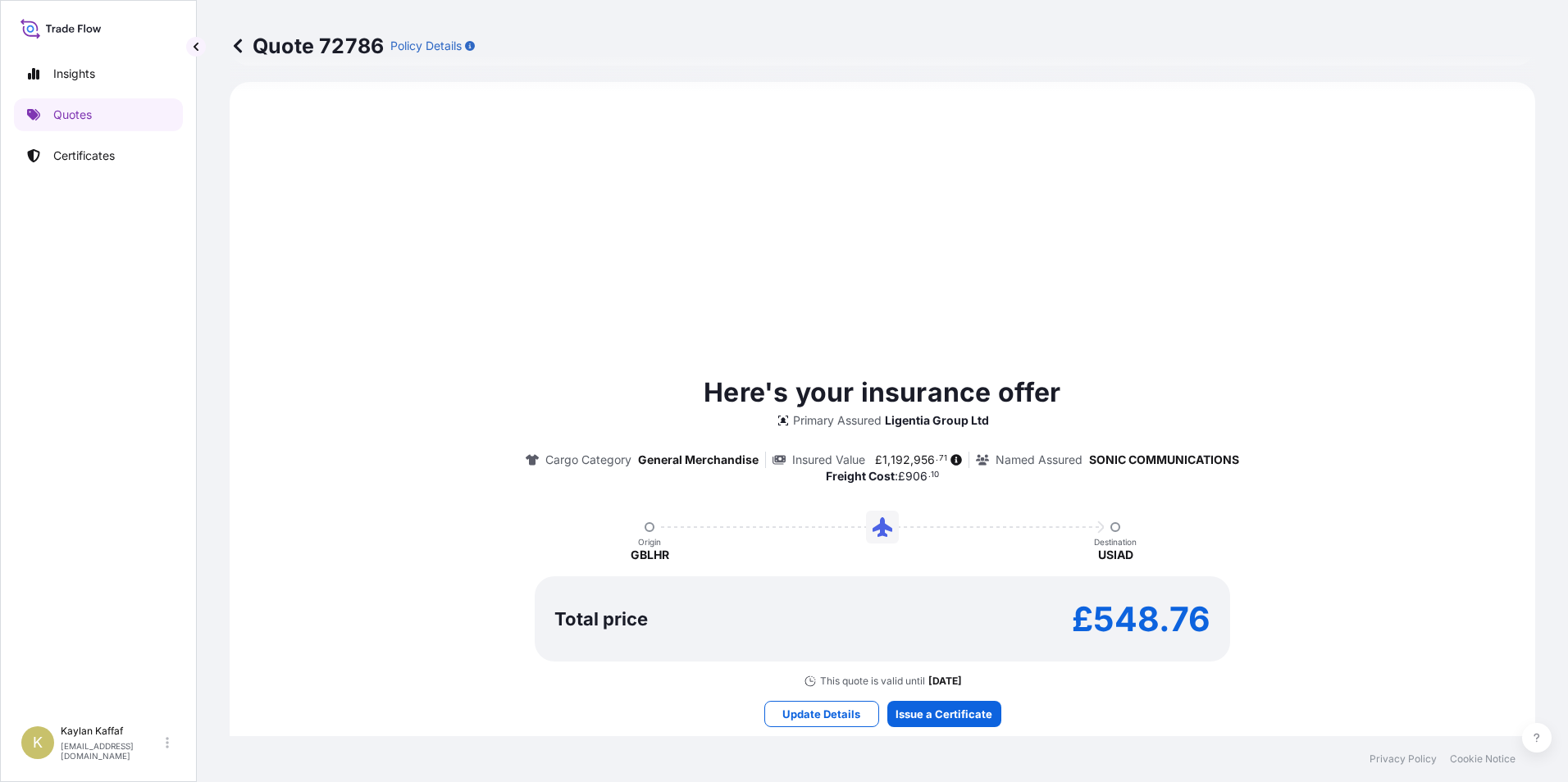
select select "Air"
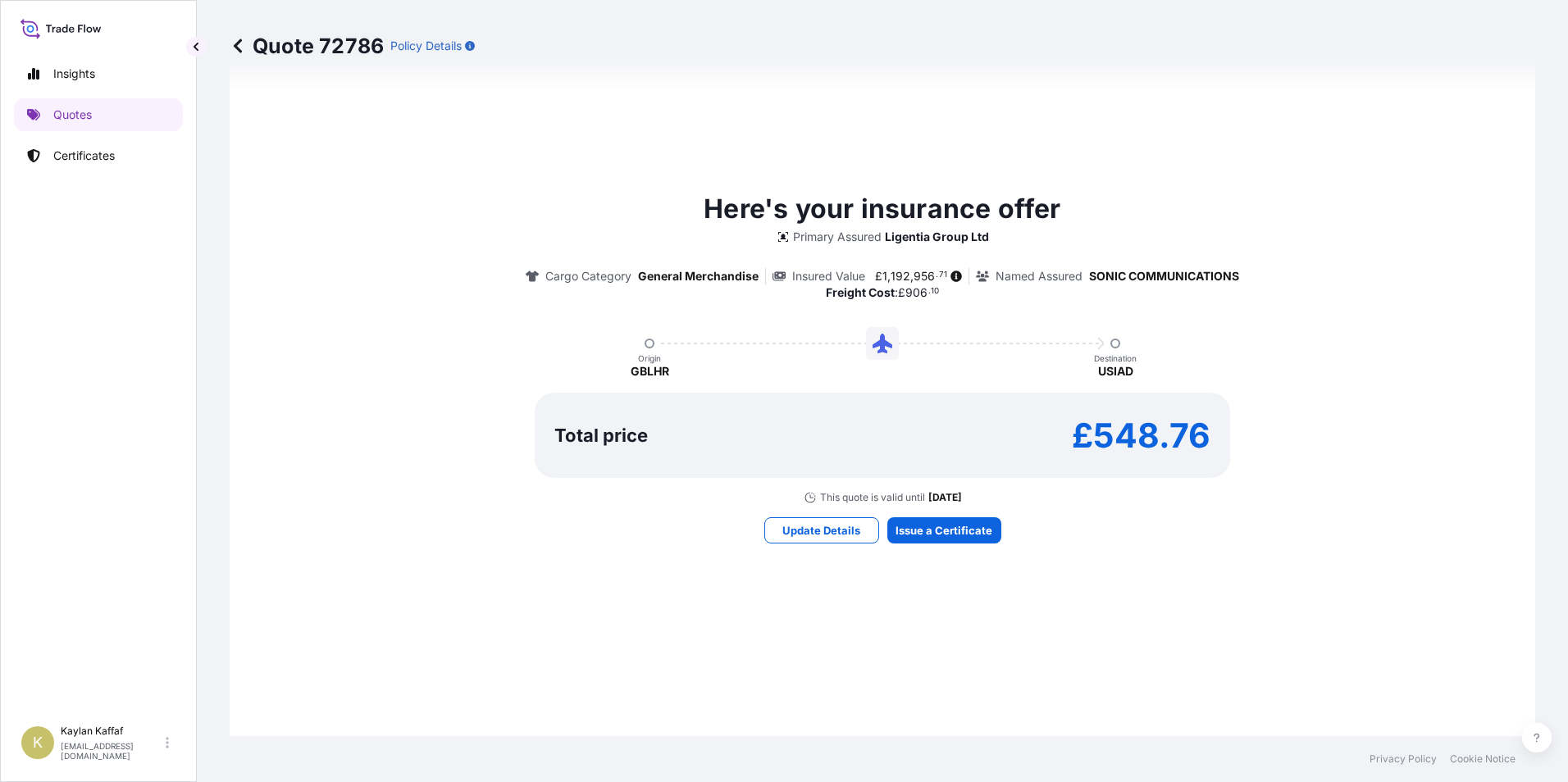
scroll to position [820, 0]
